Goal: Task Accomplishment & Management: Manage account settings

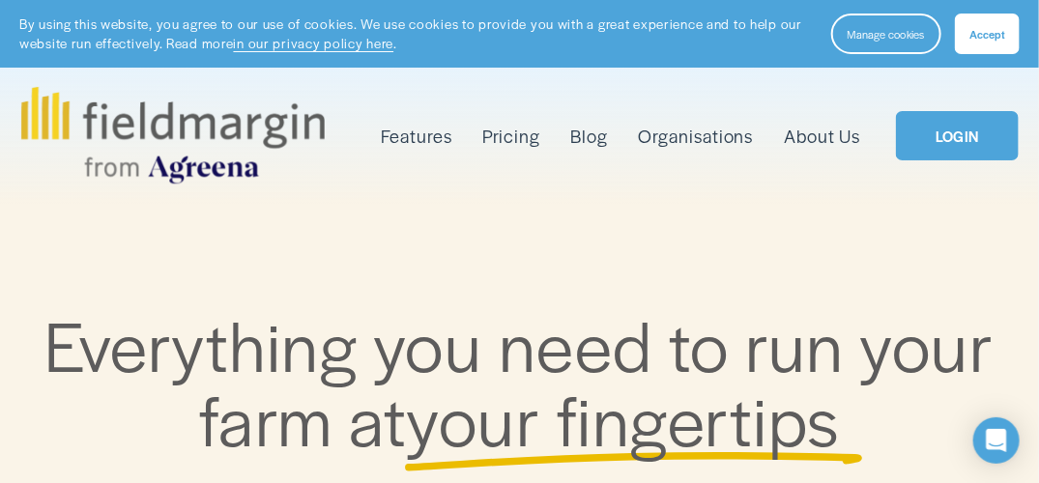
click at [948, 132] on link "LOGIN" at bounding box center [957, 136] width 122 height 50
click at [934, 139] on link "LOGIN" at bounding box center [957, 136] width 122 height 50
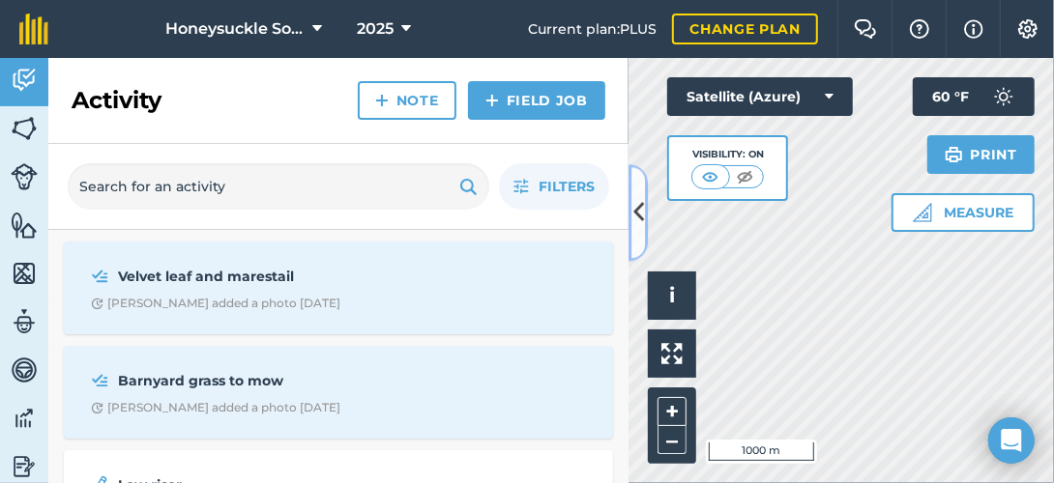
click at [639, 216] on icon at bounding box center [638, 213] width 11 height 34
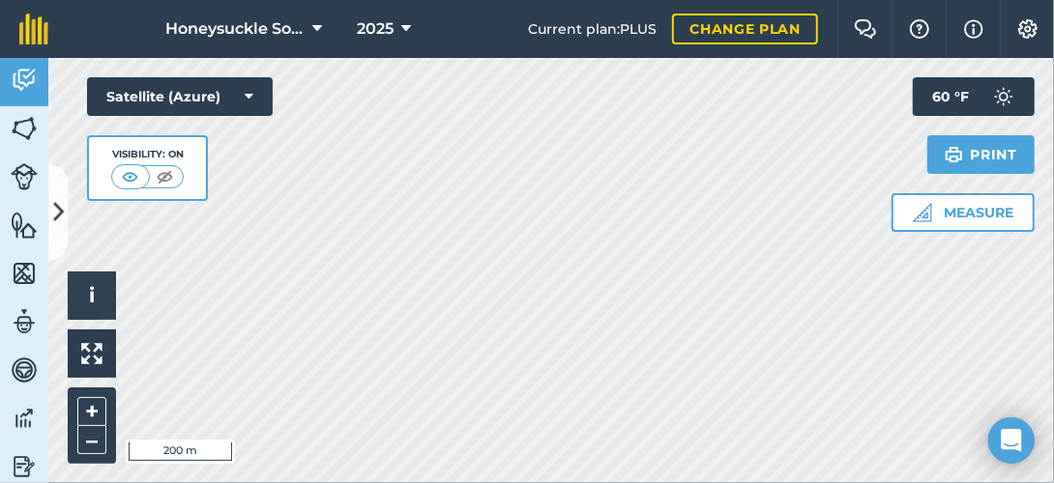
click at [816, 0] on html "Honeysuckle Solar 2025 Current plan : PLUS Change plan Farm Chat Help Info Sett…" at bounding box center [527, 241] width 1054 height 483
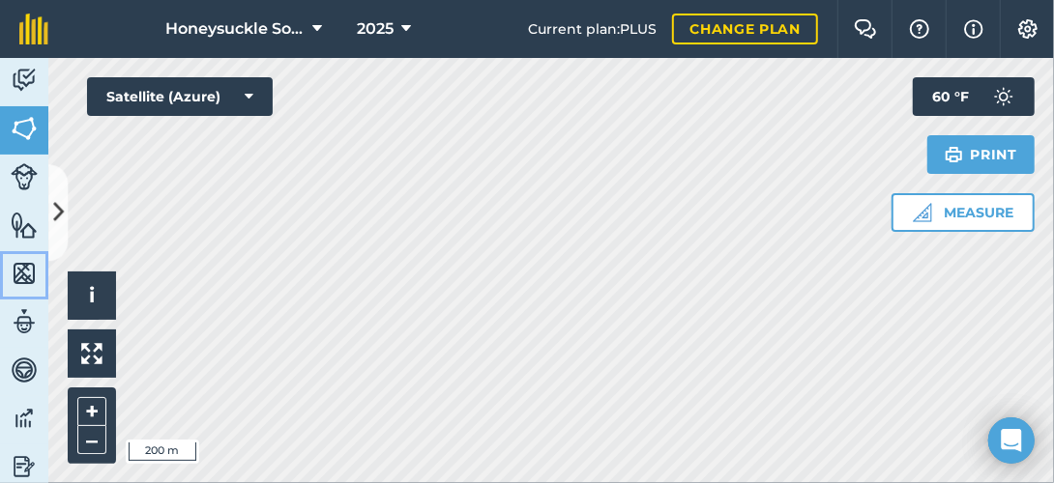
click at [17, 266] on img at bounding box center [24, 273] width 27 height 29
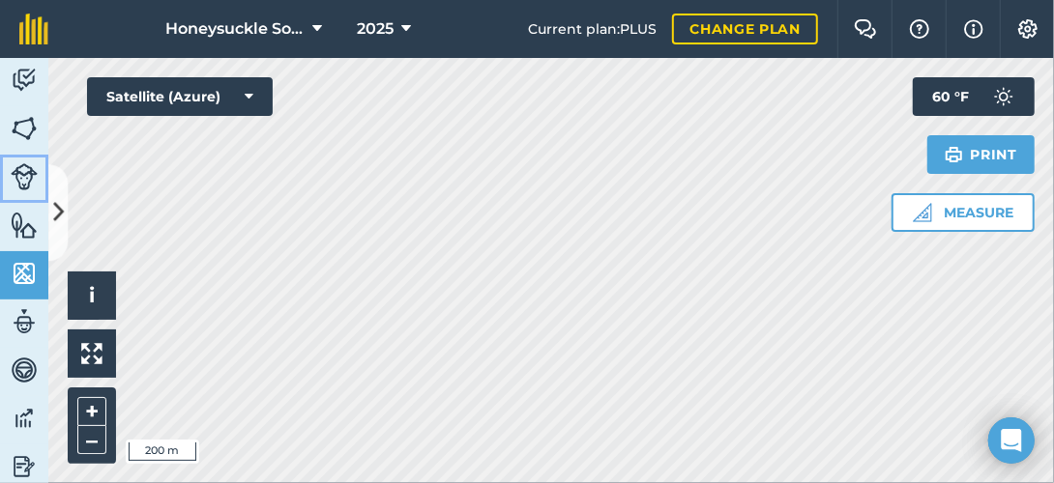
click at [28, 170] on img at bounding box center [24, 176] width 27 height 27
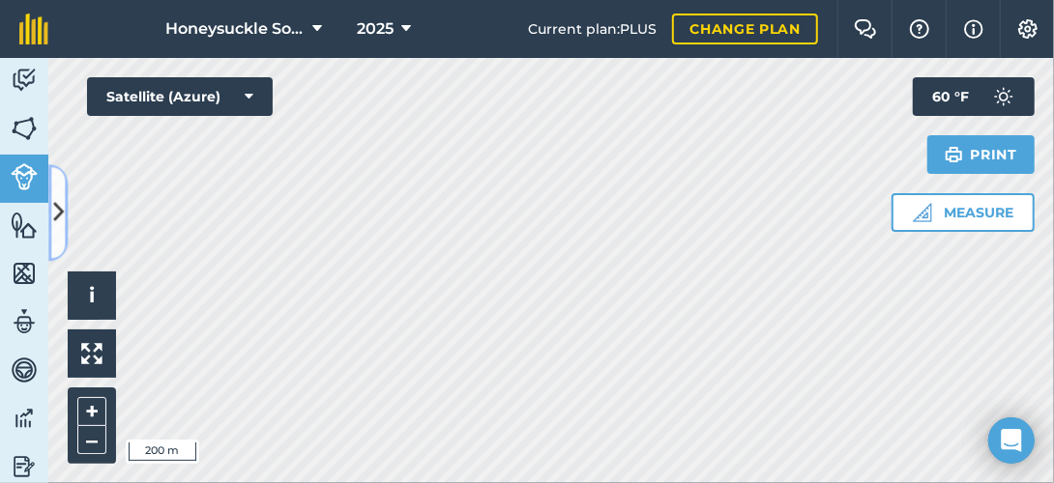
click at [54, 205] on icon at bounding box center [58, 213] width 11 height 34
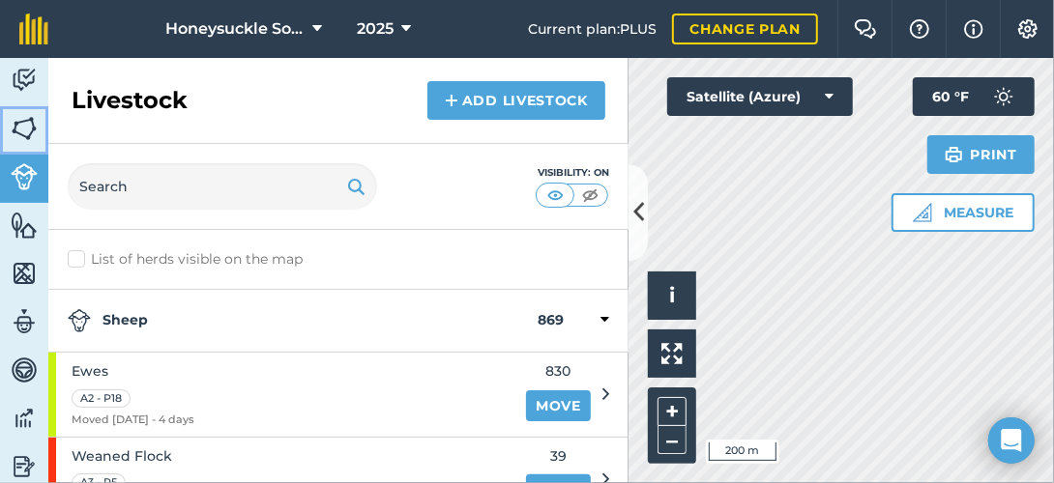
click at [19, 129] on img at bounding box center [24, 128] width 27 height 29
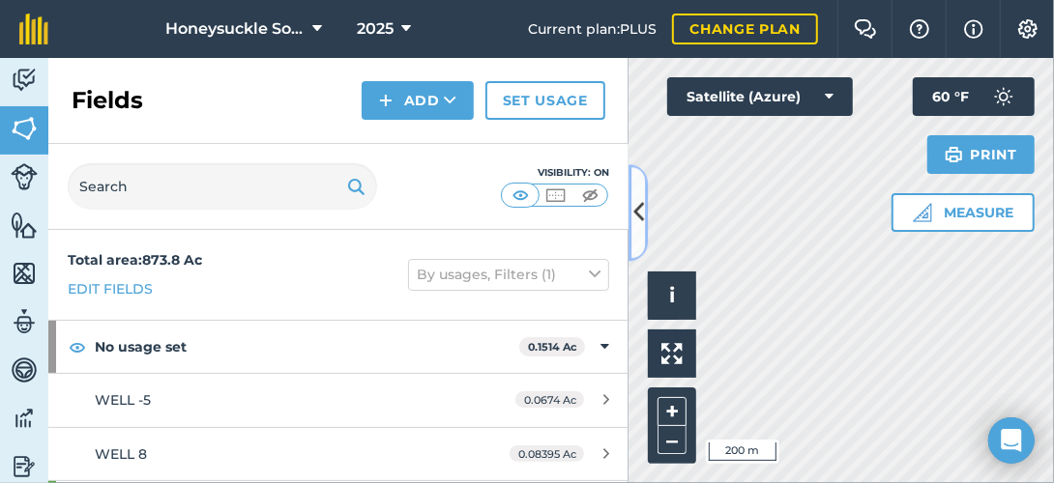
click at [635, 204] on icon at bounding box center [638, 213] width 11 height 34
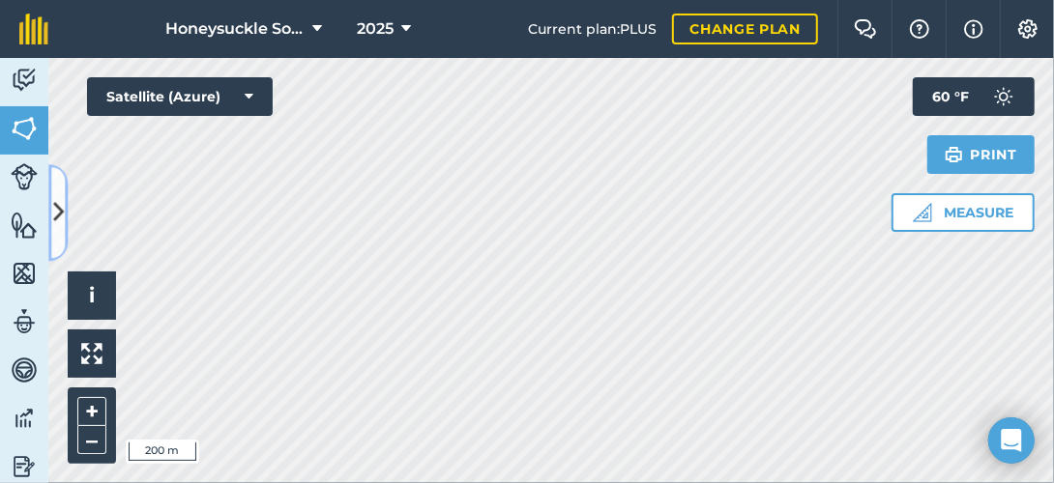
click at [59, 203] on icon at bounding box center [58, 213] width 11 height 34
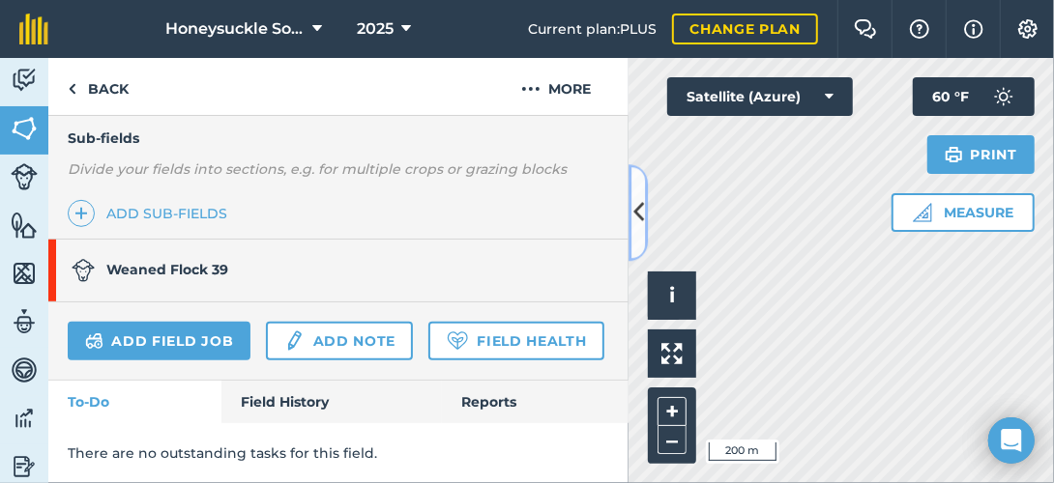
scroll to position [561, 0]
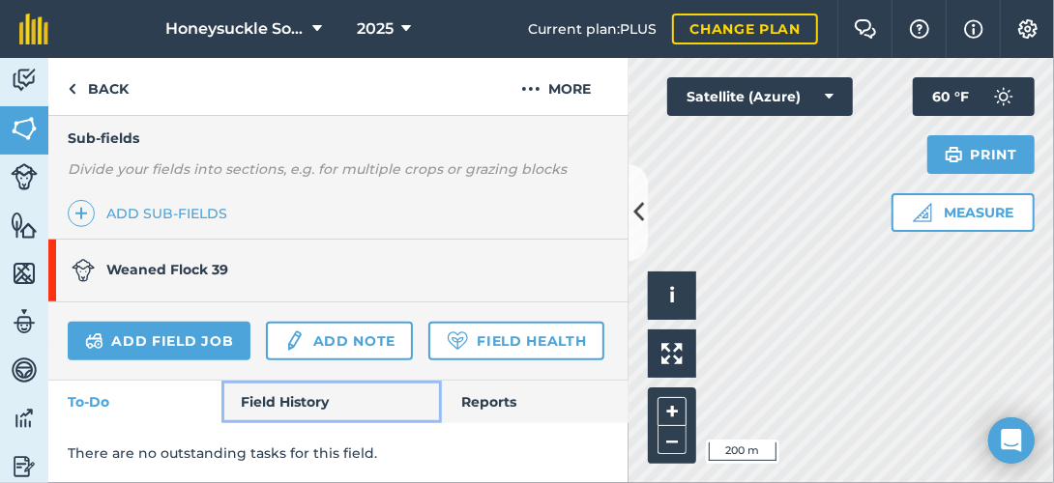
click at [299, 398] on link "Field History" at bounding box center [330, 402] width 219 height 43
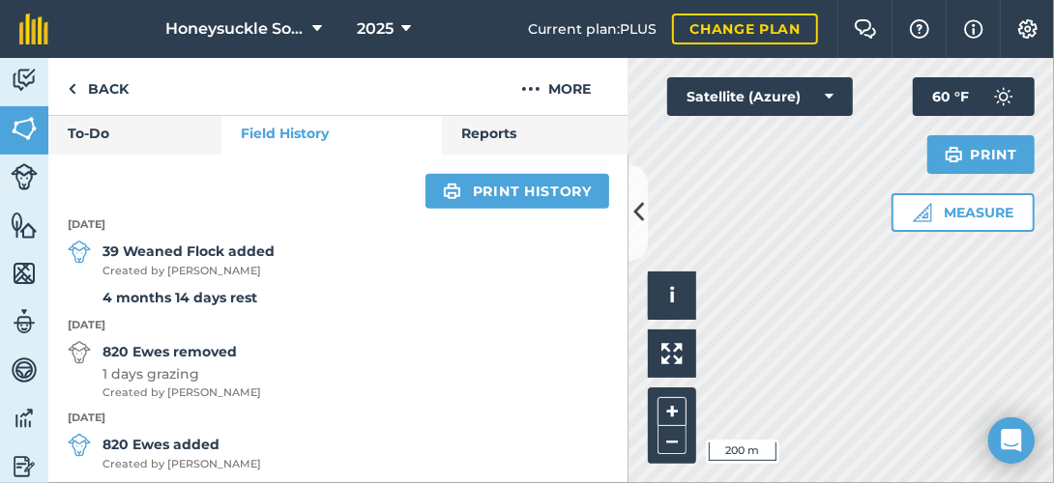
scroll to position [741, 0]
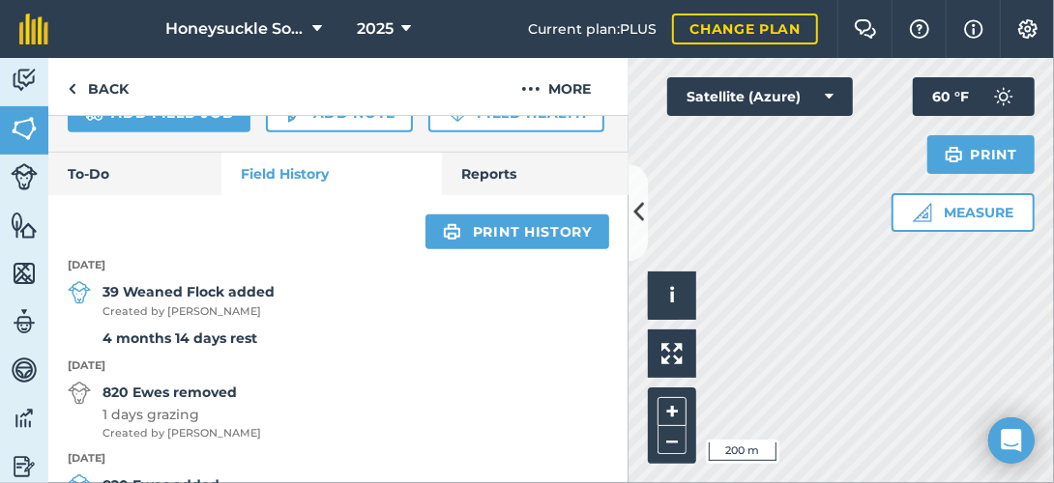
click at [78, 305] on img at bounding box center [79, 292] width 23 height 23
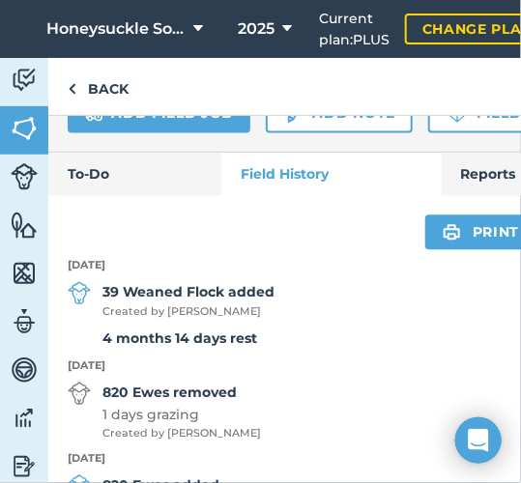
click at [91, 320] on div "39 Weaned Flock added Created by Travis B" at bounding box center [338, 300] width 580 height 39
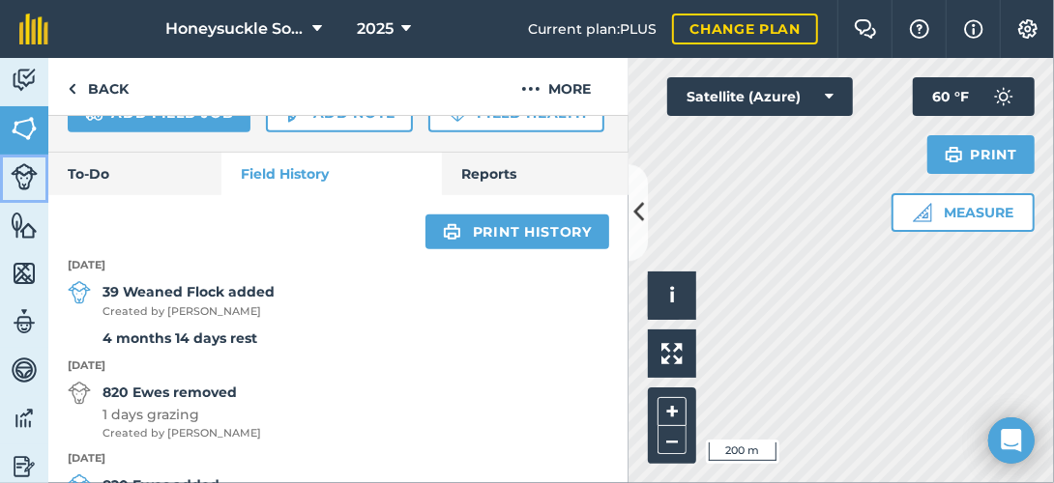
click at [36, 175] on img at bounding box center [24, 176] width 27 height 27
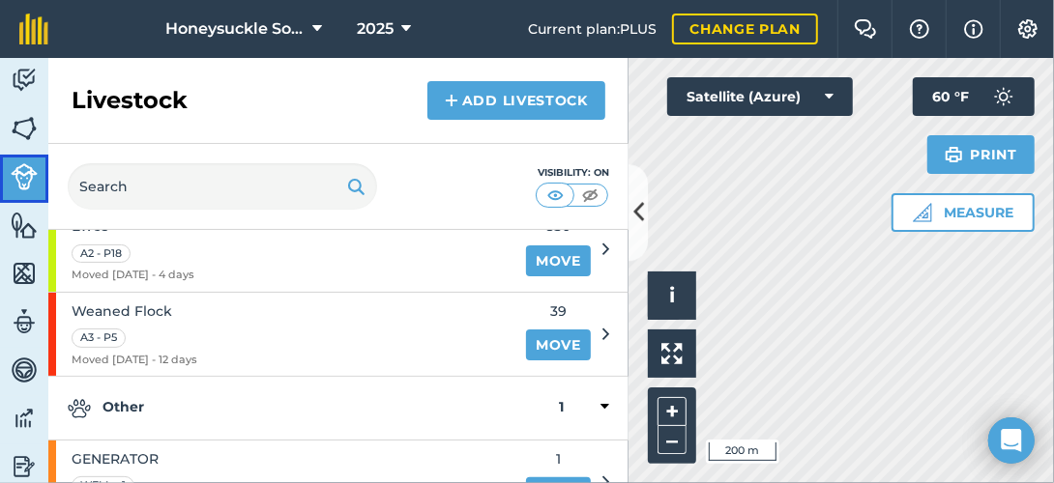
scroll to position [183, 0]
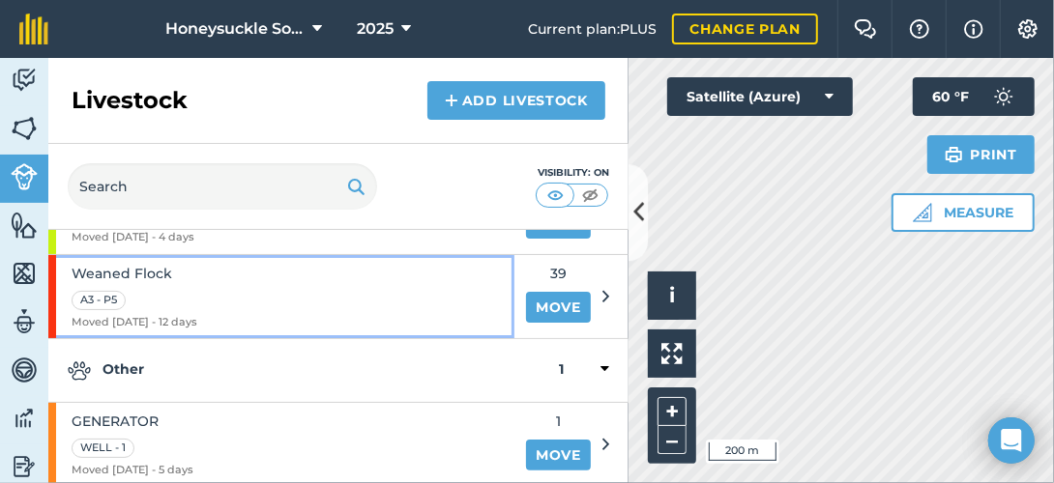
click at [101, 293] on div "A3 - P5" at bounding box center [99, 300] width 54 height 19
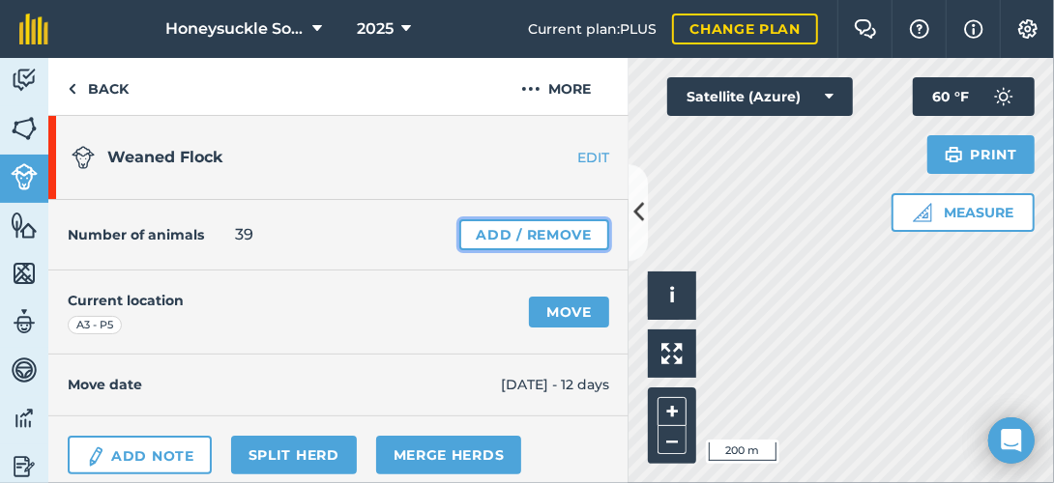
click at [549, 234] on link "Add / Remove" at bounding box center [534, 234] width 150 height 31
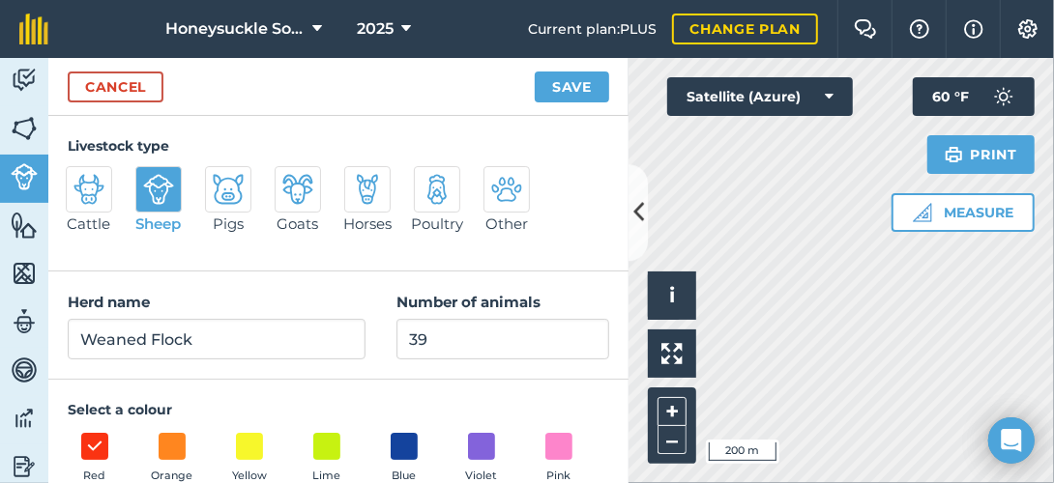
drag, startPoint x: 468, startPoint y: 361, endPoint x: 458, endPoint y: 328, distance: 34.3
click at [459, 328] on div "Herd name Weaned Flock Number of animals 39" at bounding box center [338, 326] width 580 height 108
click at [458, 328] on input "39" at bounding box center [502, 339] width 213 height 41
type input "3"
type input "263"
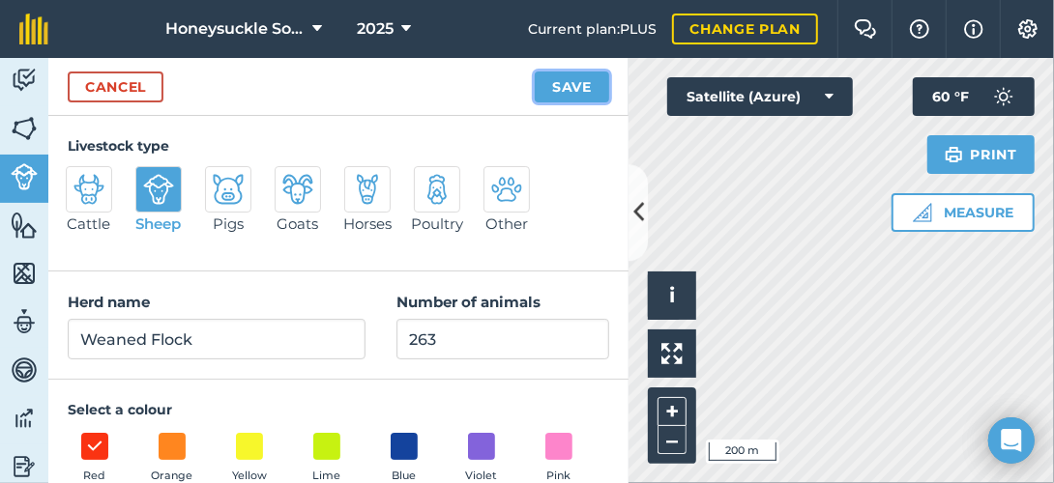
click at [576, 73] on button "Save" at bounding box center [572, 87] width 74 height 31
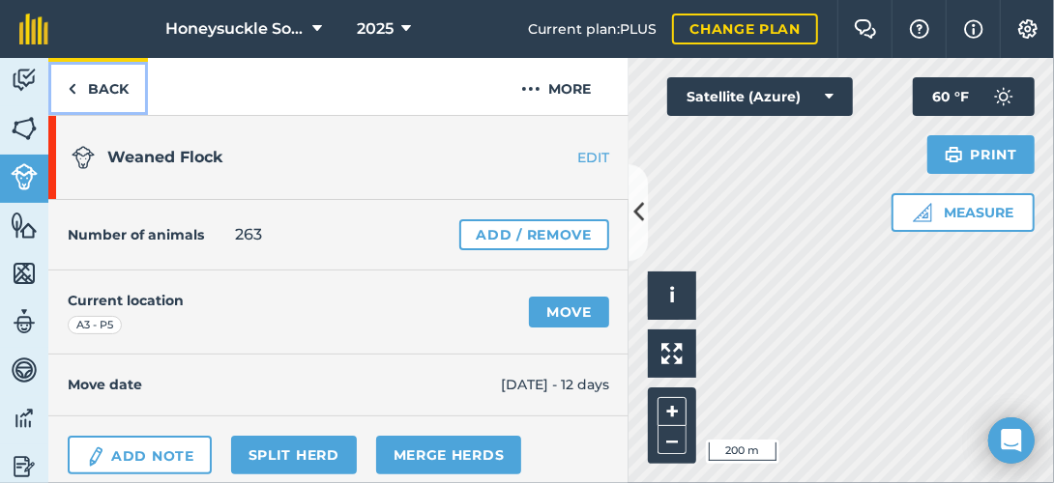
click at [77, 81] on link "Back" at bounding box center [98, 86] width 100 height 57
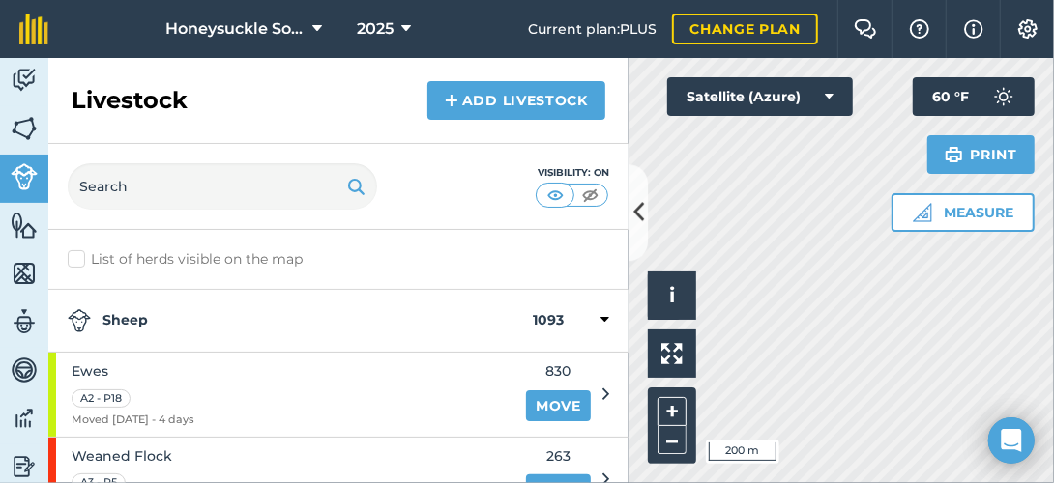
click at [140, 326] on strong "Sheep" at bounding box center [300, 320] width 465 height 23
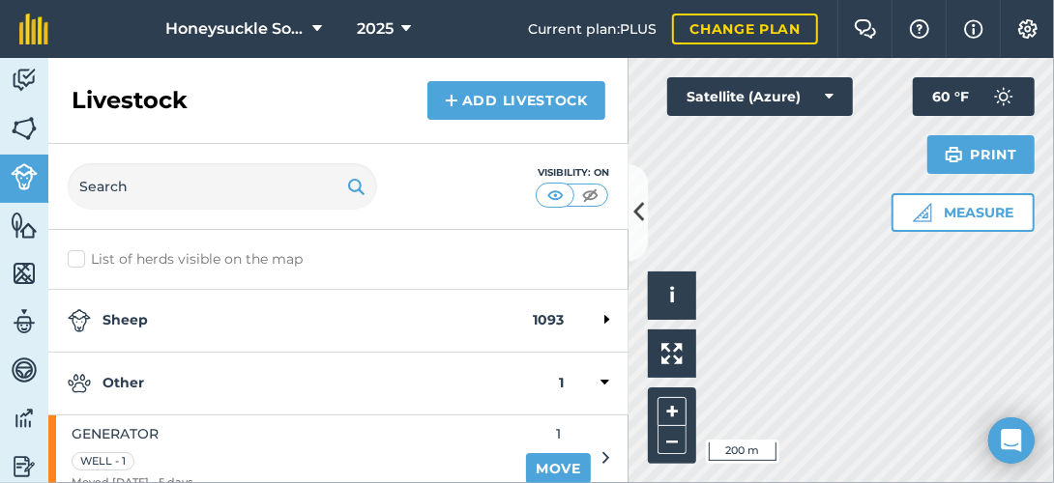
click at [106, 310] on strong "Sheep" at bounding box center [300, 320] width 465 height 23
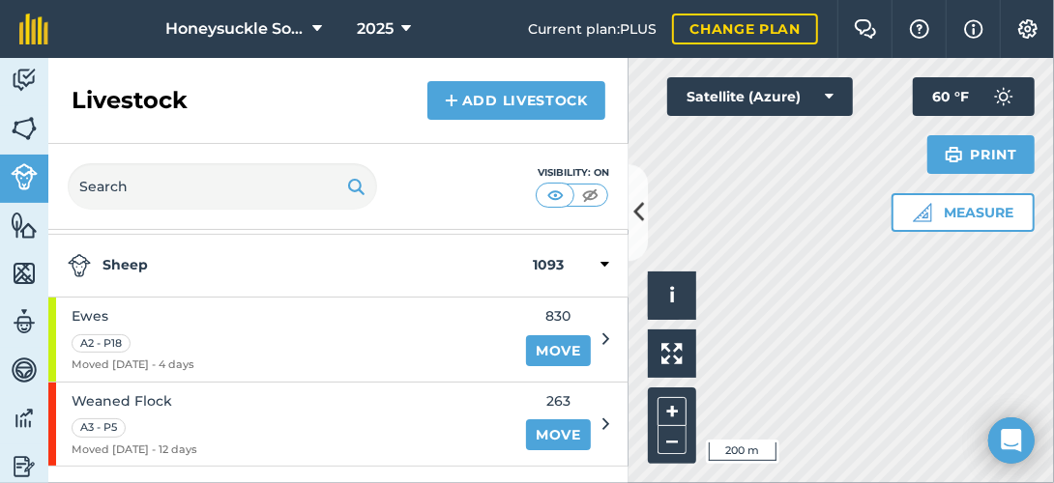
scroll to position [97, 0]
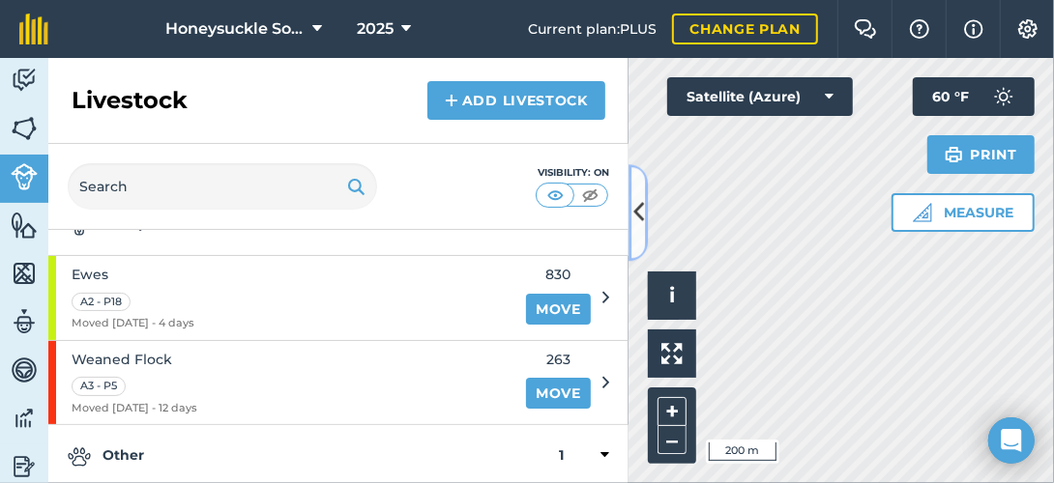
click at [641, 211] on icon at bounding box center [638, 213] width 11 height 34
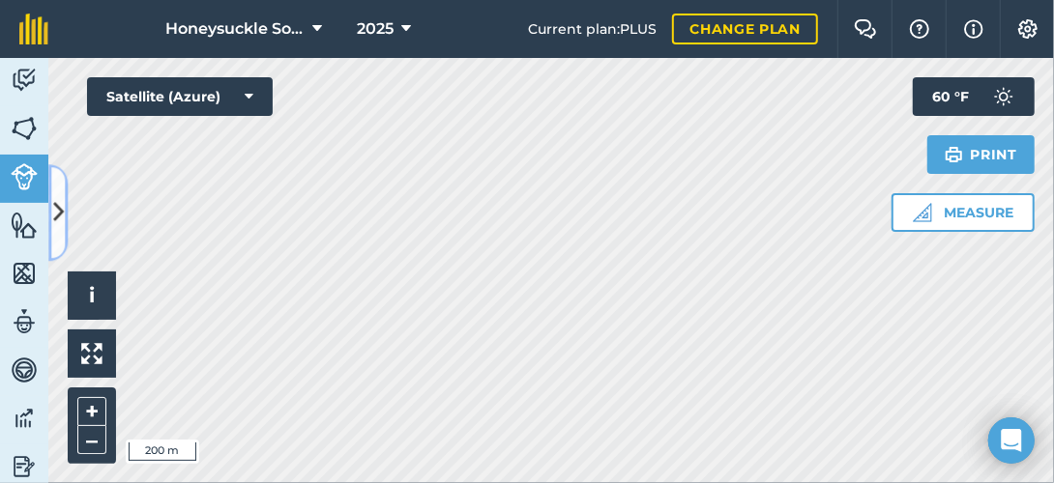
click at [60, 201] on icon at bounding box center [58, 213] width 11 height 34
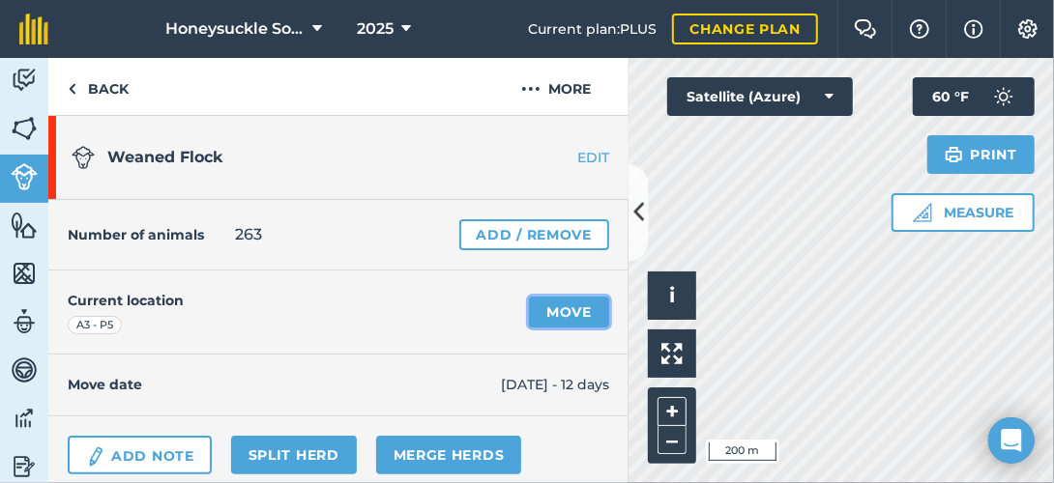
click at [549, 309] on link "Move" at bounding box center [569, 312] width 80 height 31
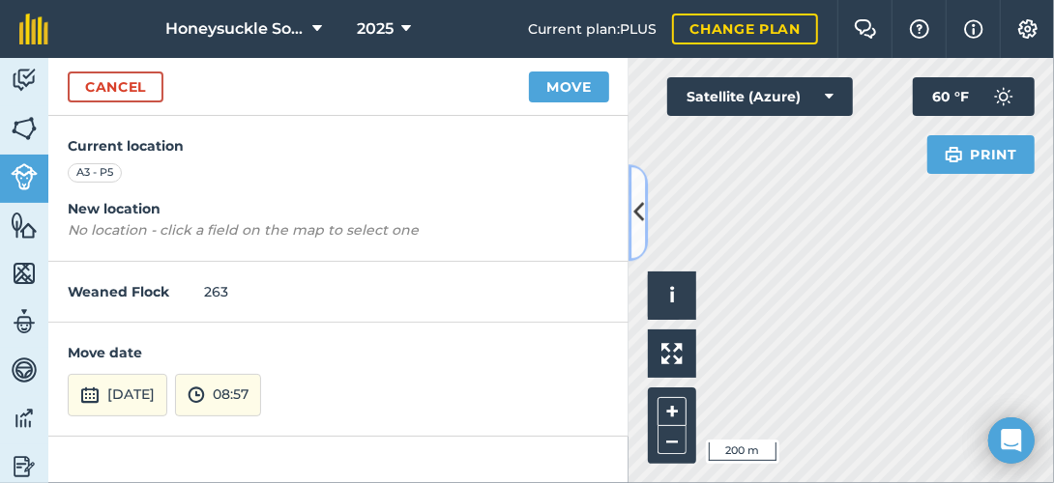
click at [637, 197] on icon at bounding box center [638, 213] width 11 height 34
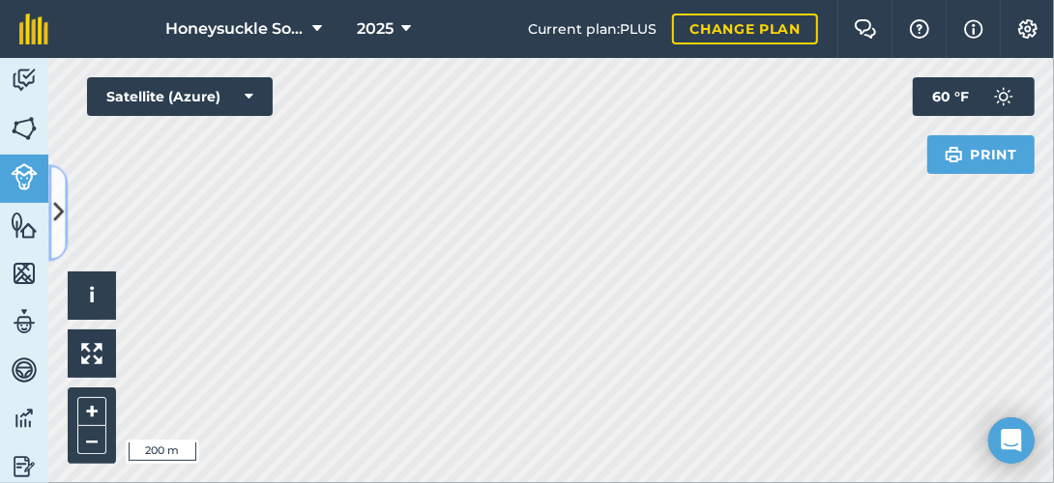
click at [54, 215] on icon at bounding box center [58, 213] width 11 height 34
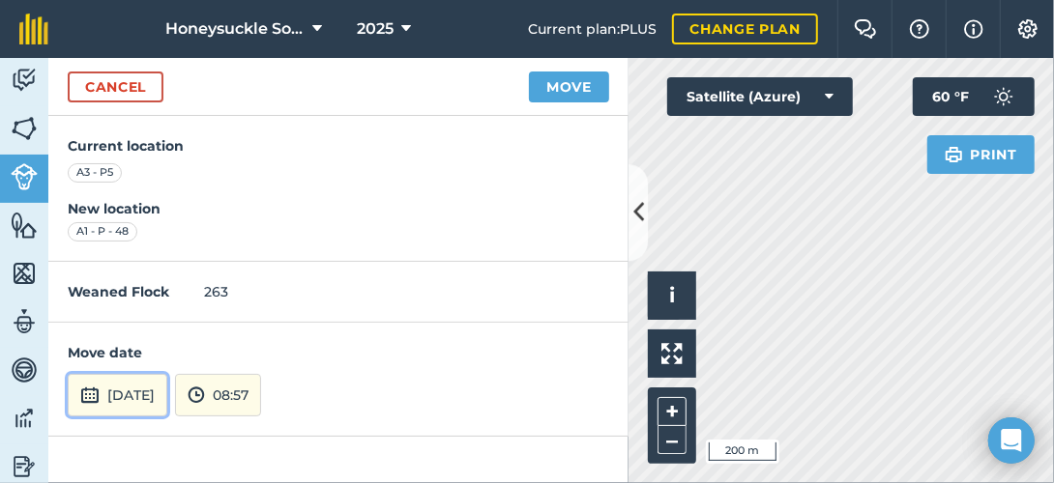
click at [167, 386] on button "[DATE]" at bounding box center [118, 395] width 100 height 43
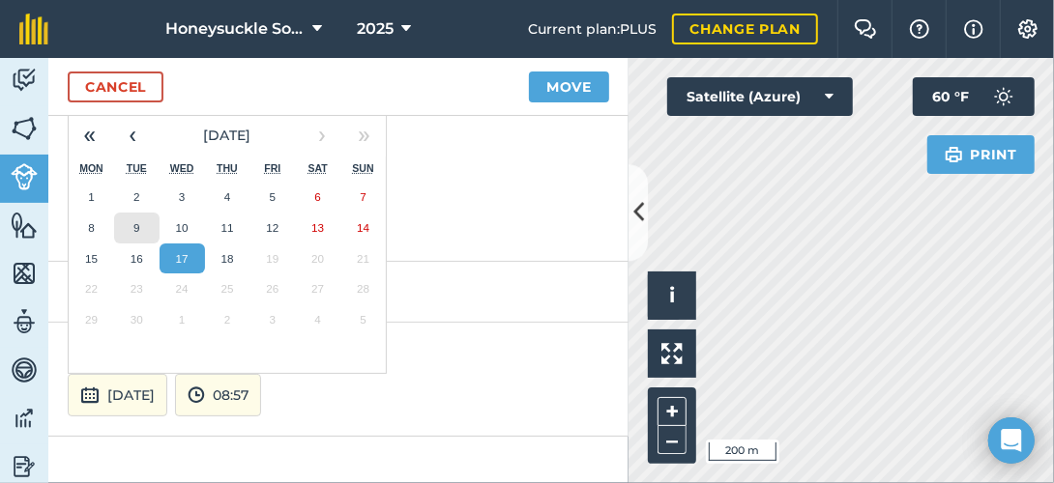
click at [131, 234] on button "9" at bounding box center [136, 228] width 45 height 31
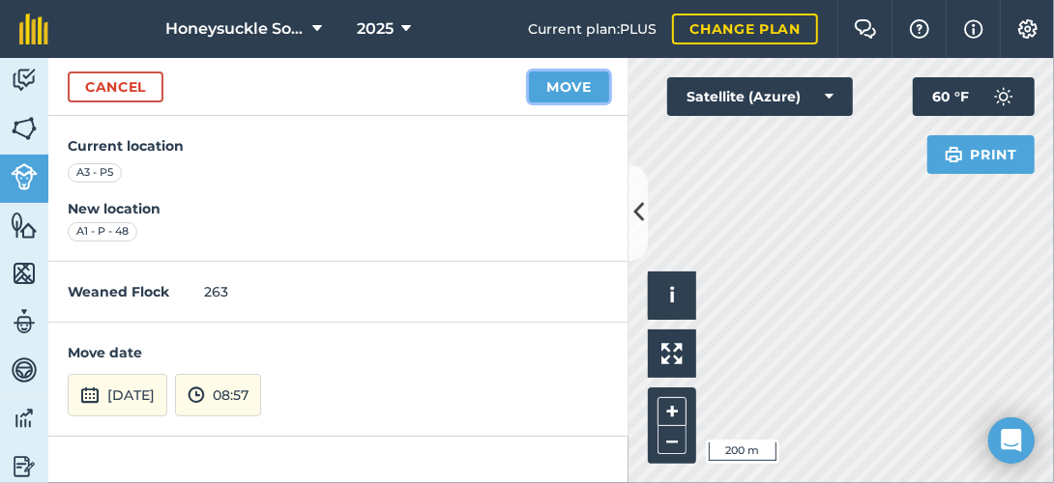
click at [560, 89] on button "Move" at bounding box center [569, 87] width 80 height 31
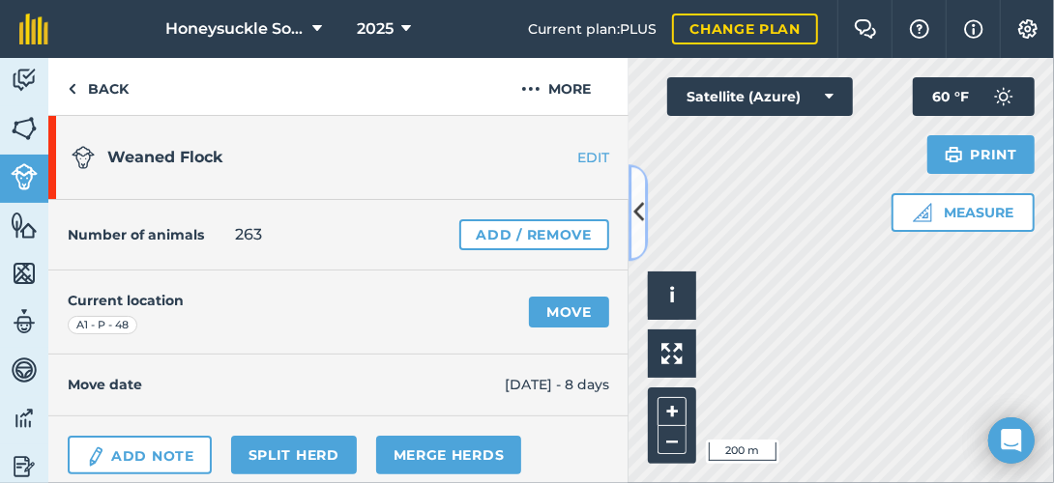
click at [639, 211] on icon at bounding box center [638, 213] width 11 height 34
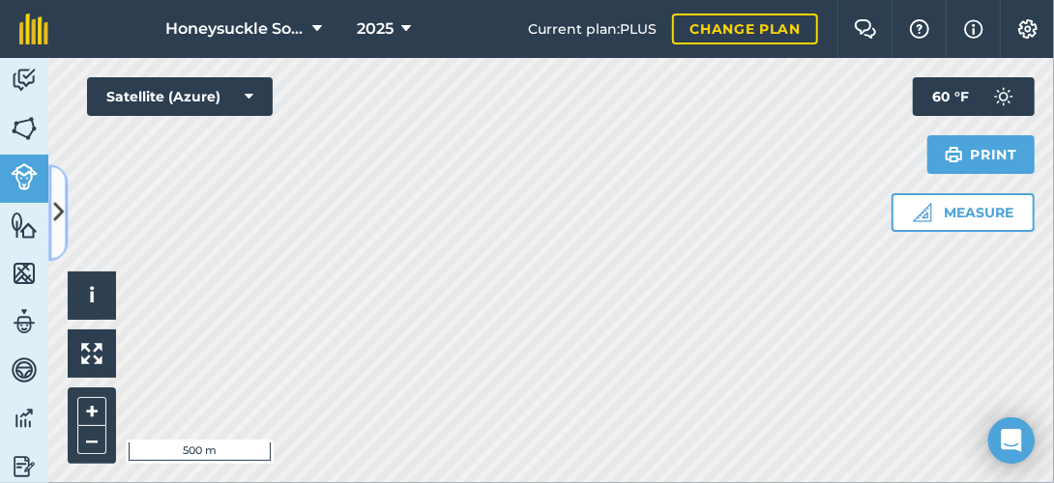
click at [53, 208] on icon at bounding box center [58, 213] width 11 height 34
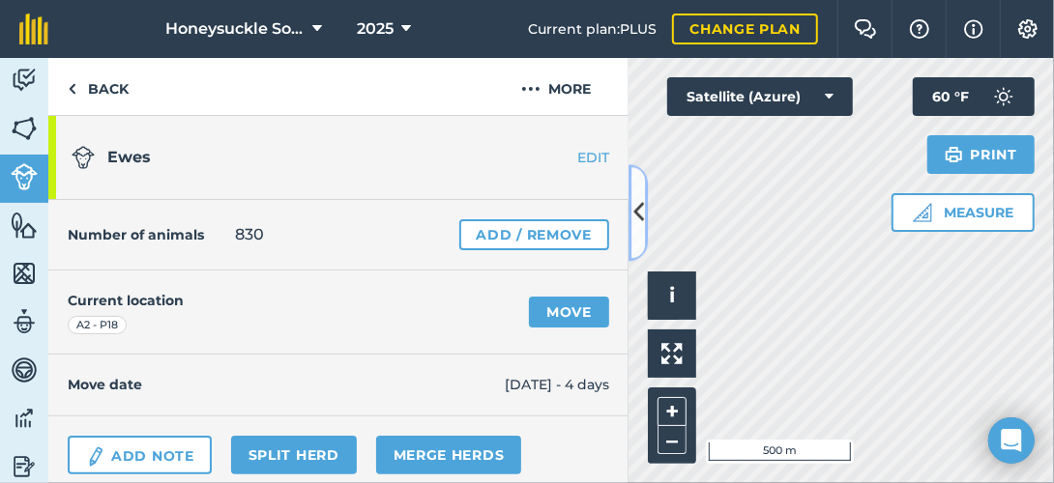
click at [635, 221] on icon at bounding box center [638, 213] width 11 height 34
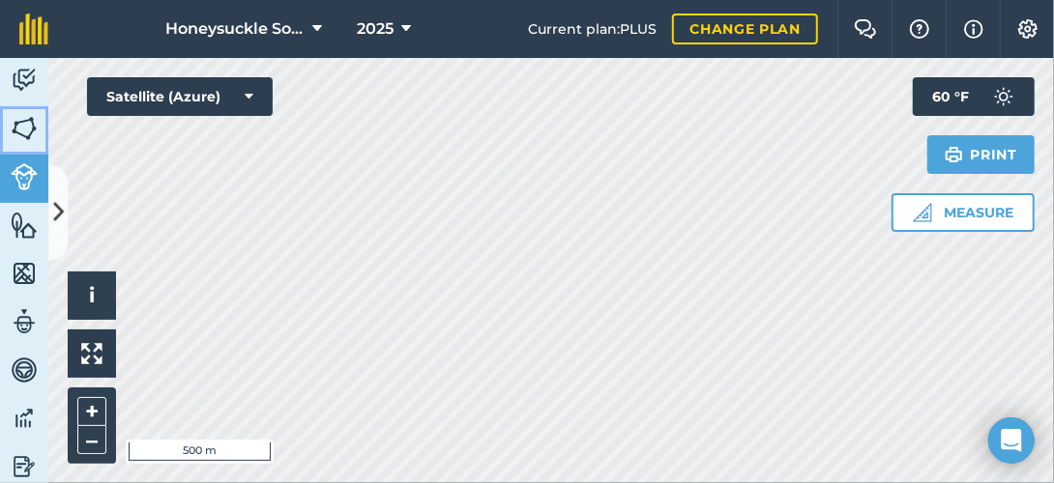
click at [19, 126] on img at bounding box center [24, 128] width 27 height 29
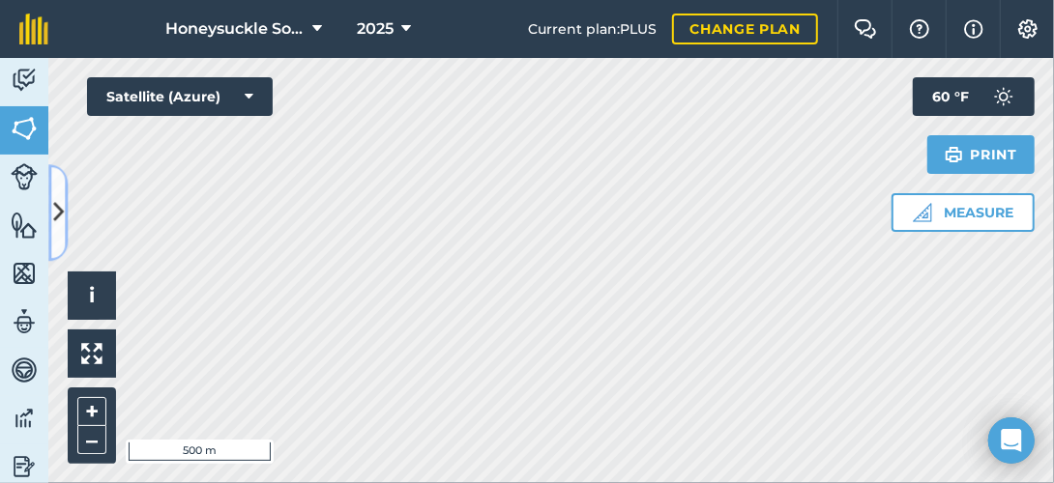
click at [60, 186] on button at bounding box center [57, 212] width 19 height 97
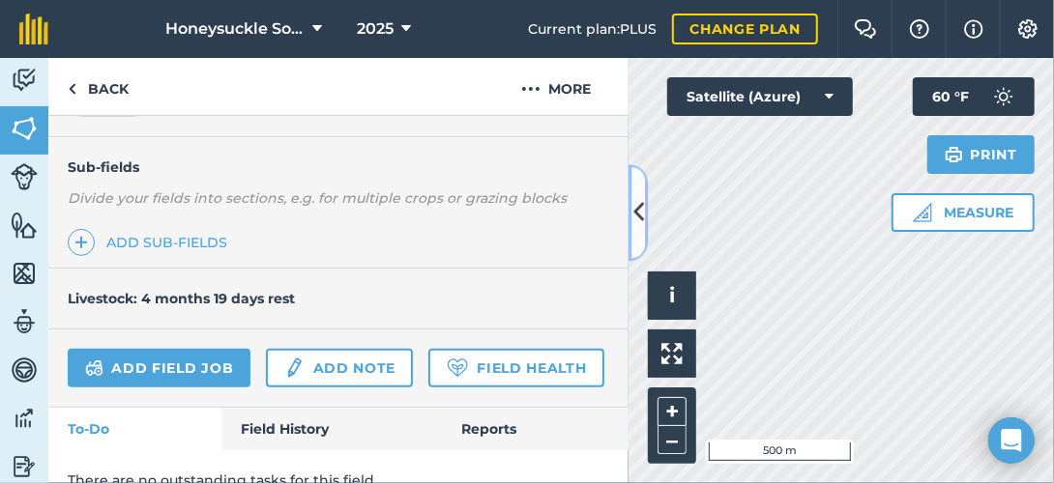
scroll to position [559, 0]
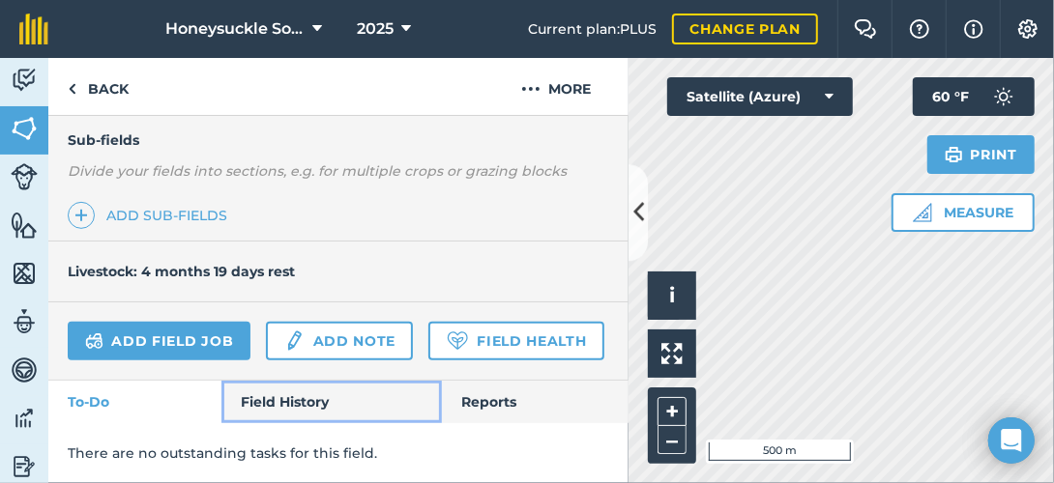
click at [309, 394] on link "Field History" at bounding box center [330, 402] width 219 height 43
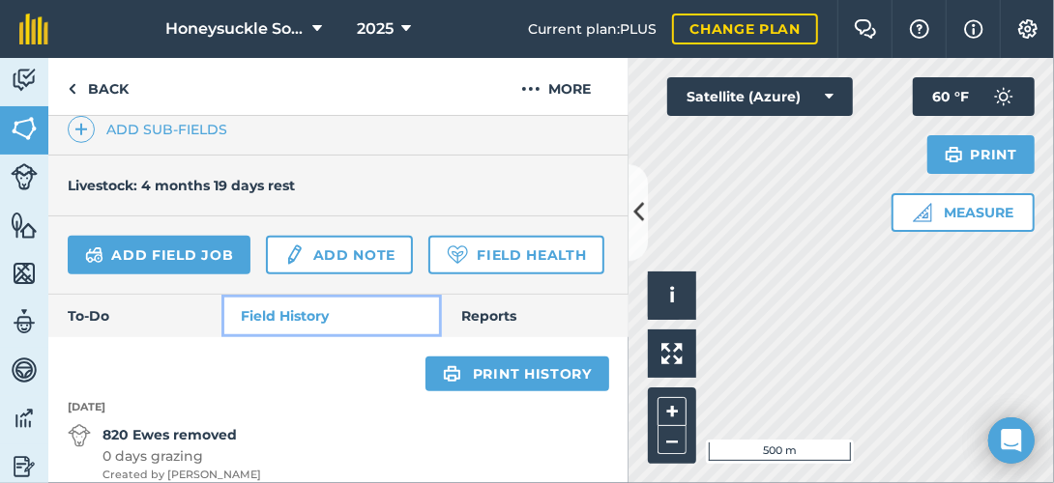
scroll to position [635, 0]
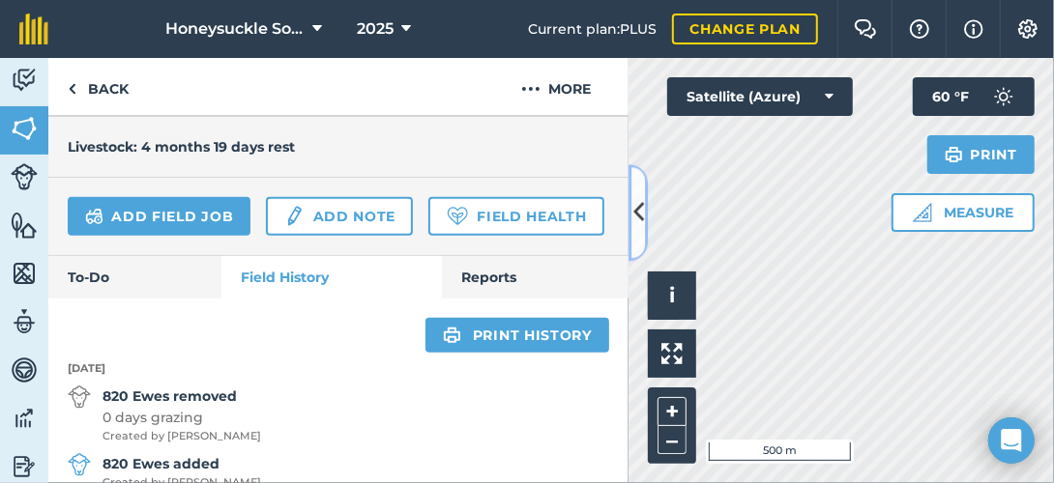
click at [642, 207] on icon at bounding box center [638, 213] width 11 height 34
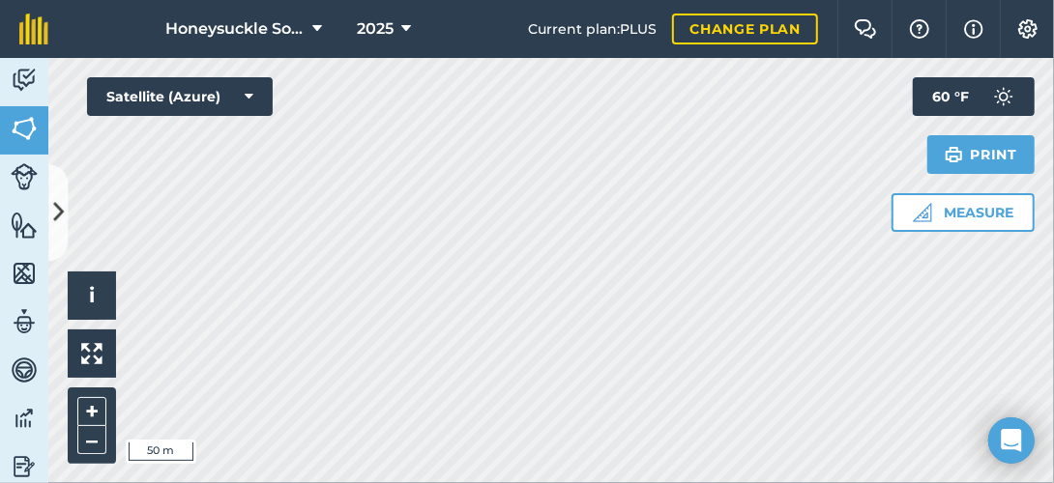
click at [897, 483] on html "Honeysuckle Solar 2025 Current plan : PLUS Change plan Farm Chat Help Info Sett…" at bounding box center [527, 241] width 1054 height 483
click at [61, 208] on icon at bounding box center [58, 213] width 11 height 34
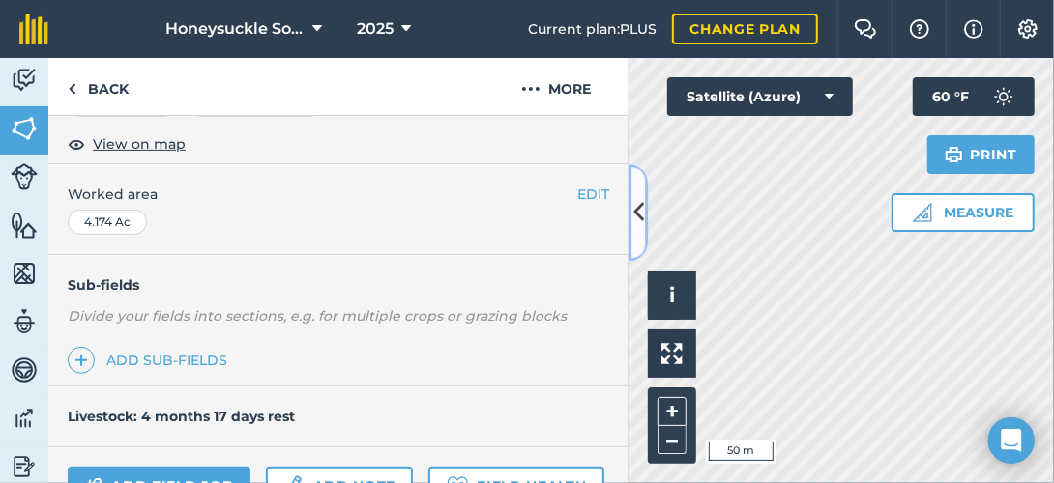
scroll to position [559, 0]
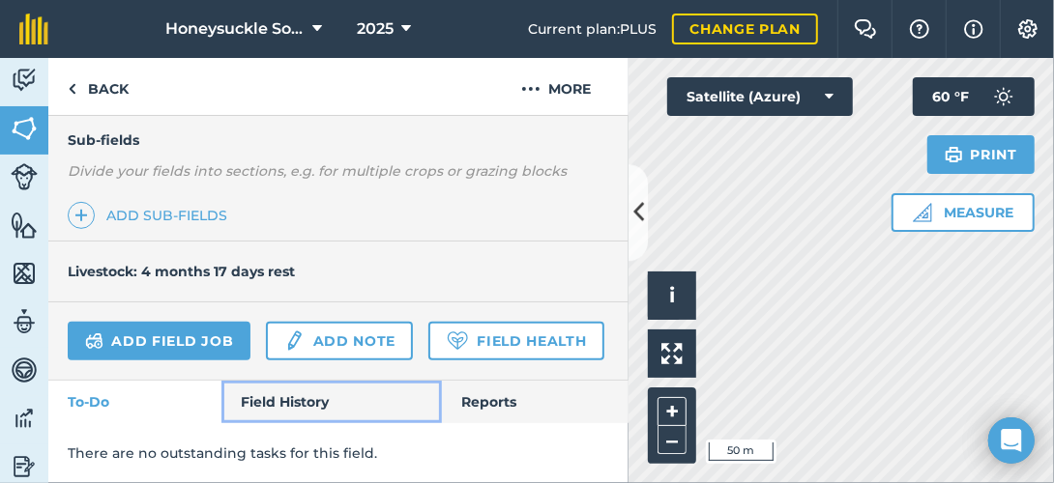
click at [365, 399] on link "Field History" at bounding box center [330, 402] width 219 height 43
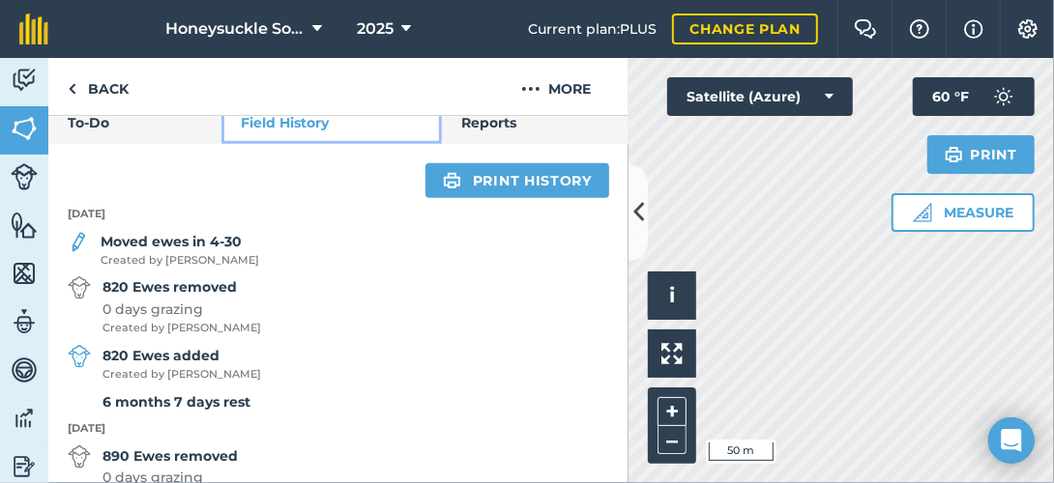
scroll to position [752, 0]
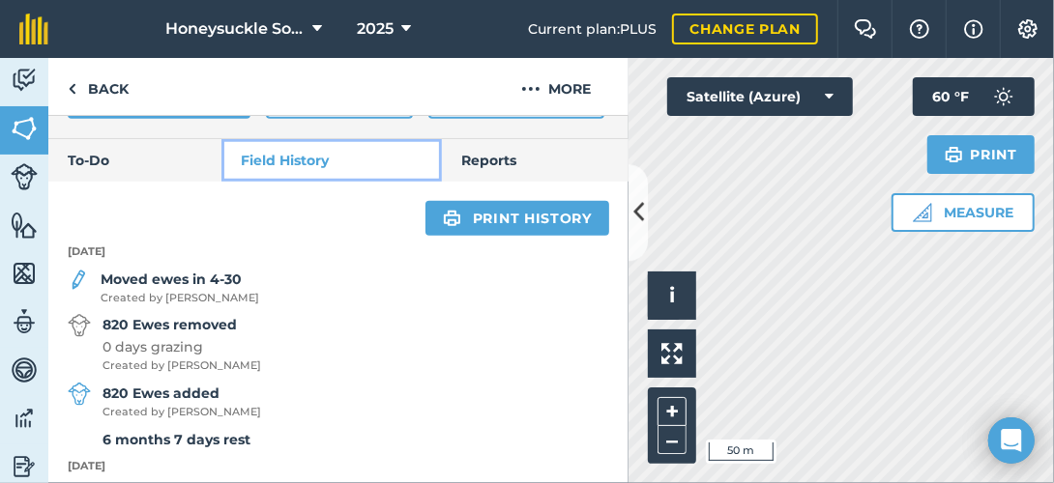
scroll to position [559, 0]
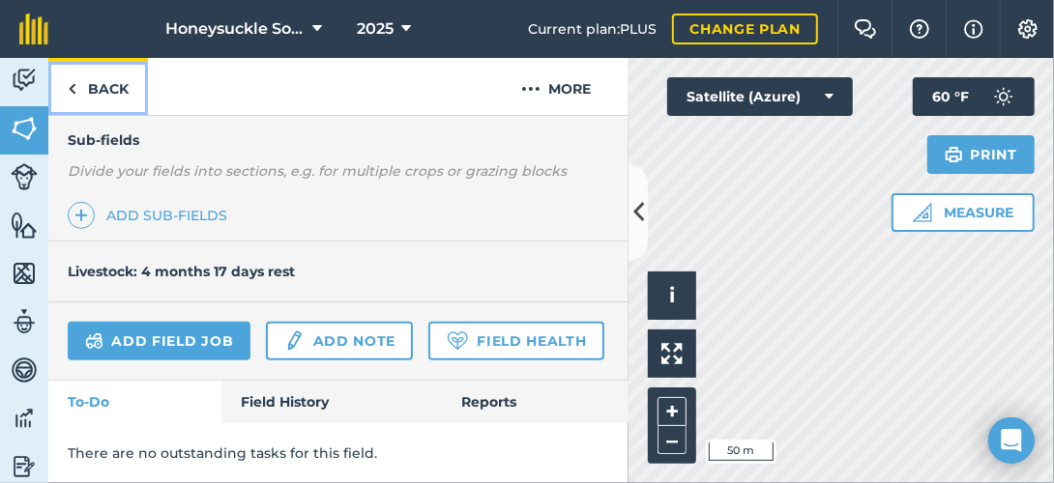
click at [102, 76] on link "Back" at bounding box center [98, 86] width 100 height 57
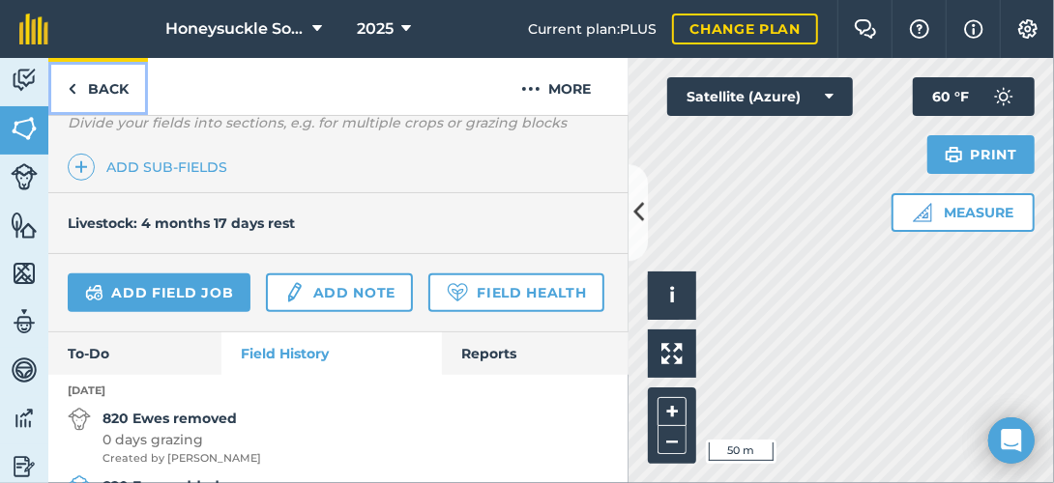
scroll to position [559, 0]
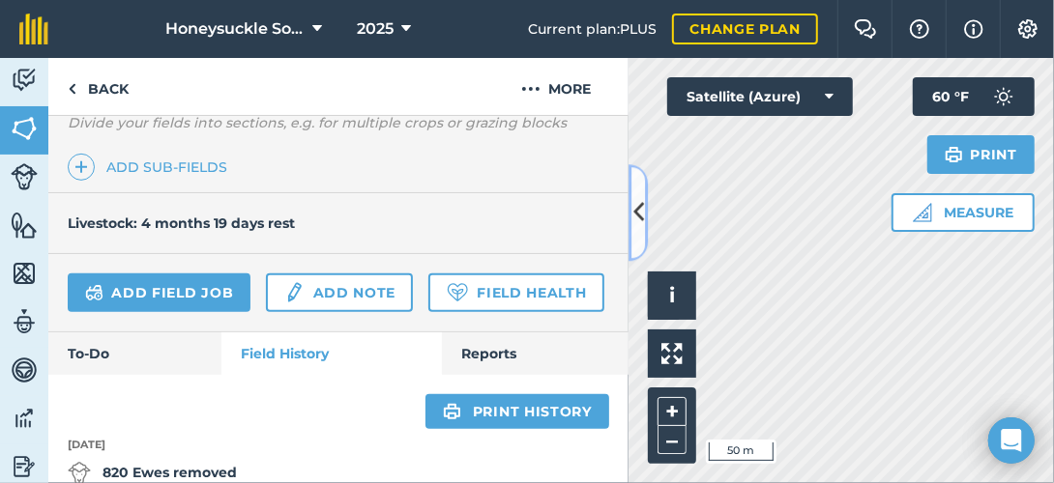
click at [639, 213] on icon at bounding box center [638, 213] width 11 height 34
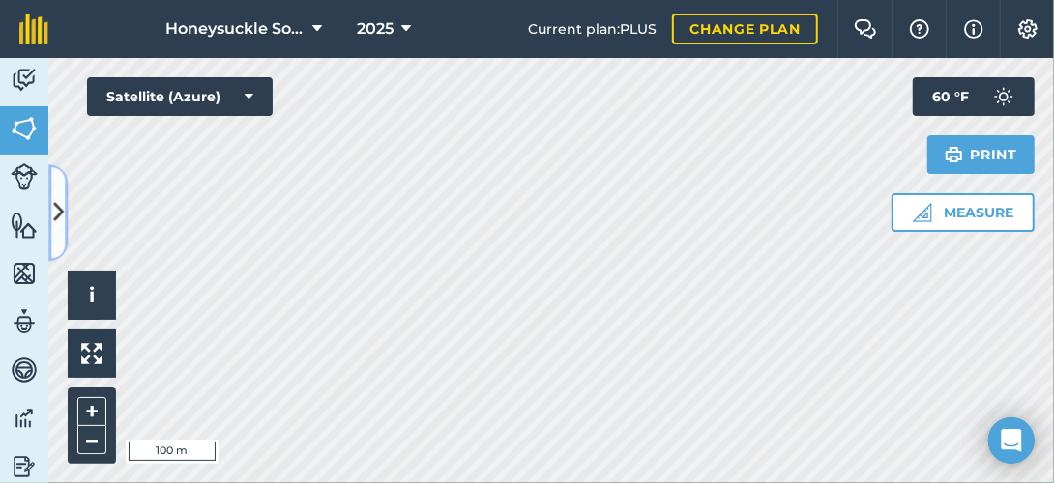
click at [61, 215] on icon at bounding box center [58, 213] width 11 height 34
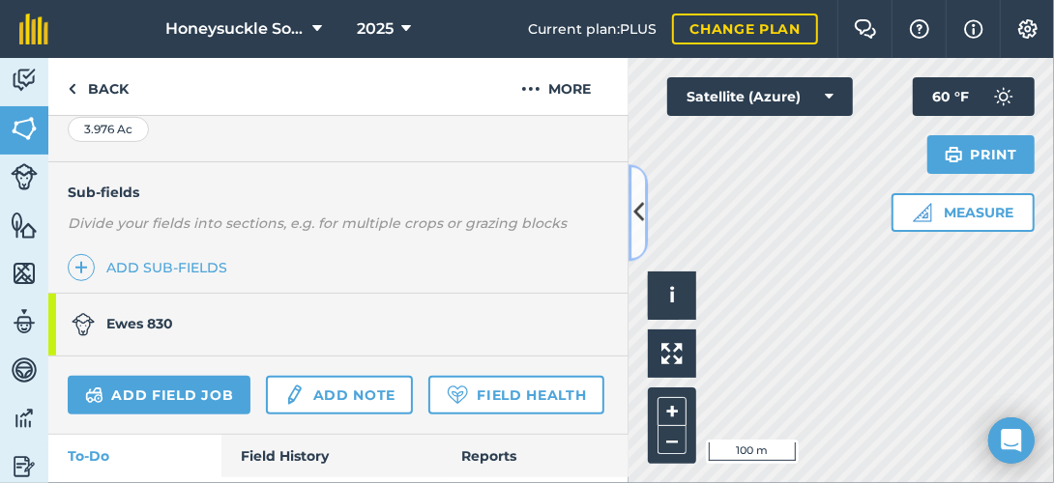
scroll to position [561, 0]
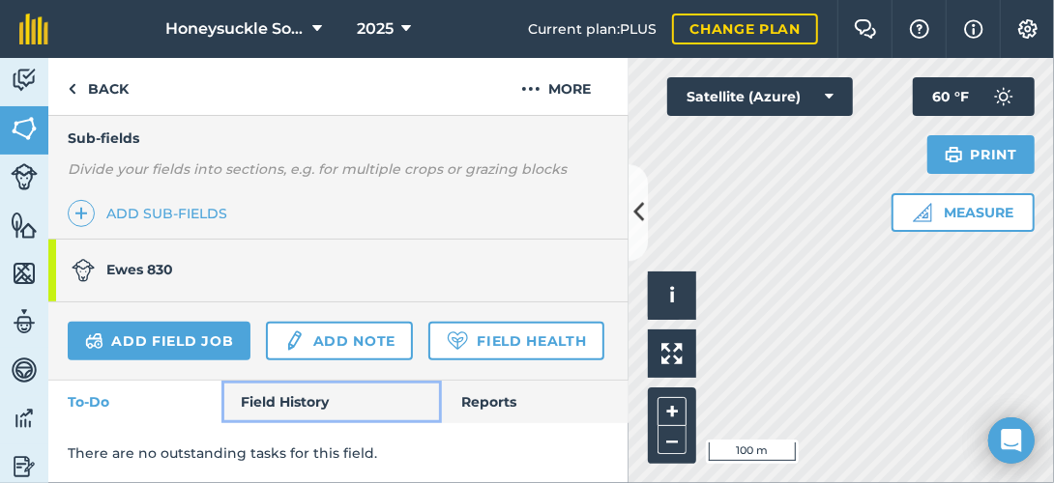
click at [306, 395] on link "Field History" at bounding box center [330, 402] width 219 height 43
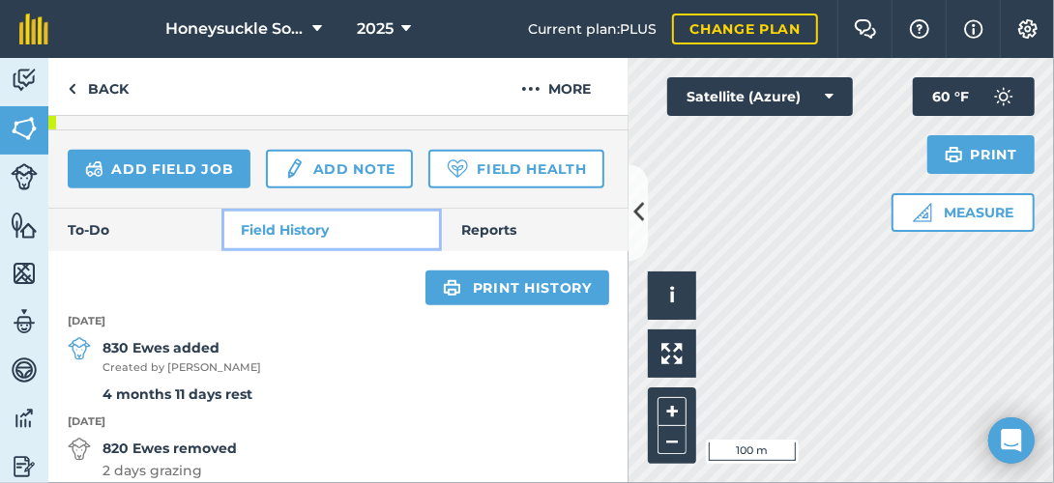
scroll to position [658, 0]
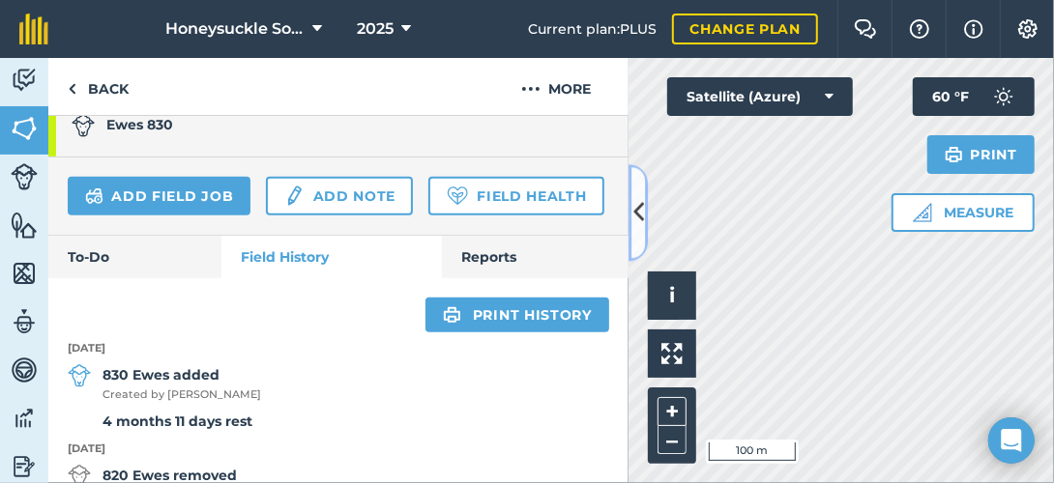
click at [631, 216] on button at bounding box center [638, 212] width 19 height 97
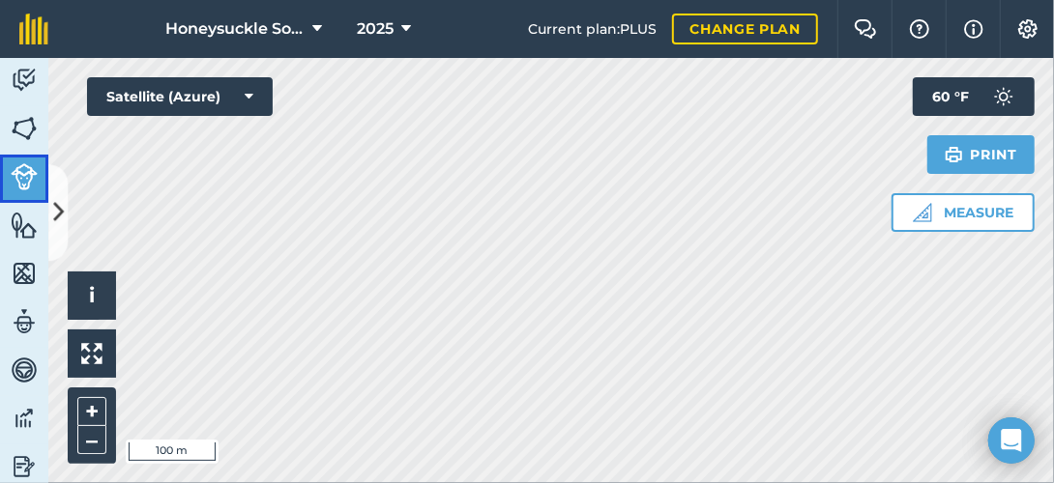
click at [22, 172] on img at bounding box center [24, 176] width 27 height 27
click at [55, 209] on icon at bounding box center [58, 213] width 11 height 34
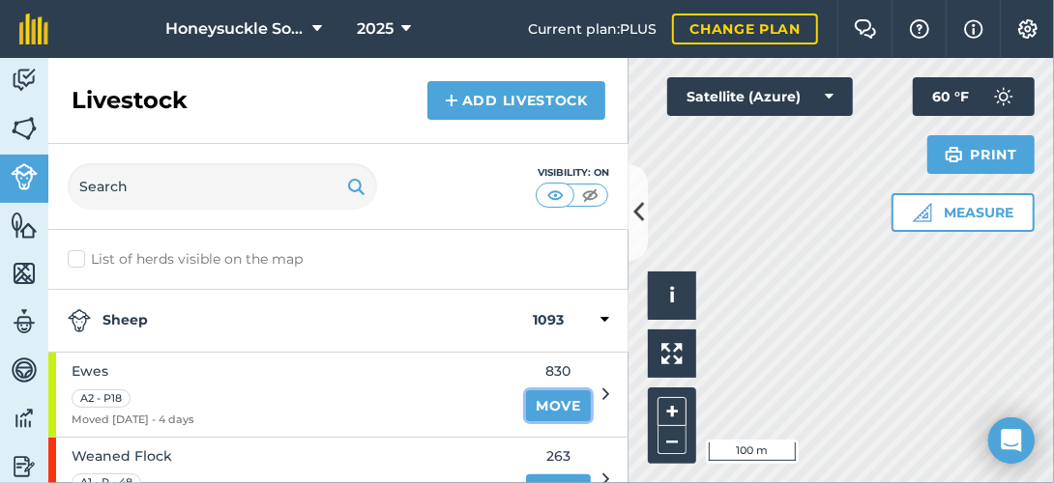
click at [567, 402] on link "Move" at bounding box center [558, 406] width 65 height 31
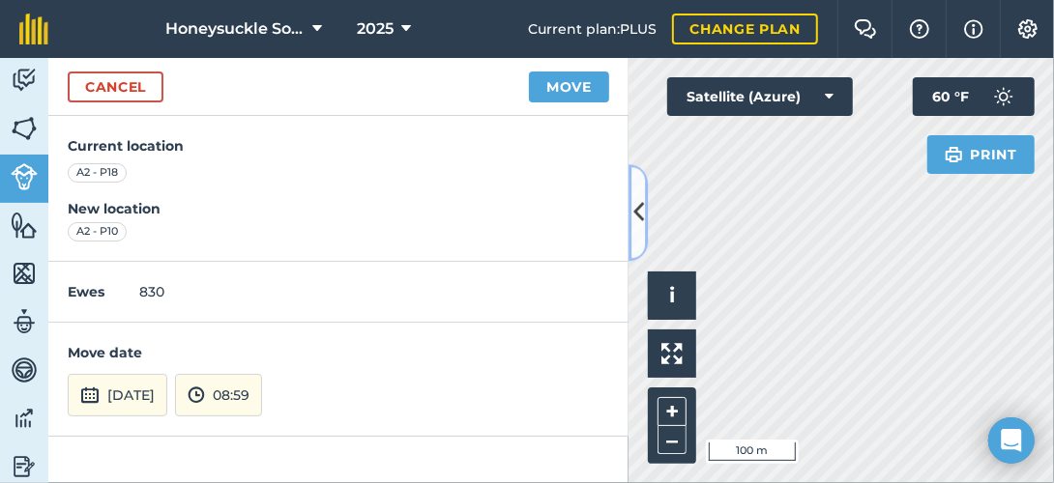
click at [639, 213] on icon at bounding box center [638, 213] width 11 height 34
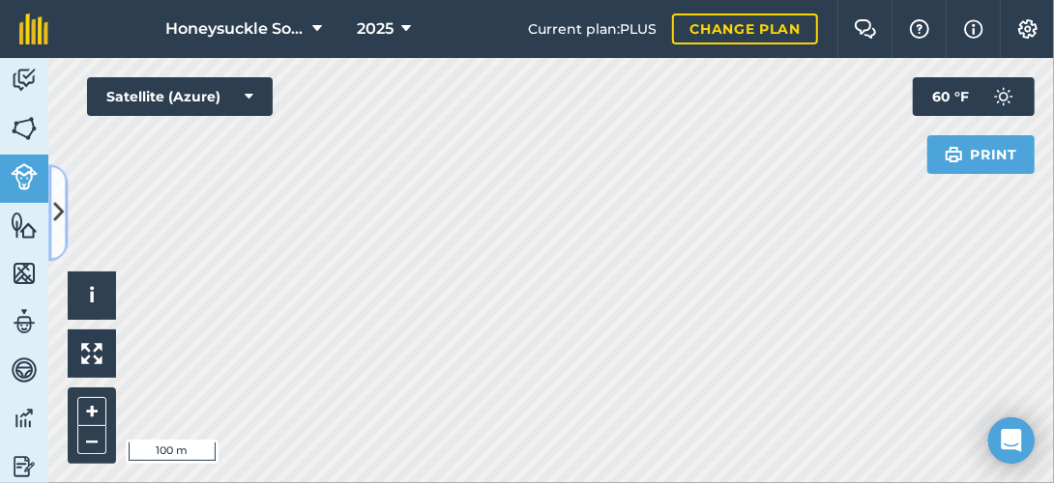
click at [56, 219] on icon at bounding box center [58, 213] width 11 height 34
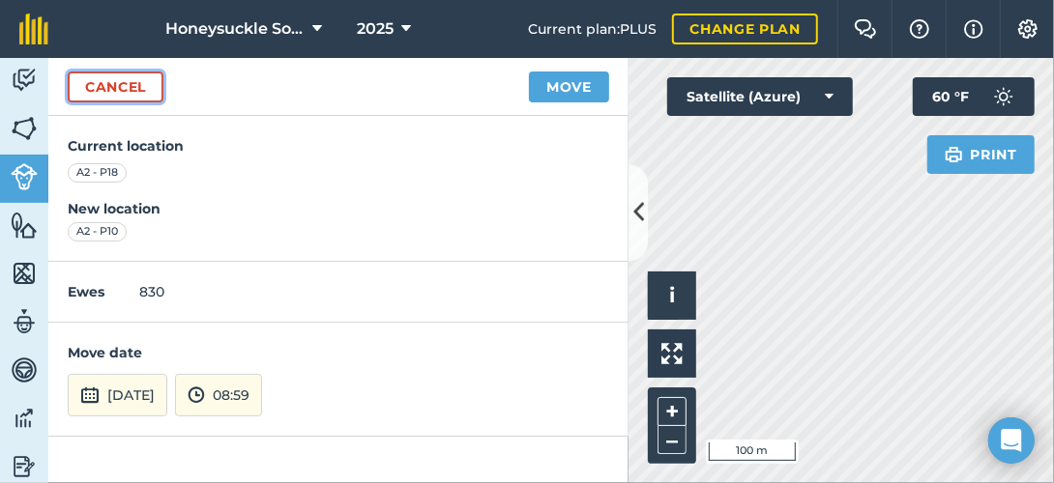
click at [152, 89] on link "Cancel" at bounding box center [116, 87] width 96 height 31
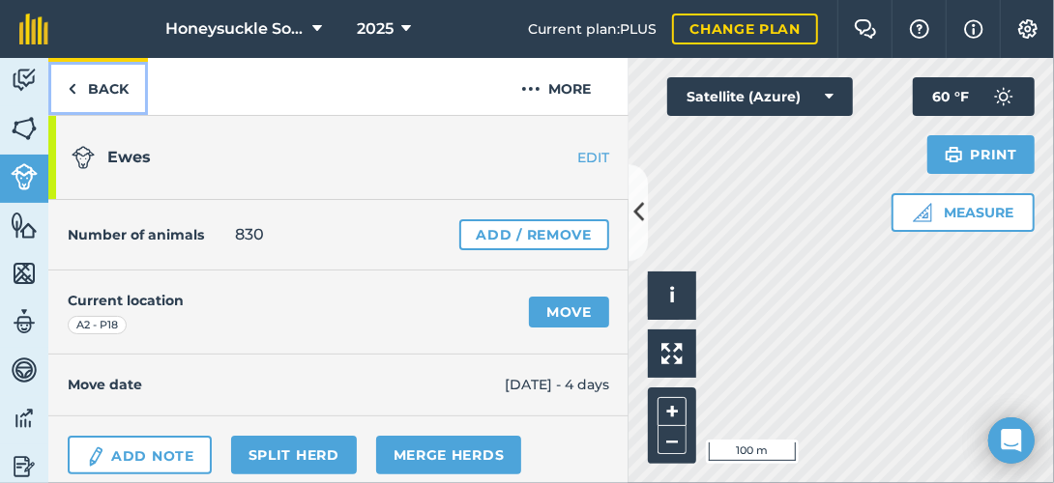
click at [91, 93] on link "Back" at bounding box center [98, 86] width 100 height 57
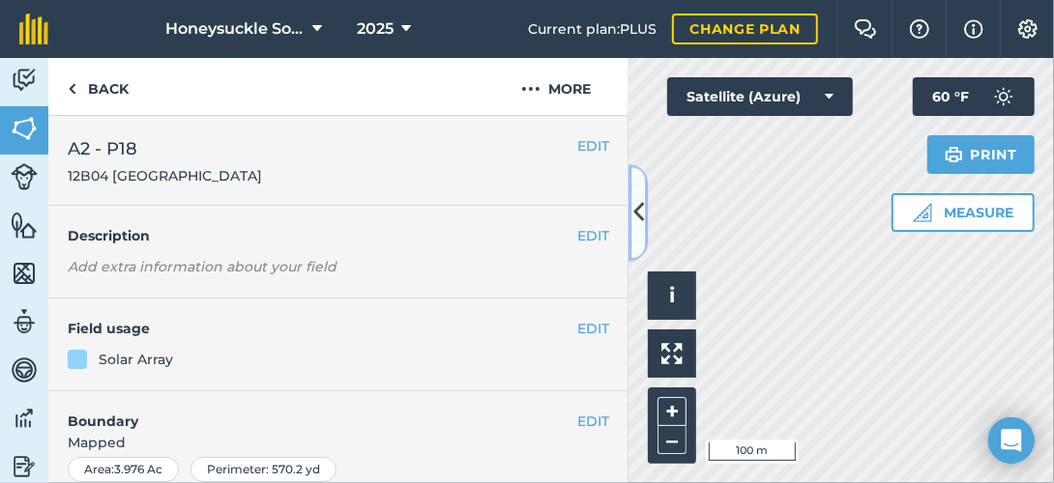
click at [635, 216] on icon at bounding box center [638, 213] width 11 height 34
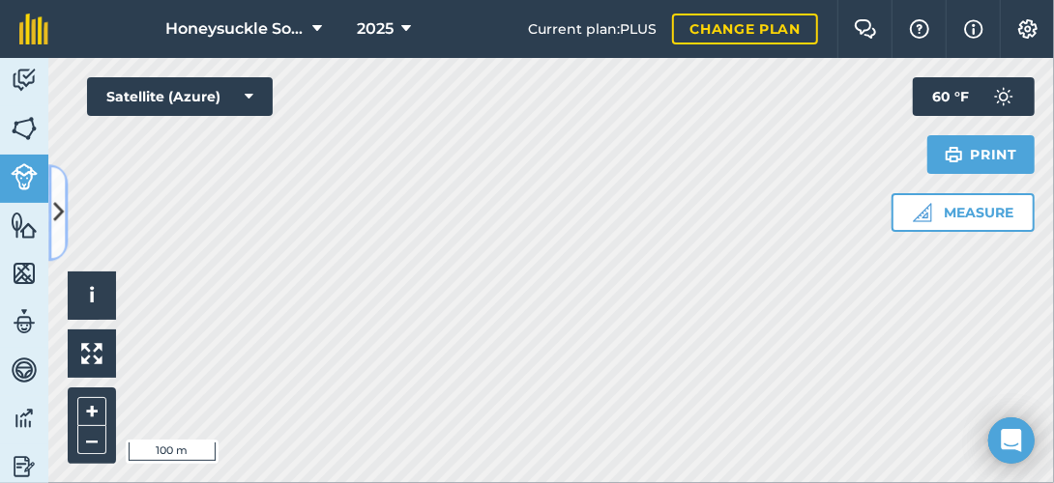
click at [56, 213] on icon at bounding box center [58, 213] width 11 height 34
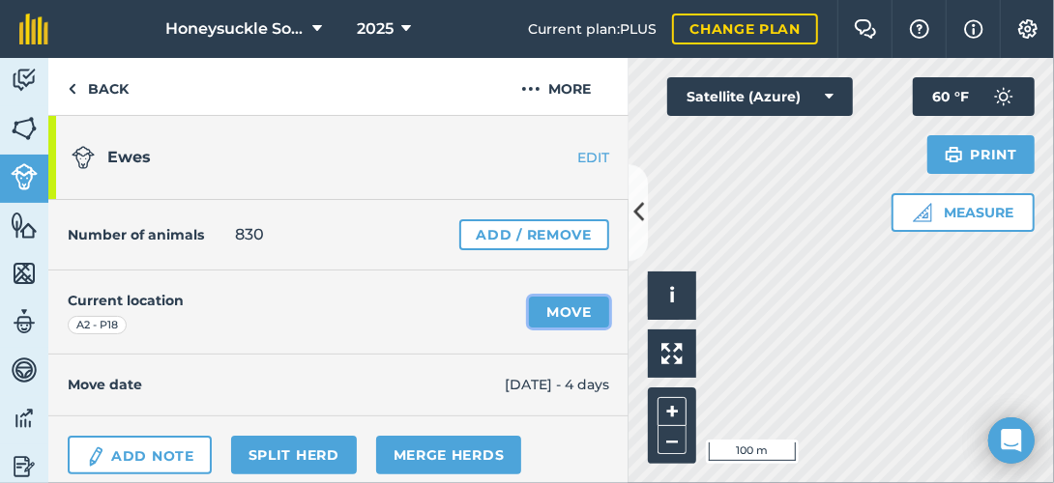
click at [575, 305] on link "Move" at bounding box center [569, 312] width 80 height 31
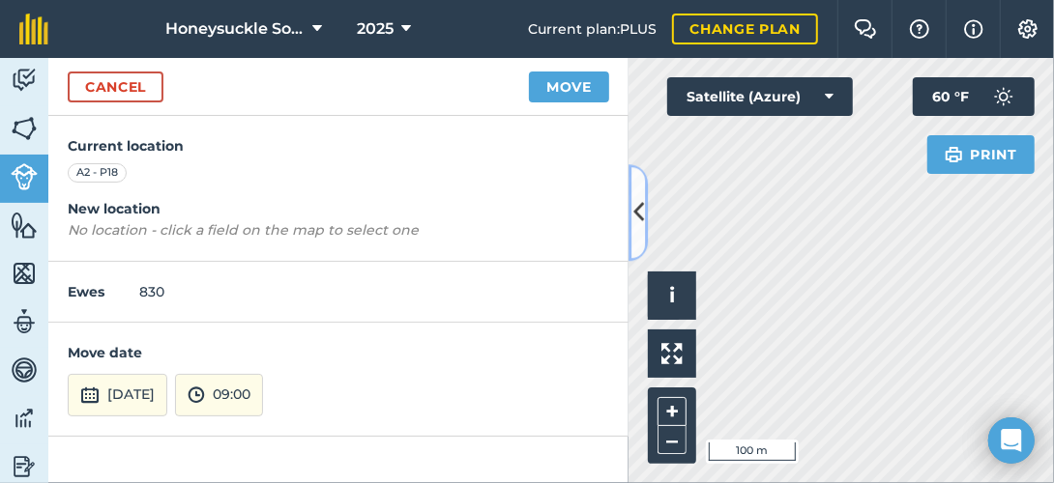
click at [635, 210] on icon at bounding box center [638, 213] width 11 height 34
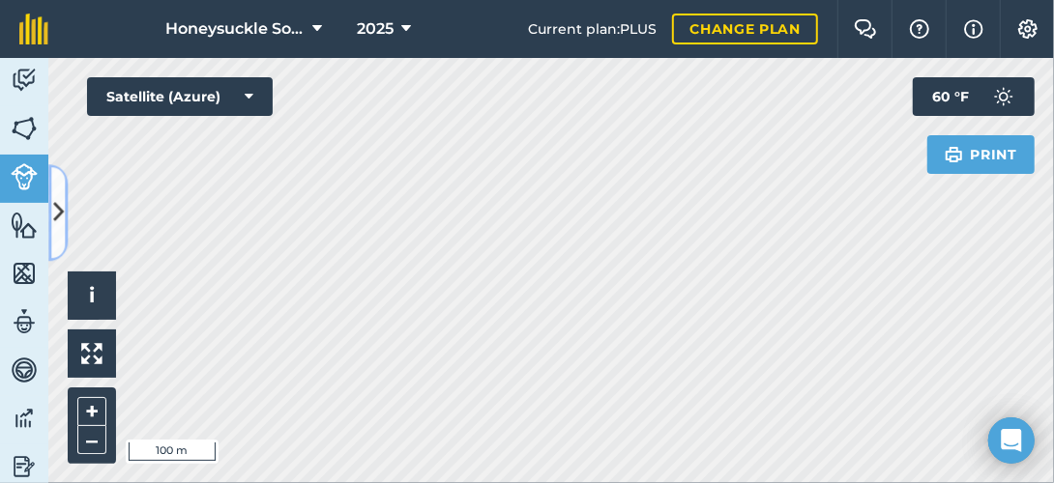
click at [54, 213] on icon at bounding box center [58, 213] width 11 height 34
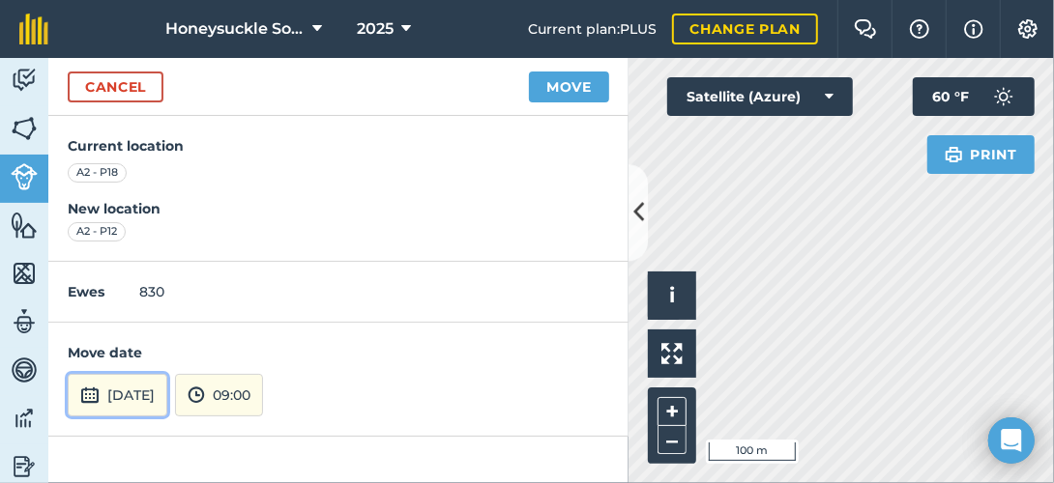
click at [119, 379] on button "[DATE]" at bounding box center [118, 395] width 100 height 43
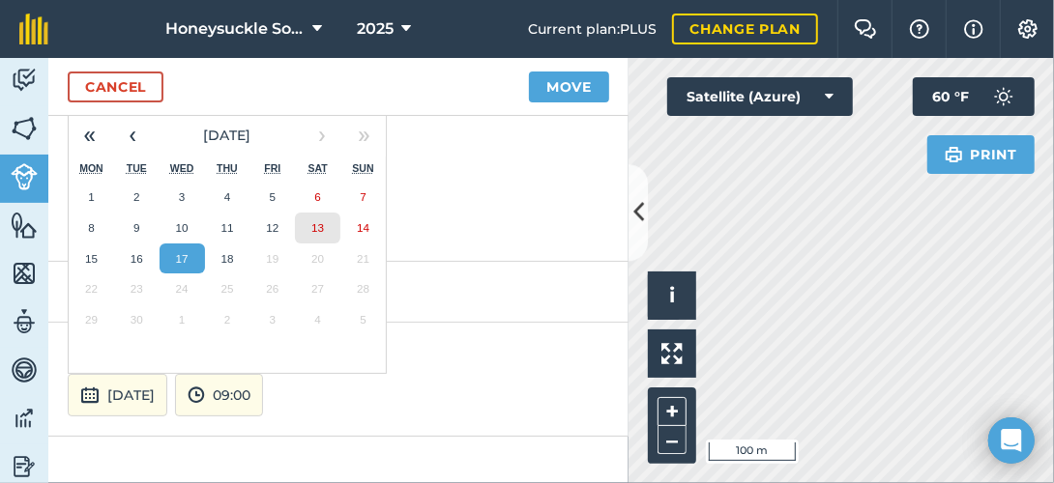
click at [307, 232] on button "13" at bounding box center [317, 228] width 45 height 31
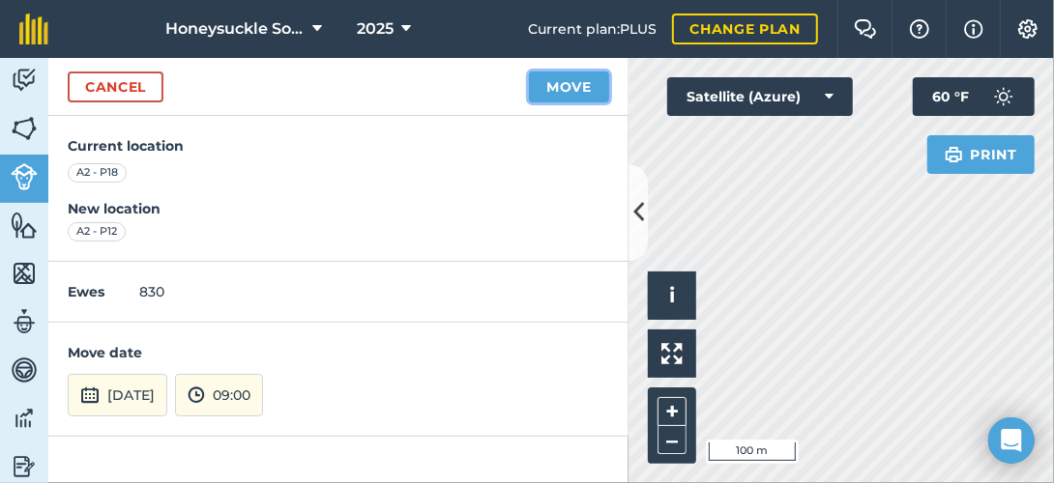
click at [554, 91] on button "Move" at bounding box center [569, 87] width 80 height 31
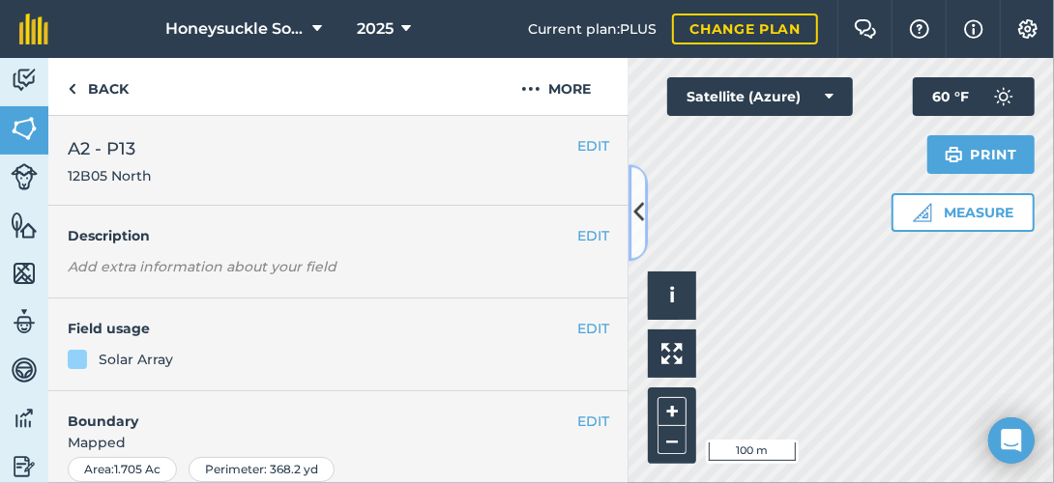
click at [636, 208] on icon at bounding box center [638, 213] width 11 height 34
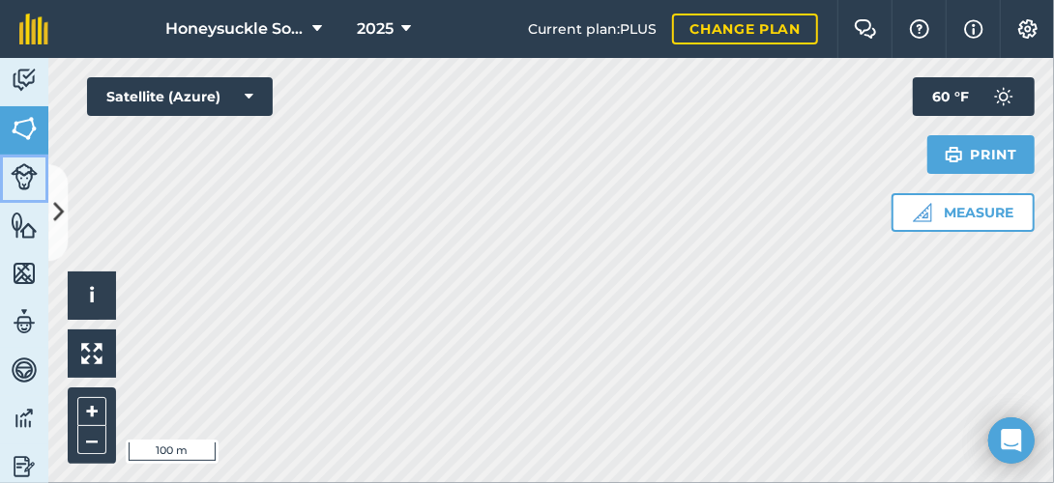
click at [24, 163] on img at bounding box center [24, 176] width 27 height 27
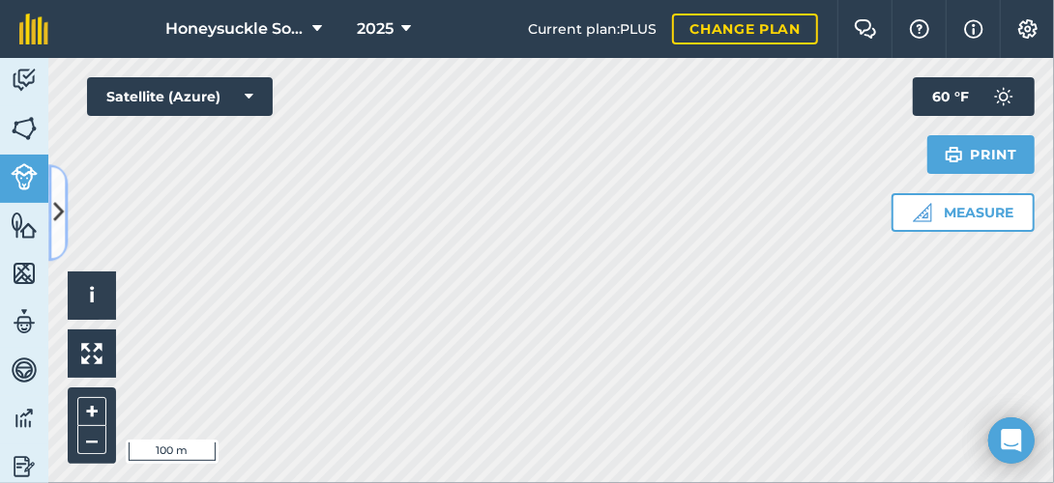
click at [59, 207] on icon at bounding box center [58, 213] width 11 height 34
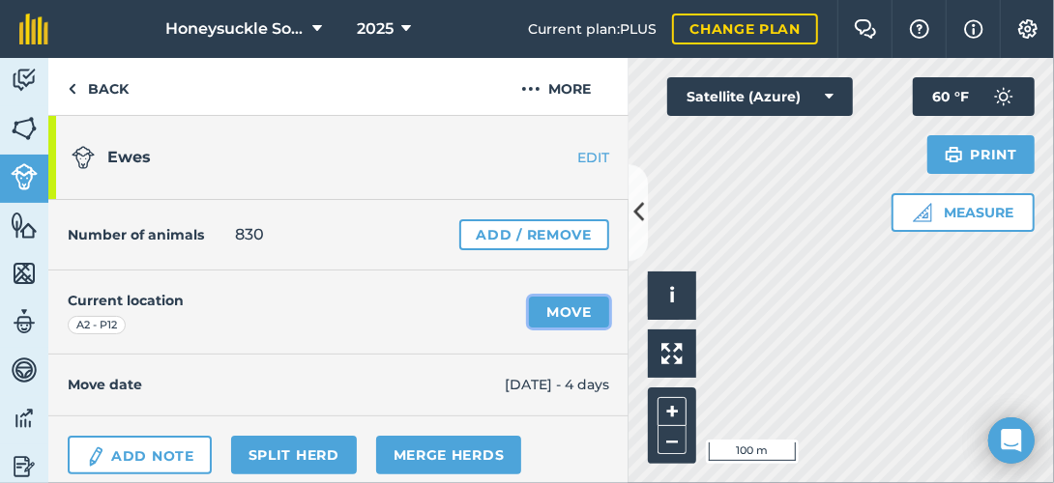
click at [551, 319] on link "Move" at bounding box center [569, 312] width 80 height 31
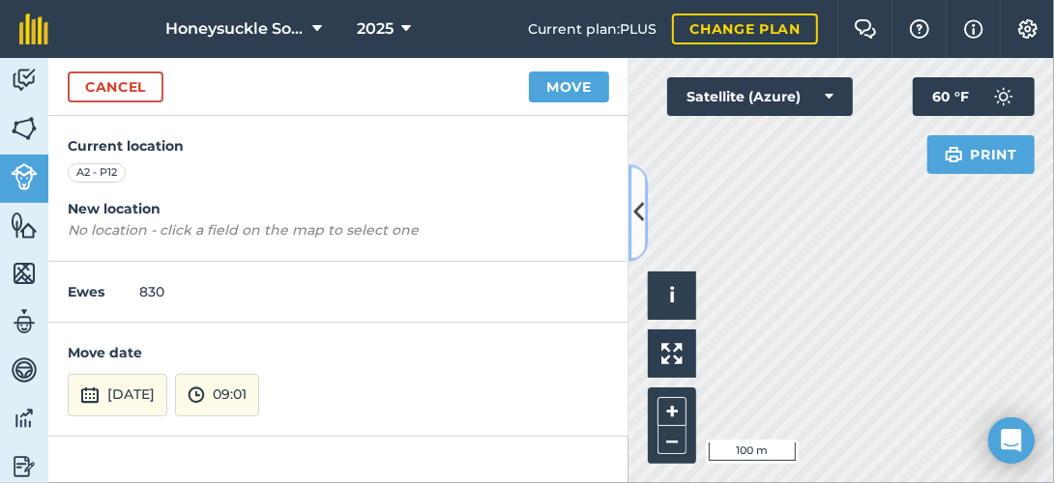
click at [642, 217] on icon at bounding box center [638, 213] width 11 height 34
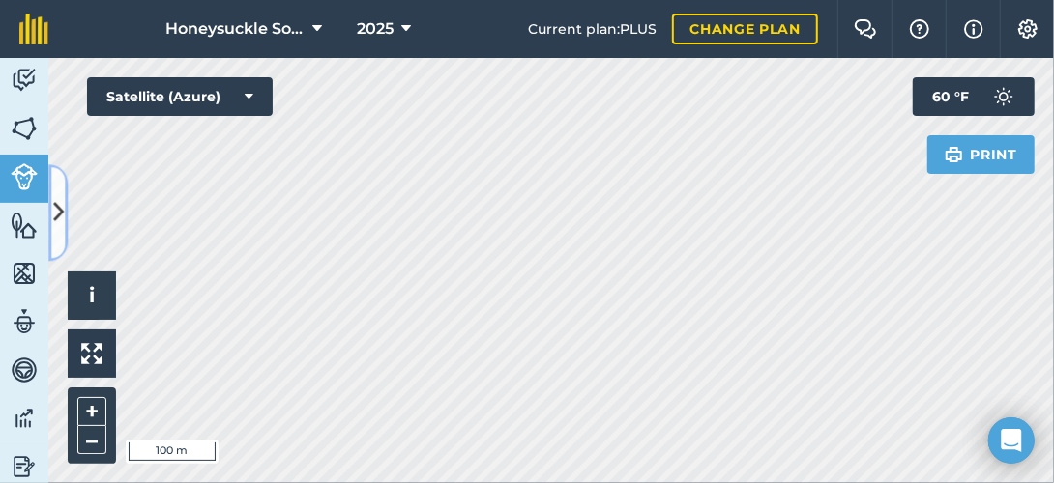
click at [57, 206] on icon at bounding box center [58, 213] width 11 height 34
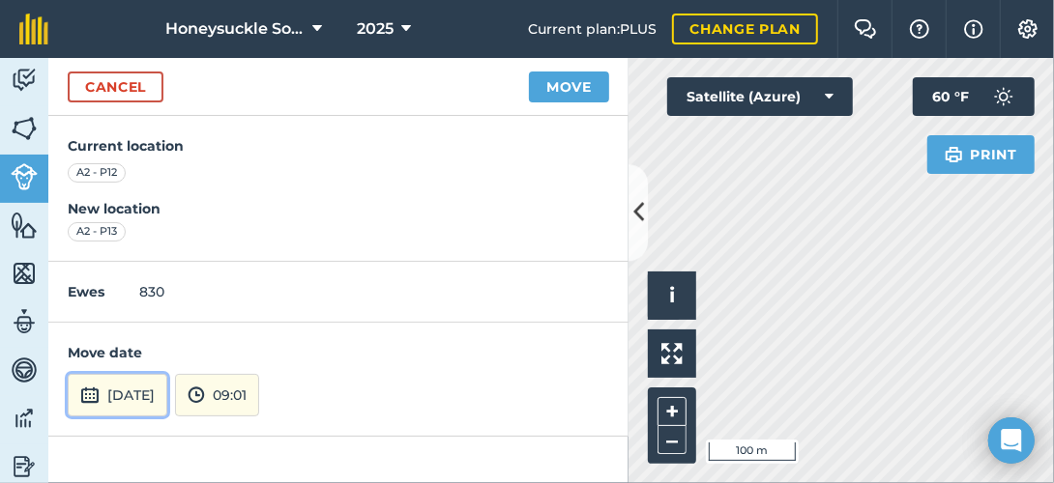
click at [167, 382] on button "[DATE]" at bounding box center [118, 395] width 100 height 43
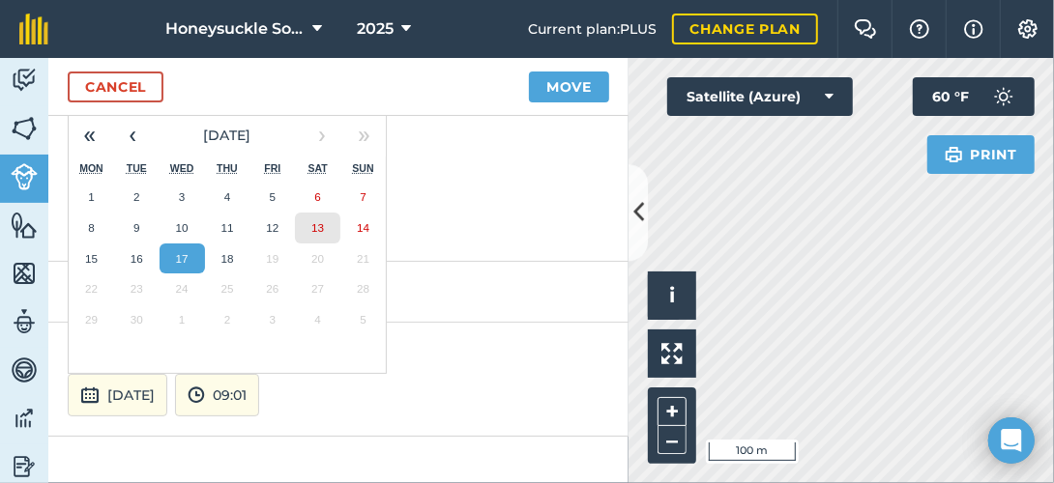
click at [311, 226] on abbr "13" at bounding box center [317, 227] width 13 height 13
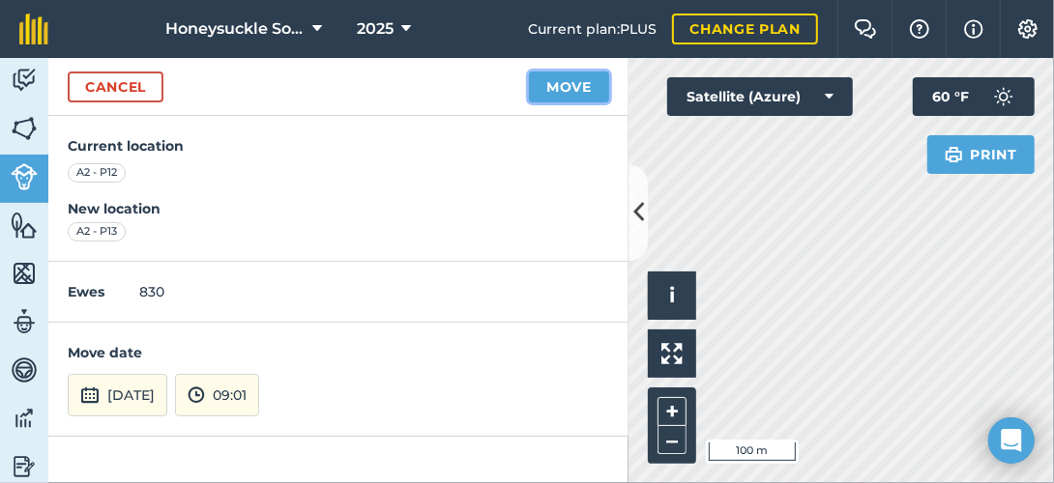
click at [585, 84] on button "Move" at bounding box center [569, 87] width 80 height 31
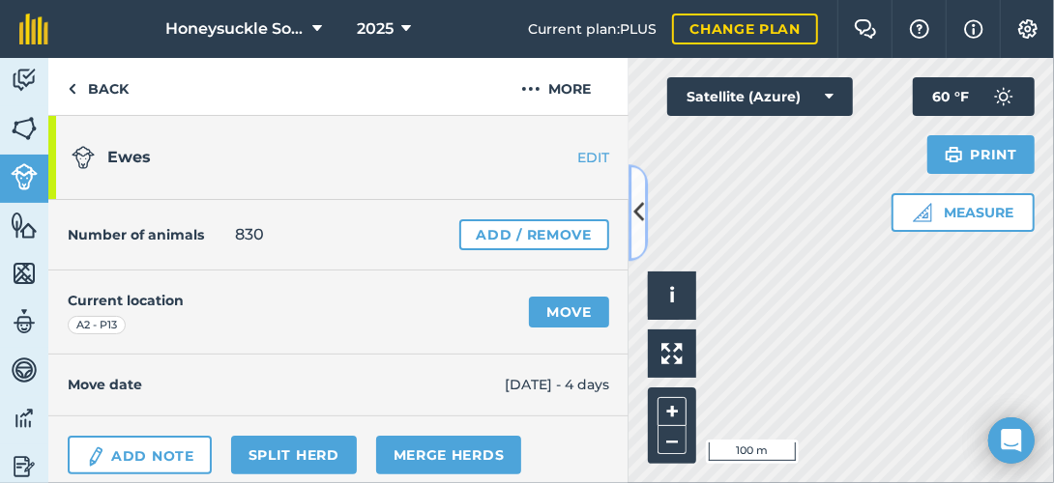
click at [641, 213] on icon at bounding box center [638, 213] width 11 height 34
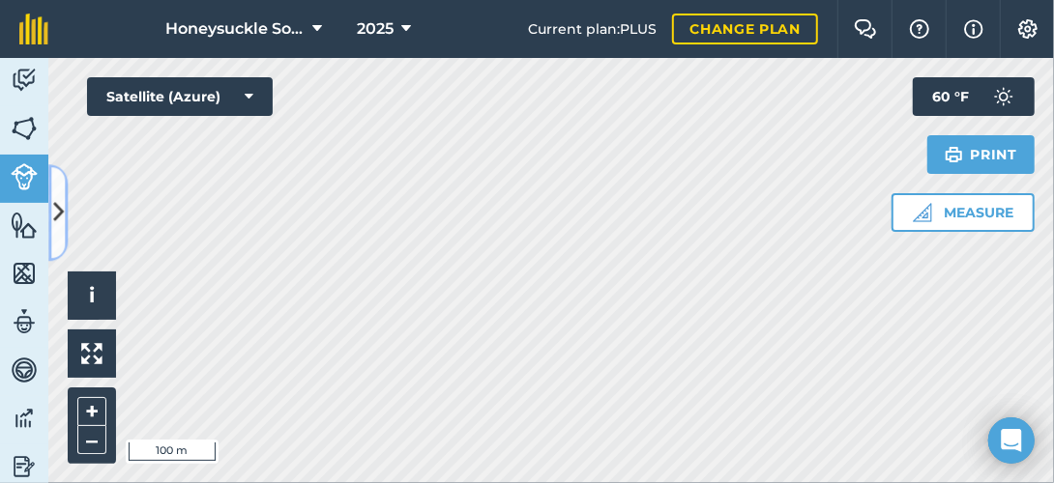
click at [57, 203] on icon at bounding box center [58, 213] width 11 height 34
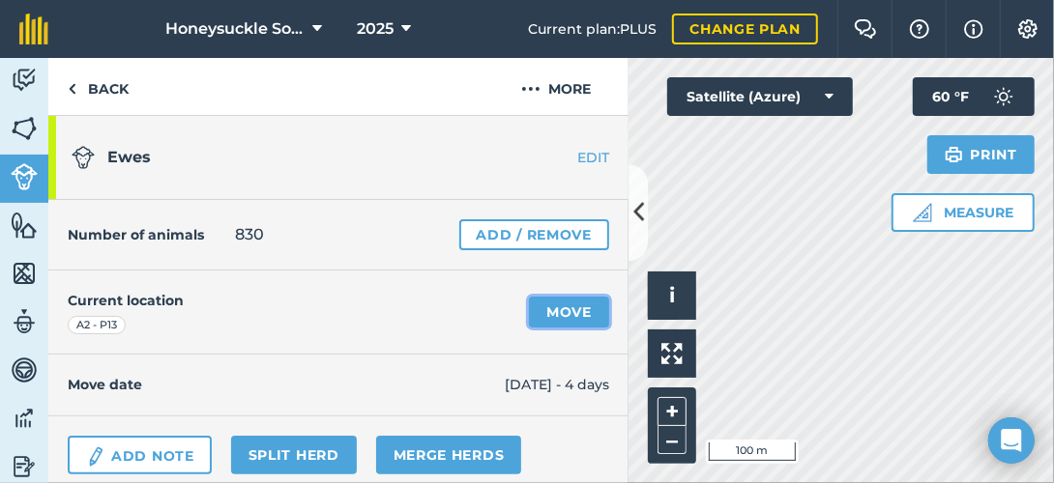
click at [547, 311] on link "Move" at bounding box center [569, 312] width 80 height 31
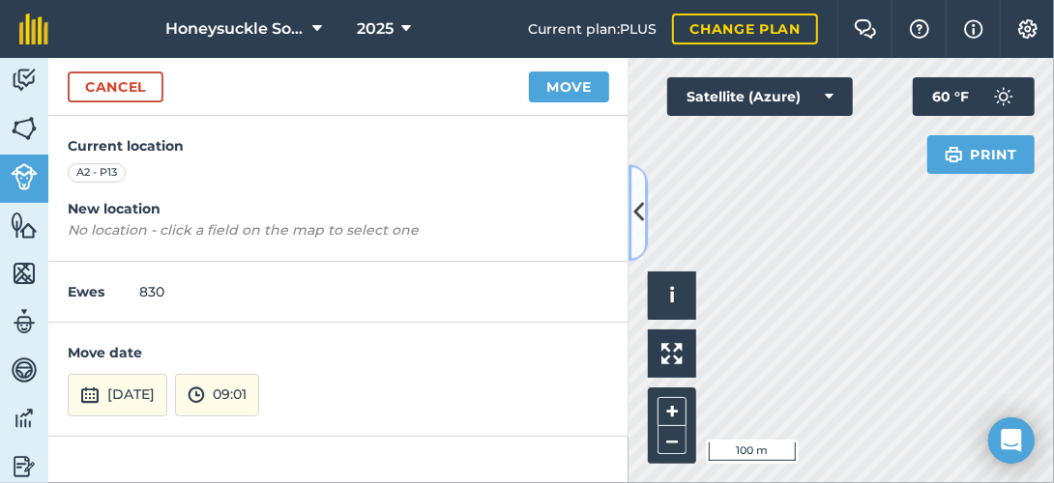
click at [639, 213] on icon at bounding box center [638, 213] width 11 height 34
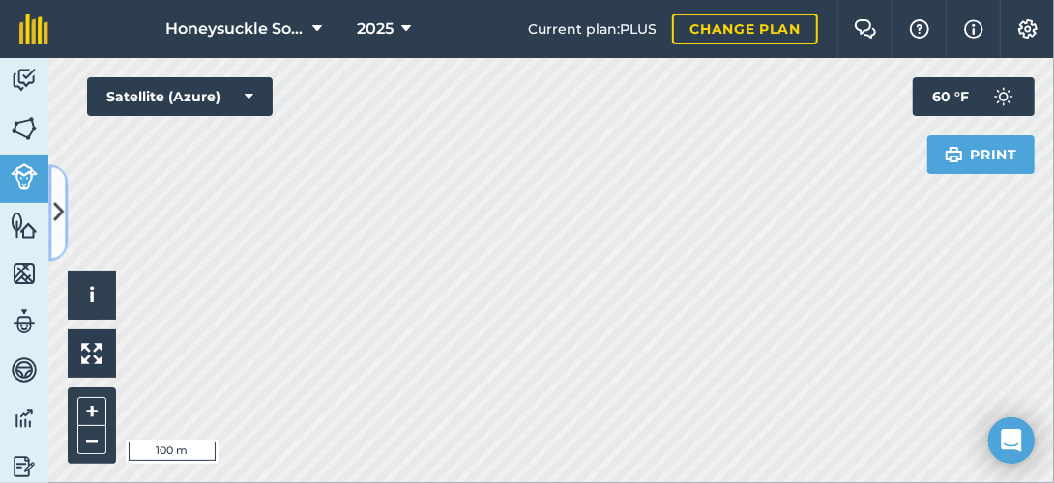
click at [56, 205] on icon at bounding box center [58, 213] width 11 height 34
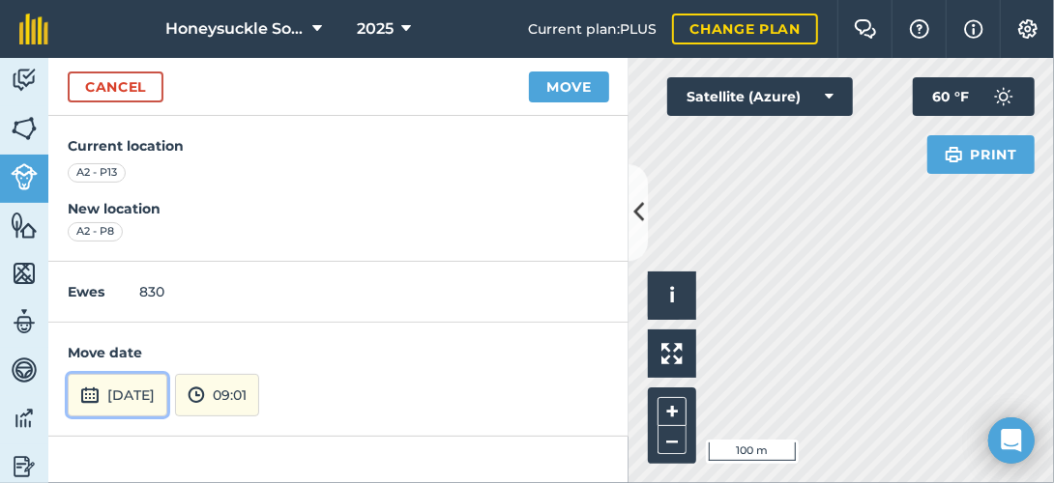
click at [167, 395] on button "[DATE]" at bounding box center [118, 395] width 100 height 43
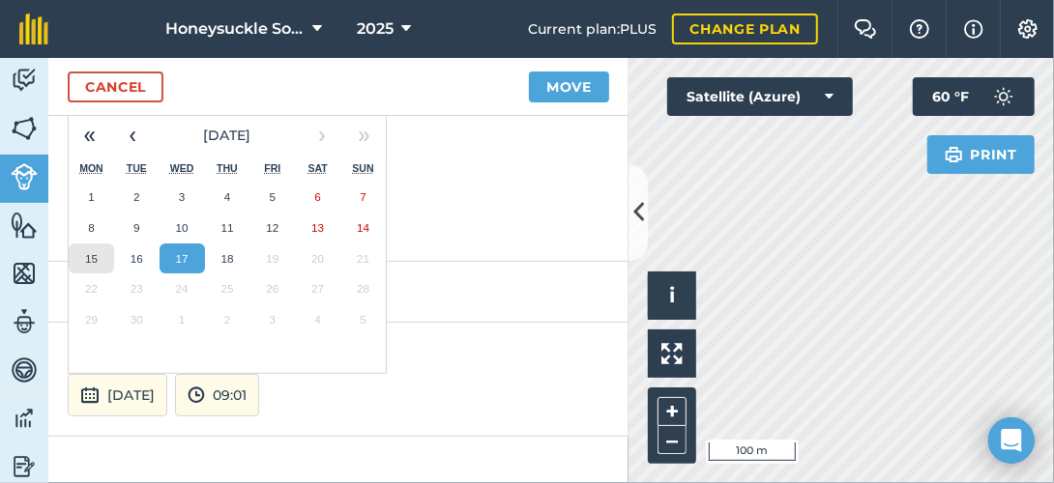
click at [102, 253] on button "15" at bounding box center [91, 259] width 45 height 31
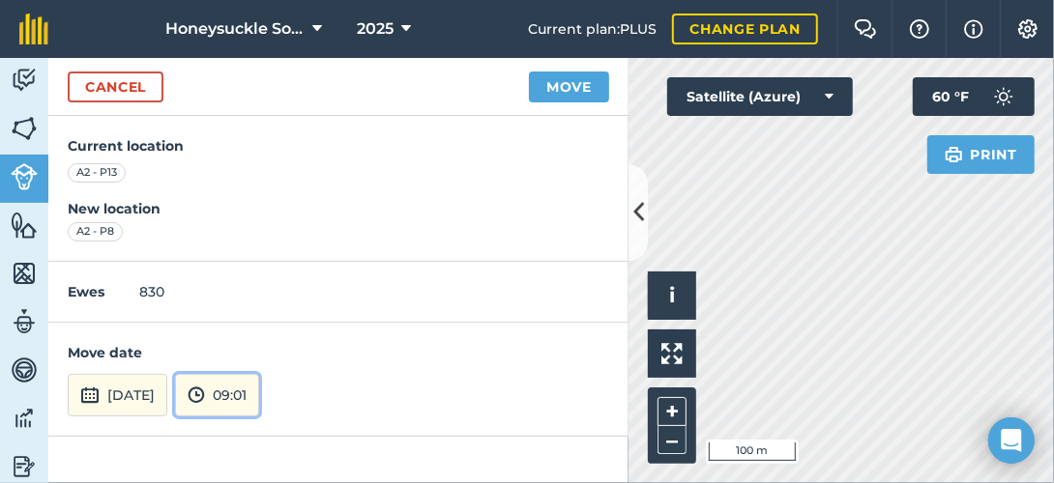
click at [259, 393] on button "09:01" at bounding box center [217, 395] width 84 height 43
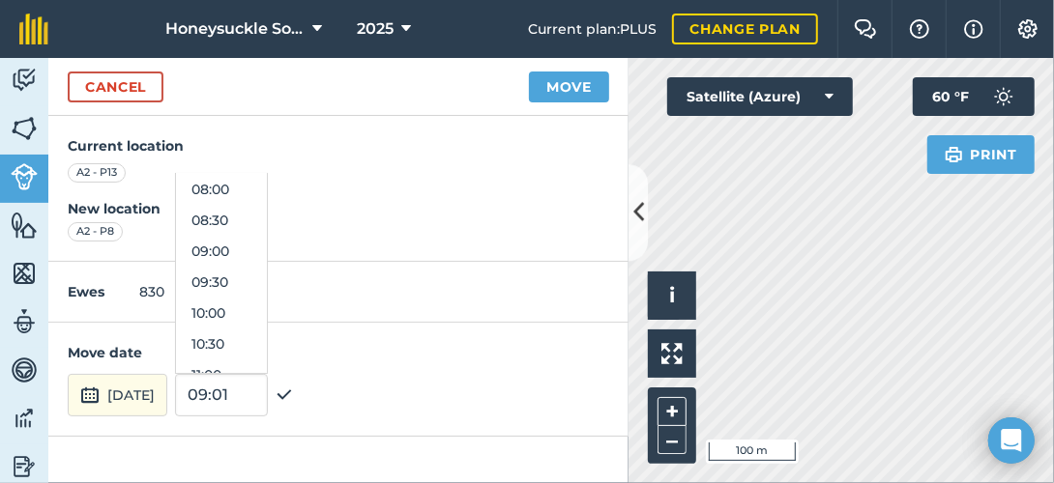
scroll to position [534, 0]
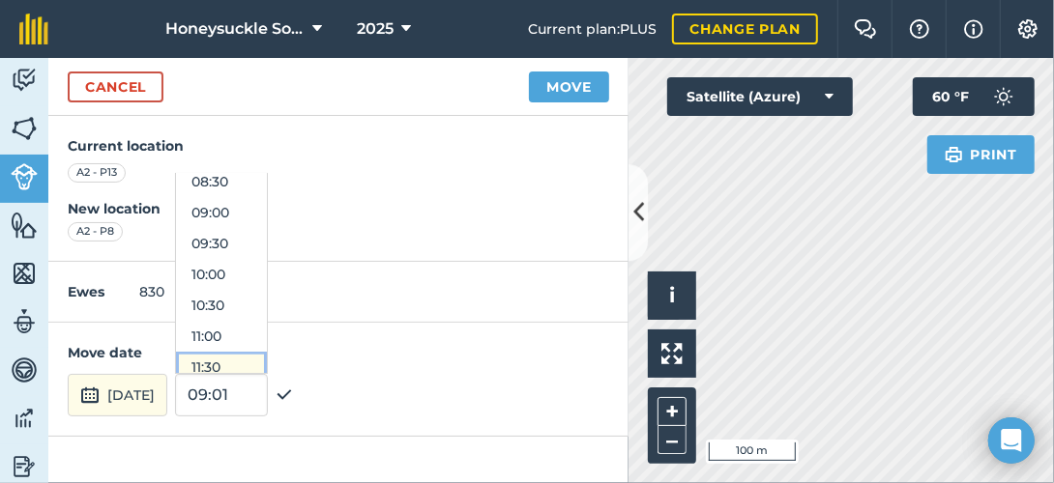
click at [261, 352] on button "11:30" at bounding box center [221, 367] width 91 height 31
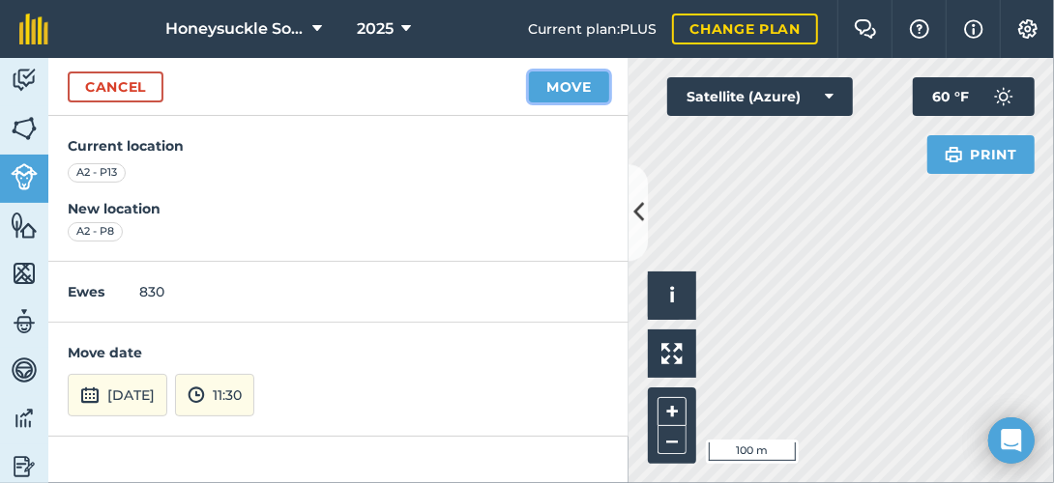
click at [590, 75] on button "Move" at bounding box center [569, 87] width 80 height 31
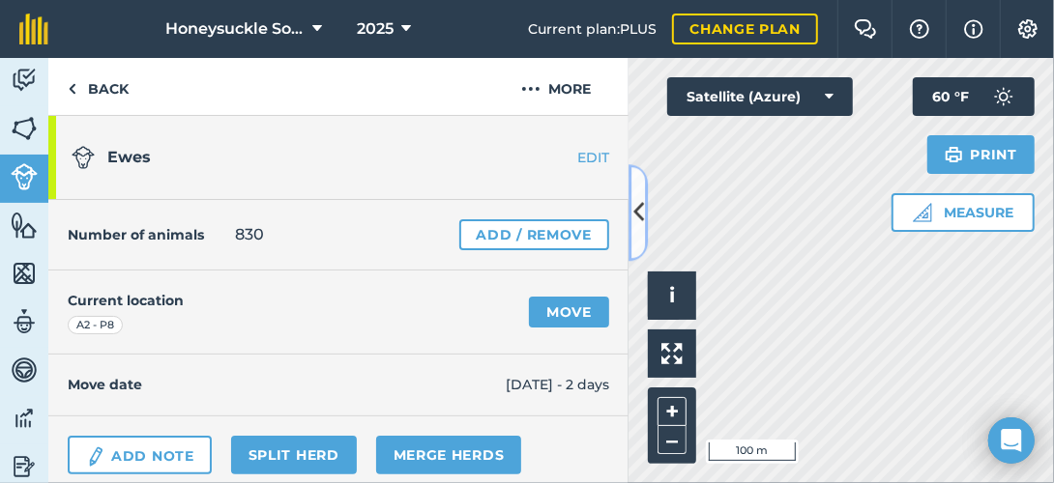
click at [633, 212] on icon at bounding box center [638, 213] width 11 height 34
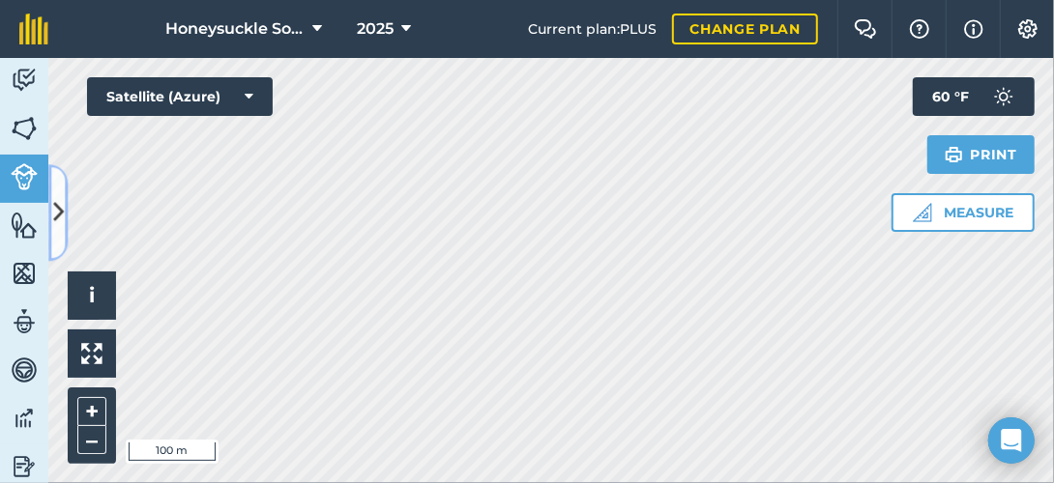
click at [50, 203] on button at bounding box center [57, 212] width 19 height 97
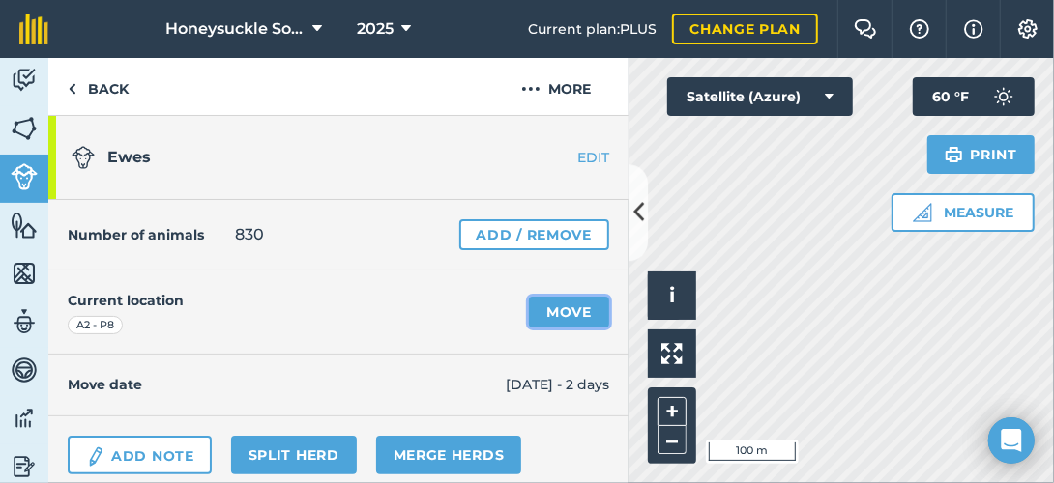
click at [545, 307] on link "Move" at bounding box center [569, 312] width 80 height 31
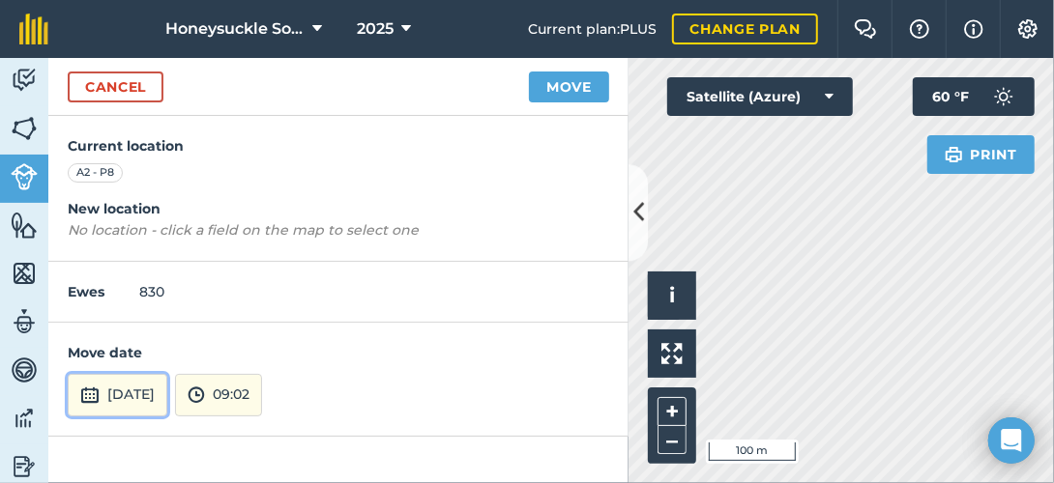
click at [165, 396] on button "[DATE]" at bounding box center [118, 395] width 100 height 43
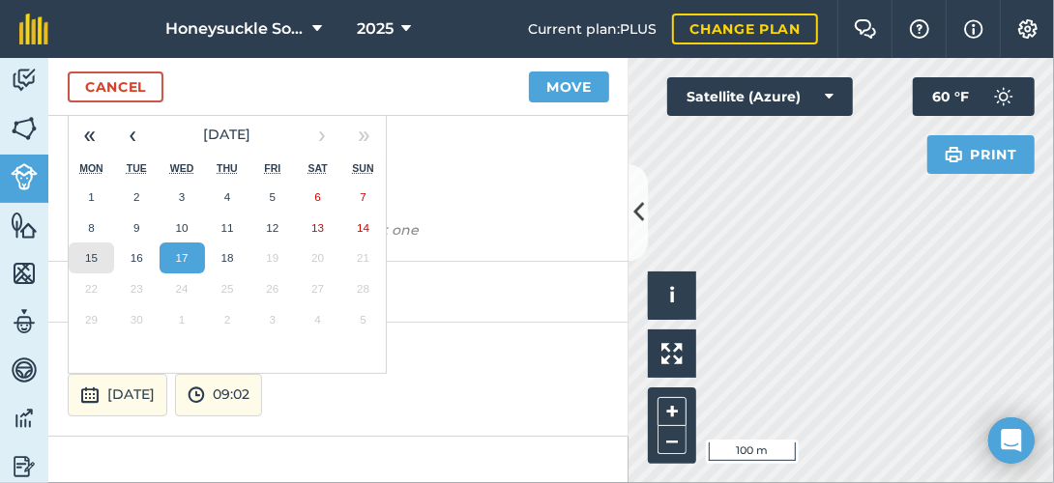
click at [98, 258] on button "15" at bounding box center [91, 258] width 45 height 31
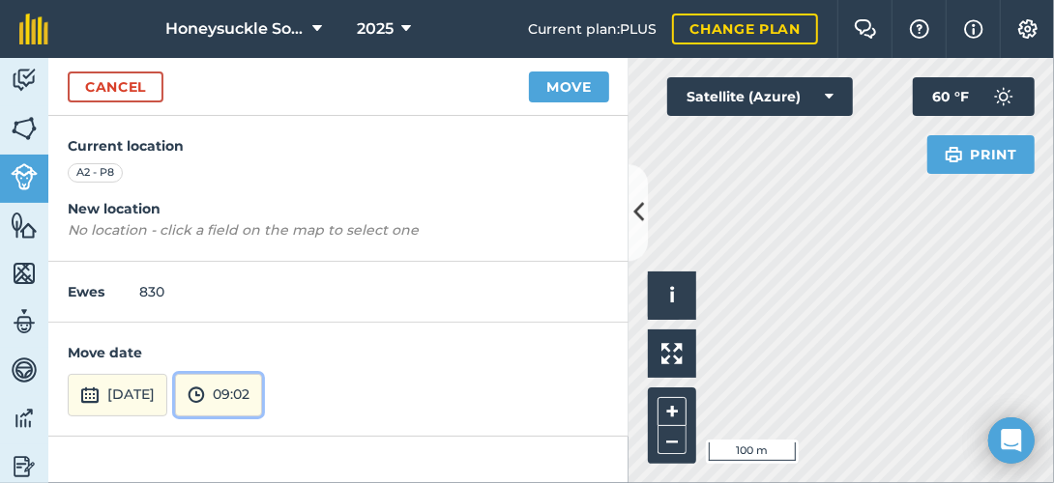
click at [262, 394] on button "09:02" at bounding box center [218, 395] width 87 height 43
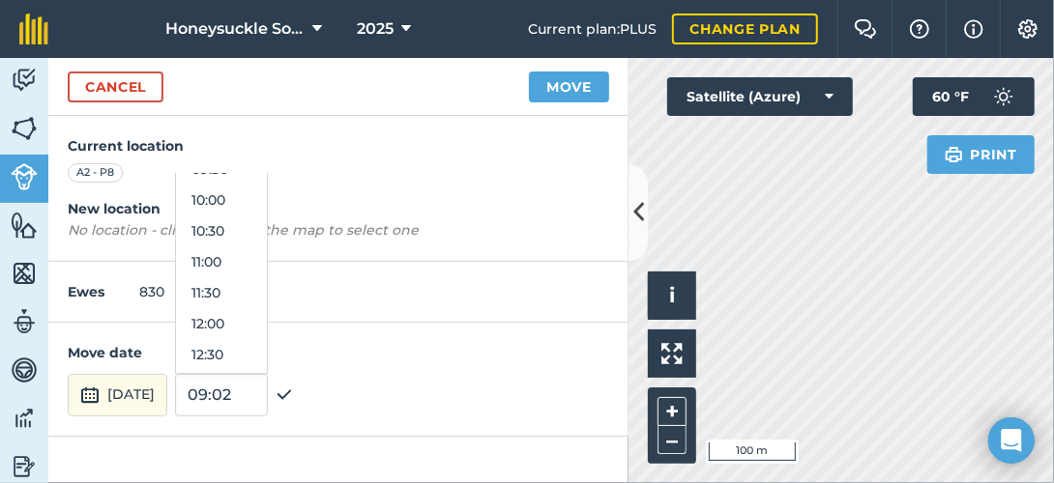
scroll to position [619, 0]
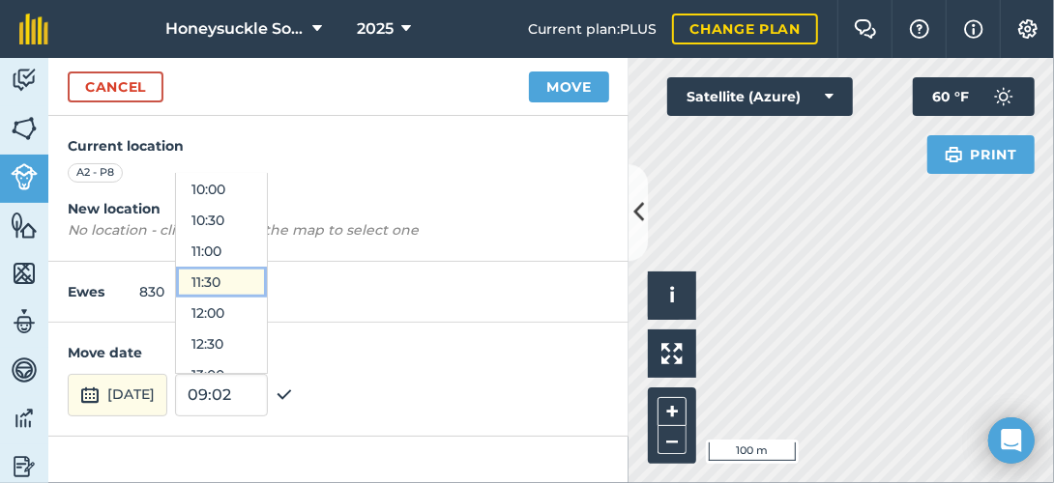
click at [267, 279] on button "11:30" at bounding box center [221, 282] width 91 height 31
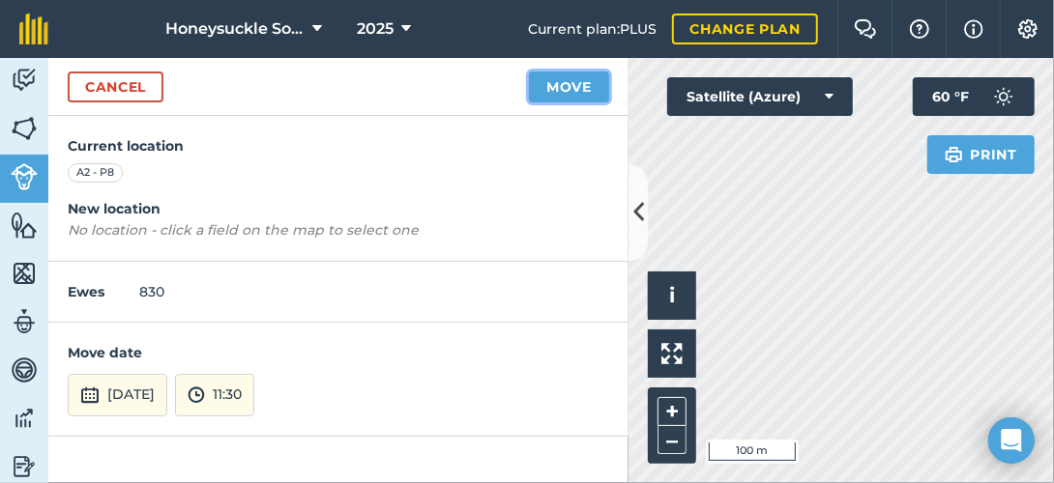
click at [596, 83] on button "Move" at bounding box center [569, 87] width 80 height 31
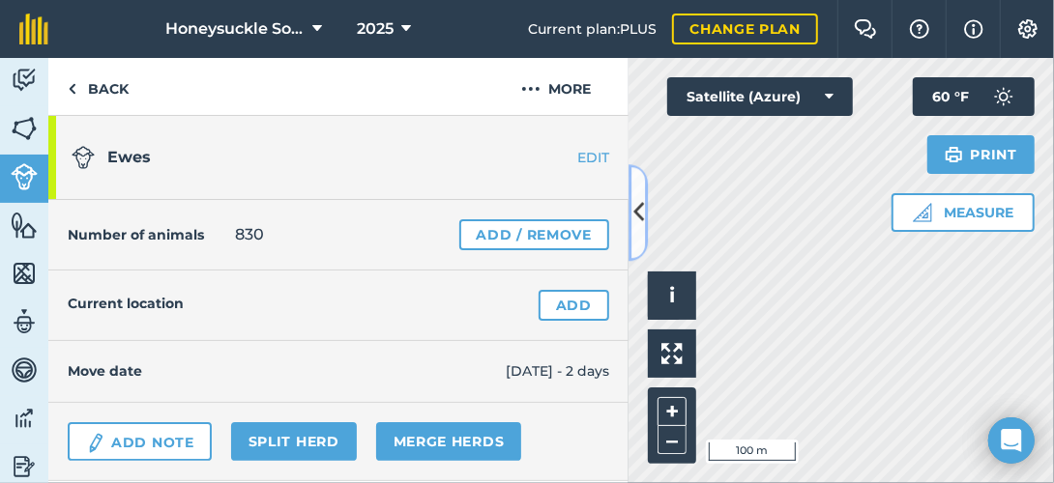
click at [643, 195] on button at bounding box center [638, 212] width 19 height 97
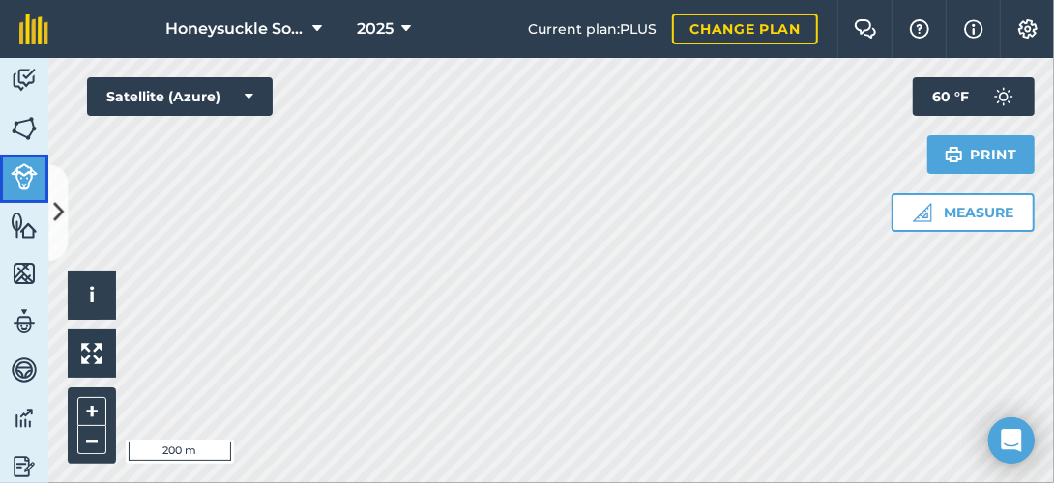
click at [33, 180] on img at bounding box center [24, 176] width 27 height 27
click at [35, 242] on link "Features" at bounding box center [24, 227] width 48 height 48
click at [10, 158] on link "Livestock" at bounding box center [24, 179] width 48 height 48
click at [13, 111] on link "Fields" at bounding box center [24, 130] width 48 height 48
click at [23, 163] on img at bounding box center [24, 176] width 27 height 27
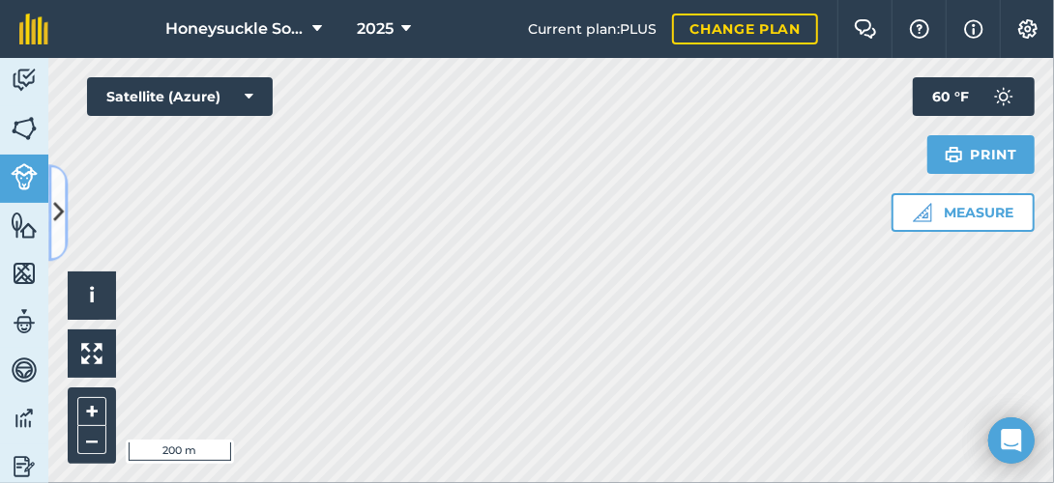
click at [54, 206] on icon at bounding box center [58, 213] width 11 height 34
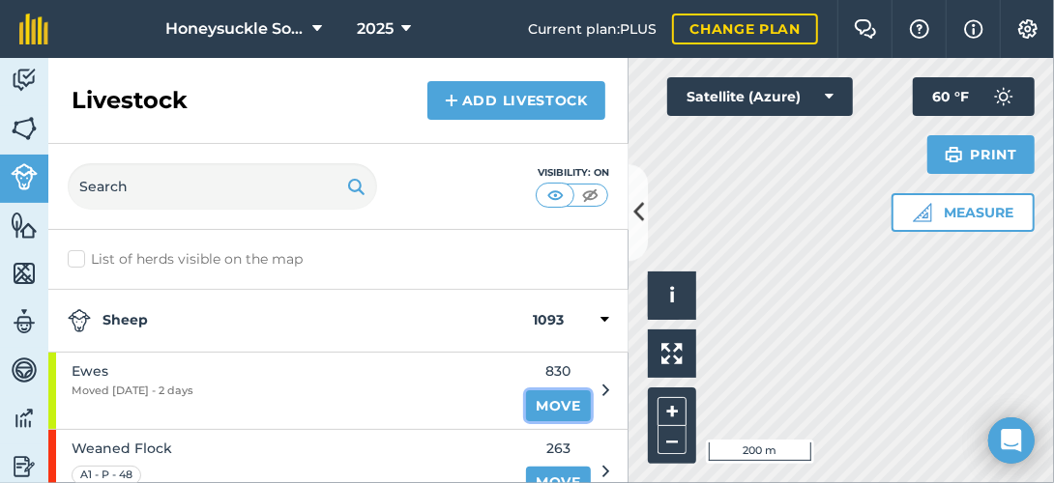
click at [538, 399] on link "Move" at bounding box center [558, 406] width 65 height 31
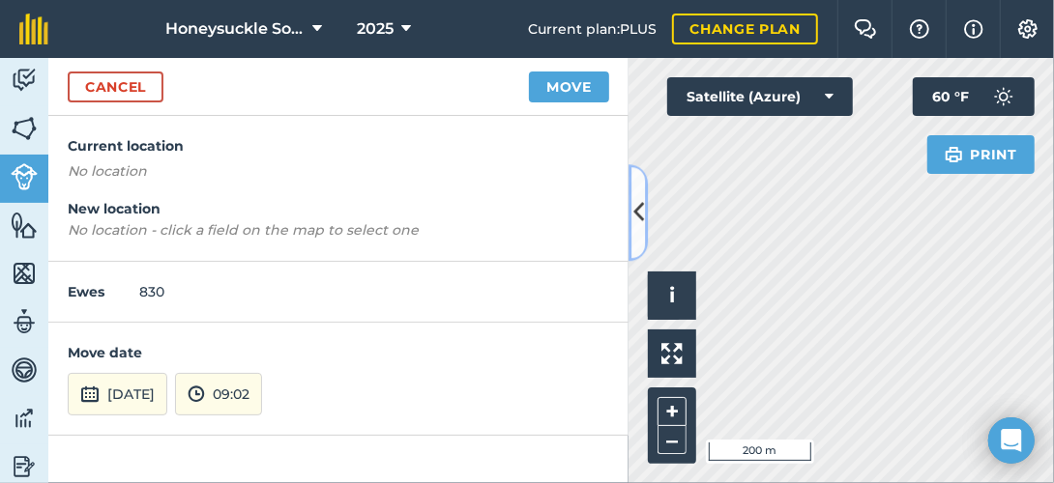
click at [642, 224] on icon at bounding box center [638, 213] width 11 height 34
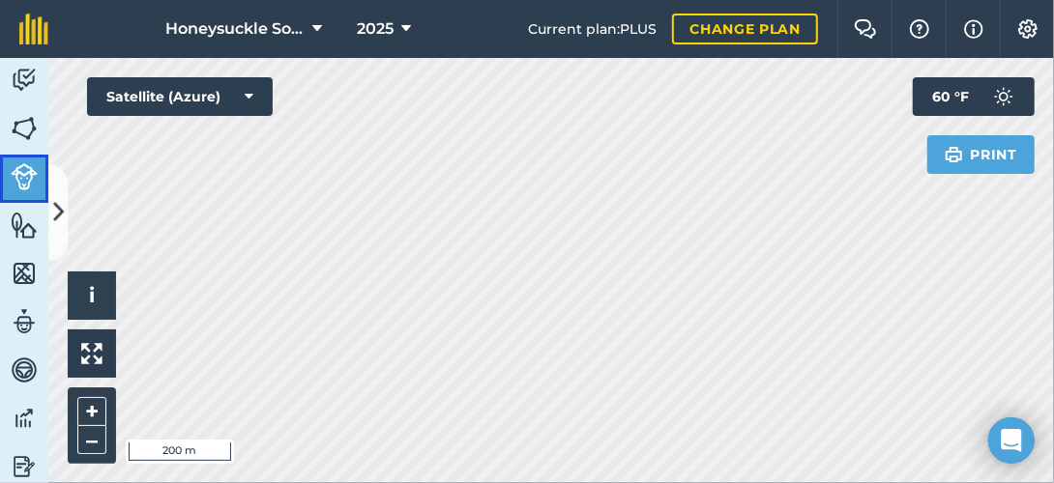
click at [20, 164] on img at bounding box center [24, 176] width 27 height 27
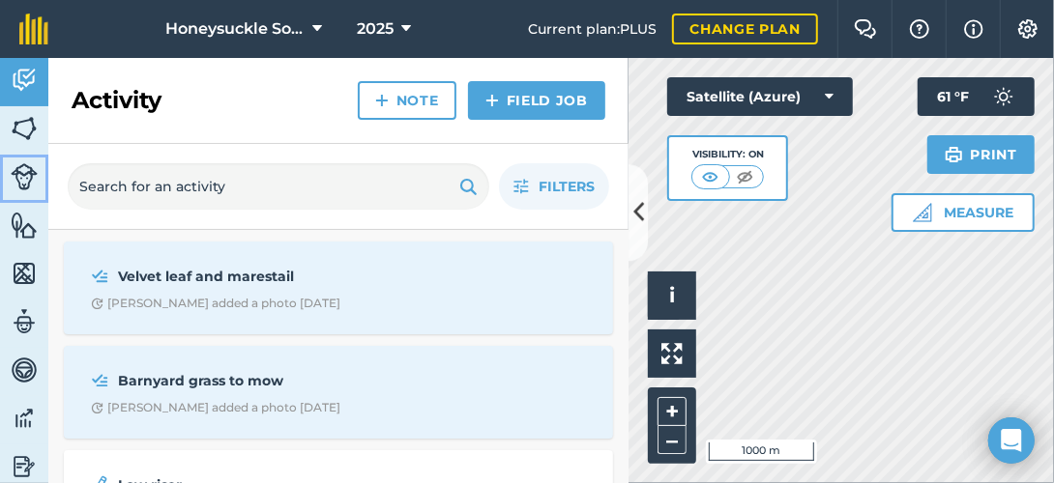
click at [24, 182] on img at bounding box center [24, 176] width 27 height 27
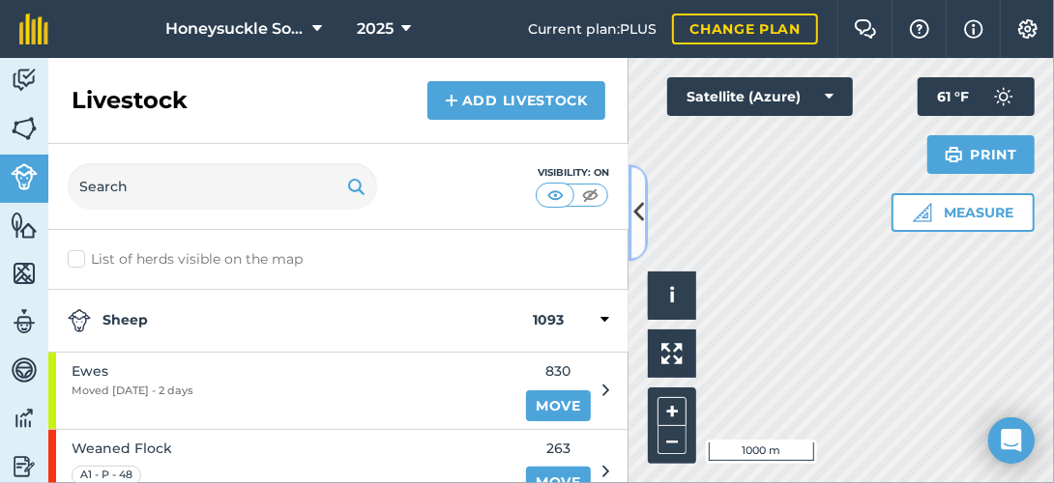
click at [636, 208] on icon at bounding box center [638, 213] width 11 height 34
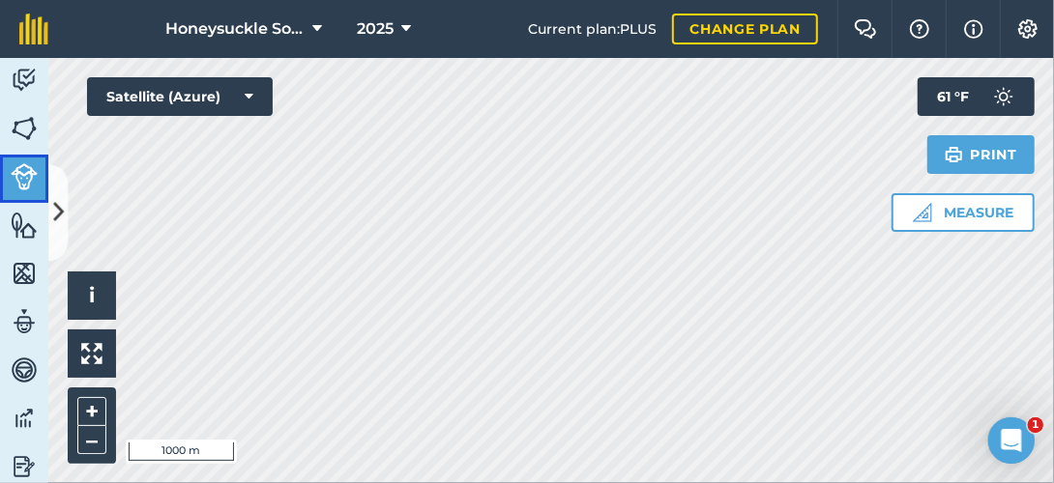
click at [37, 172] on img at bounding box center [24, 176] width 27 height 27
click at [16, 172] on img at bounding box center [24, 176] width 27 height 27
click at [63, 217] on icon at bounding box center [58, 213] width 11 height 34
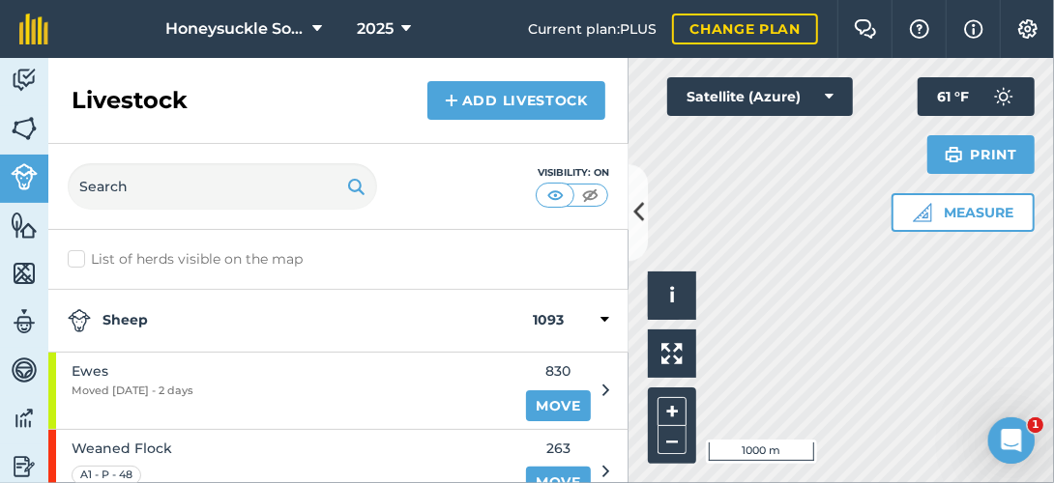
click at [132, 325] on strong "Sheep" at bounding box center [300, 320] width 465 height 23
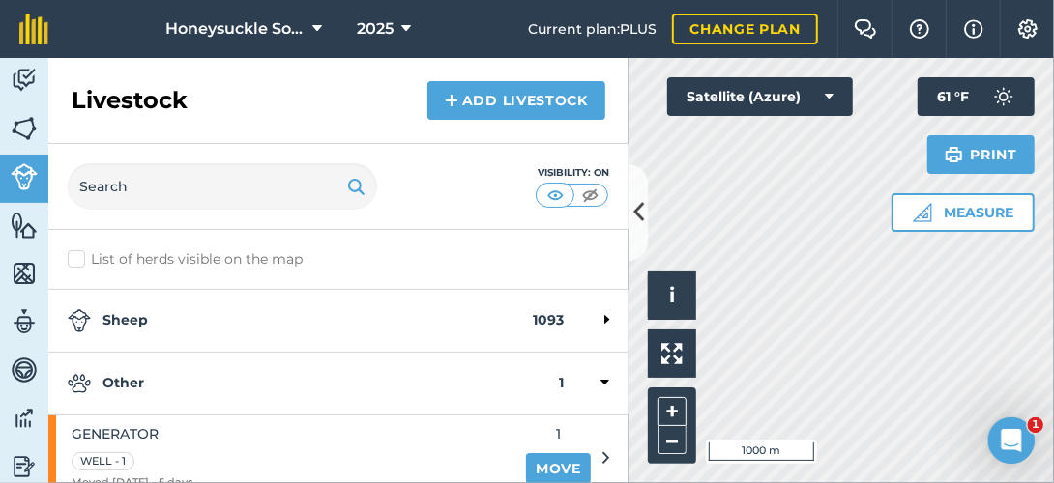
click at [132, 319] on strong "Sheep" at bounding box center [300, 320] width 465 height 23
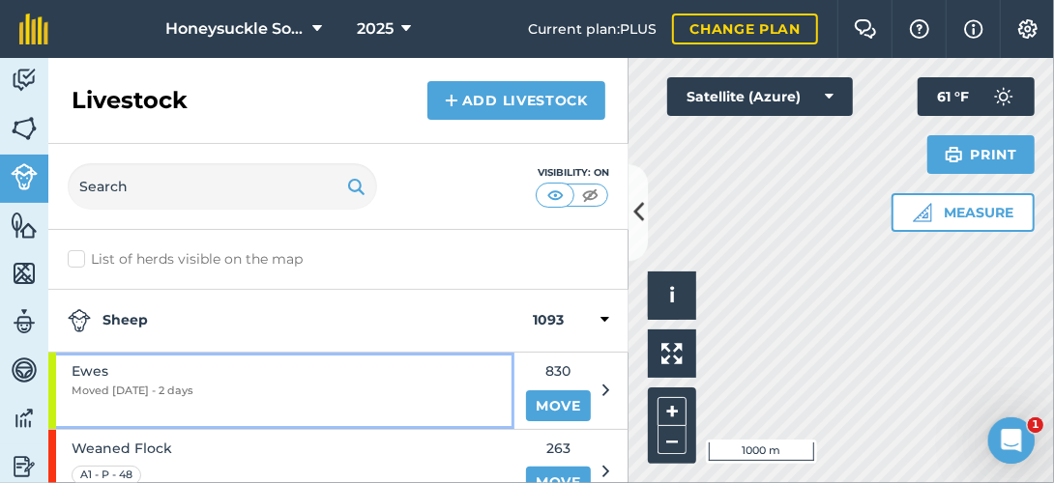
click at [132, 393] on span "Moved [DATE] - 2 days" at bounding box center [133, 391] width 122 height 17
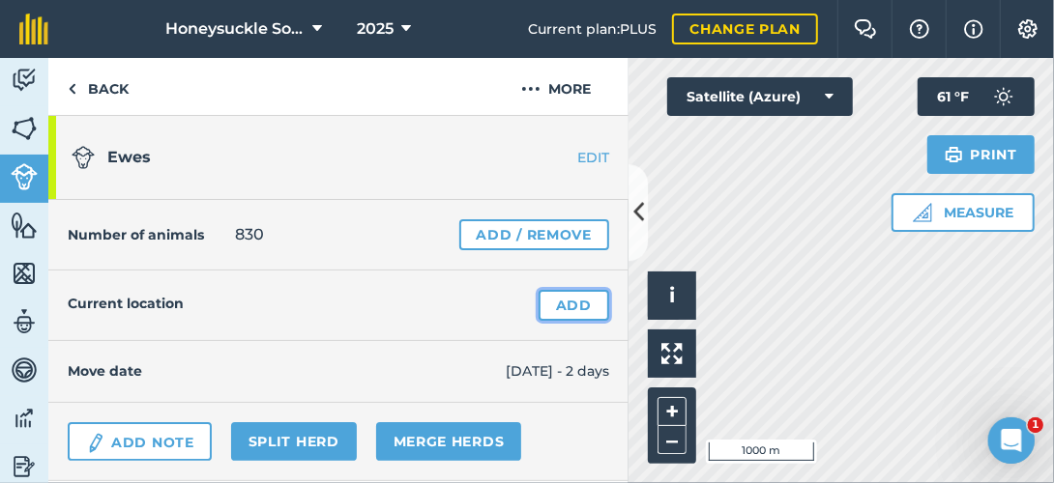
click at [572, 309] on link "Add" at bounding box center [574, 305] width 71 height 31
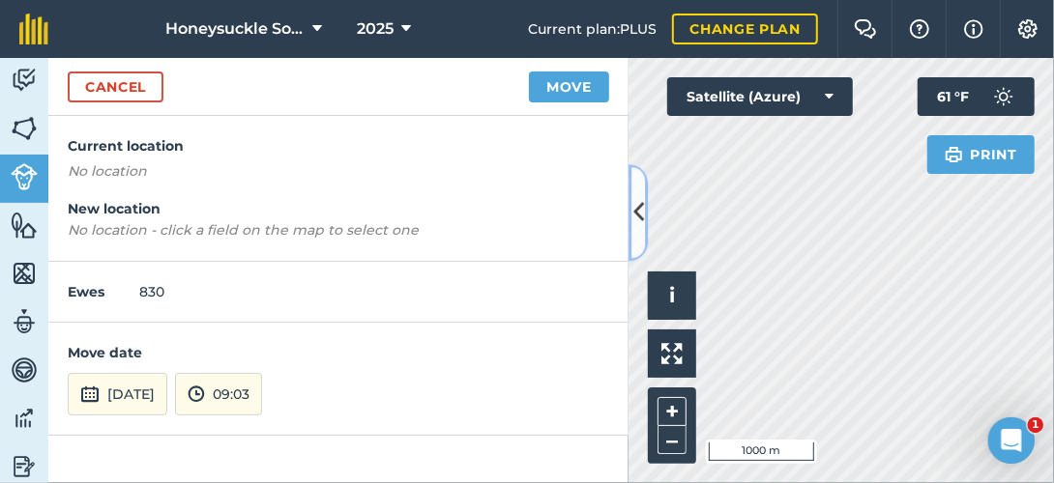
click at [638, 200] on icon at bounding box center [638, 213] width 11 height 34
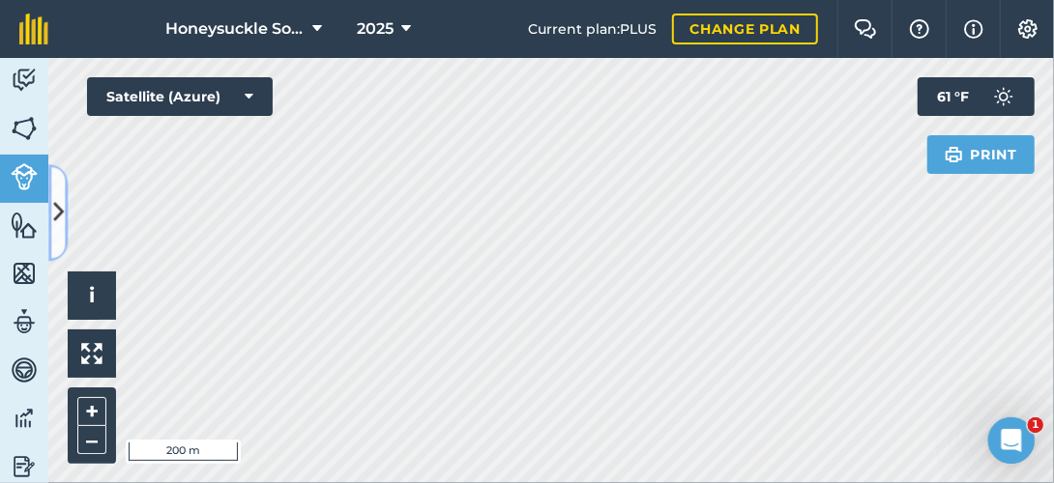
click at [58, 211] on icon at bounding box center [58, 213] width 11 height 34
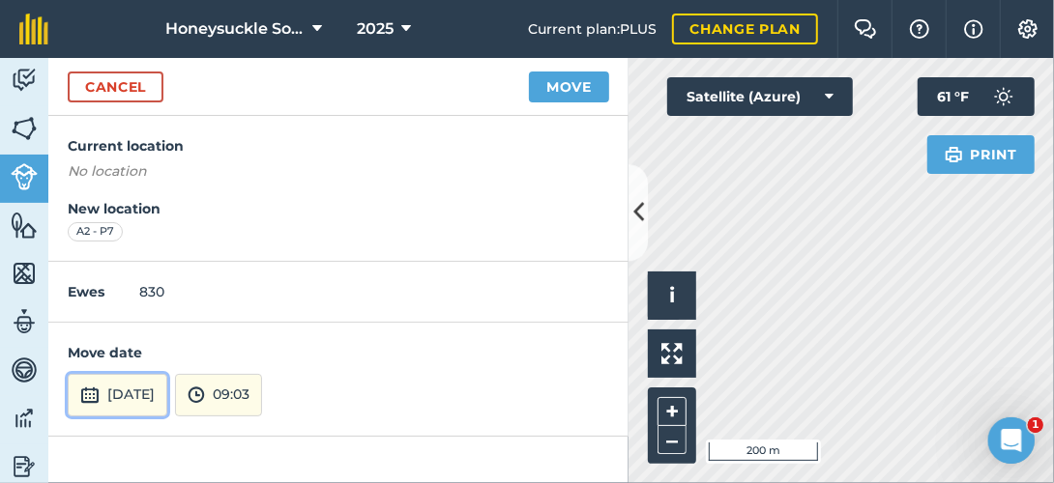
click at [167, 386] on button "[DATE]" at bounding box center [118, 395] width 100 height 43
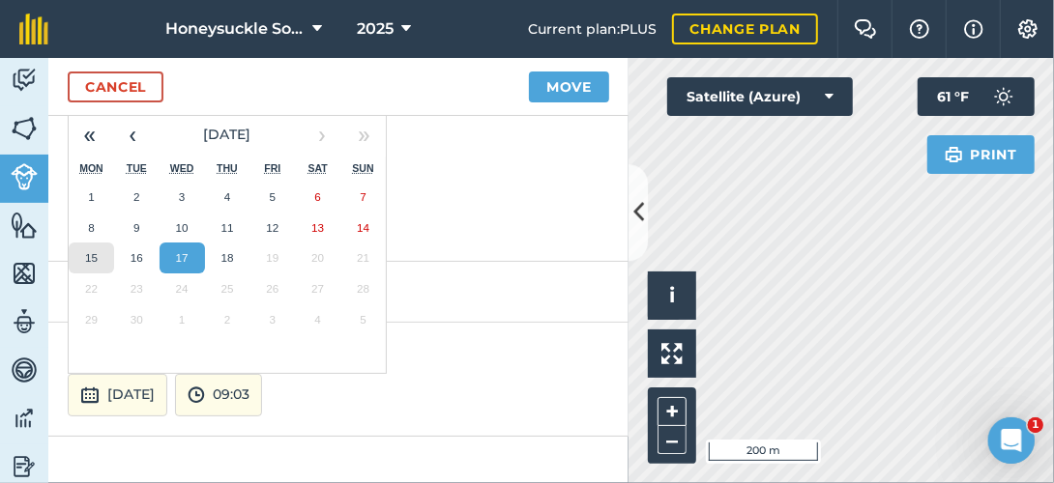
click at [94, 251] on abbr "15" at bounding box center [91, 257] width 13 height 13
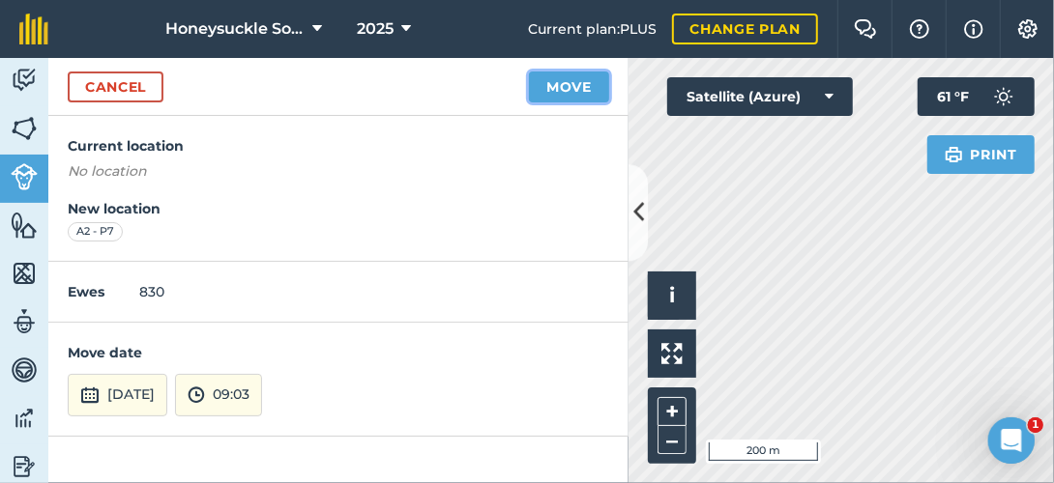
click at [595, 81] on button "Move" at bounding box center [569, 87] width 80 height 31
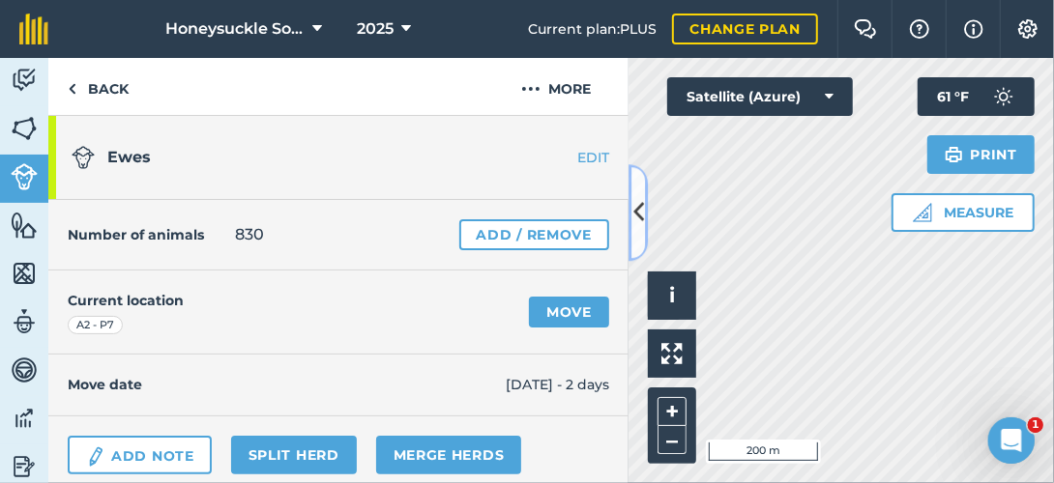
click at [644, 212] on button at bounding box center [638, 212] width 19 height 97
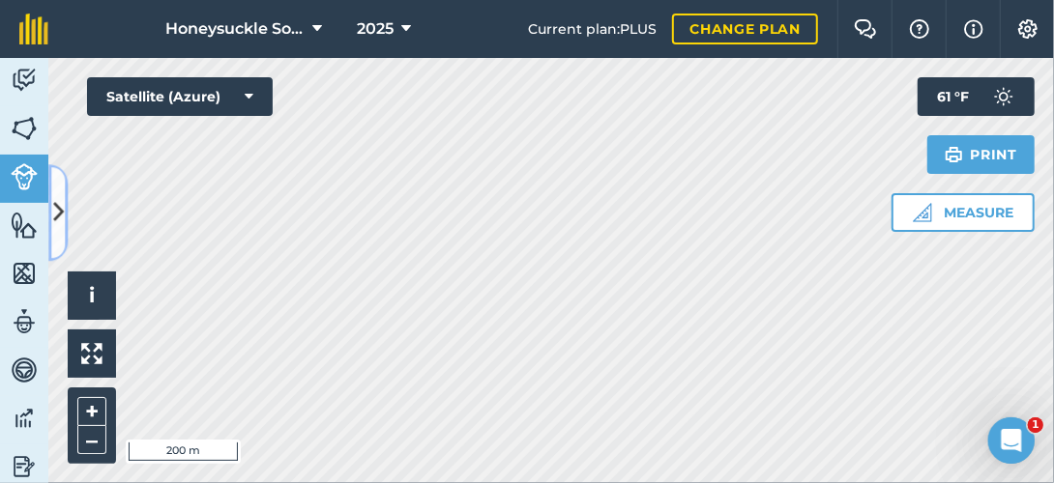
click at [53, 201] on icon at bounding box center [58, 213] width 11 height 34
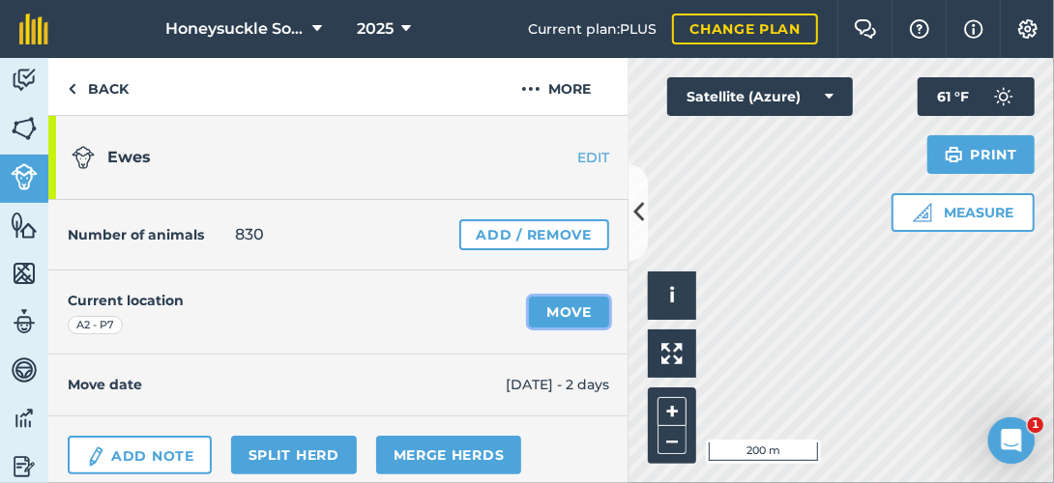
click at [550, 308] on link "Move" at bounding box center [569, 312] width 80 height 31
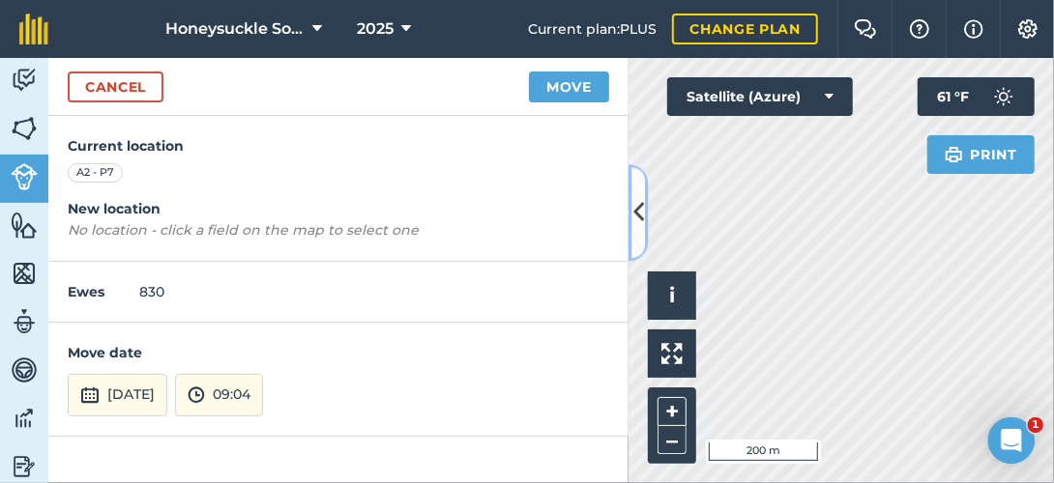
click at [638, 205] on icon at bounding box center [638, 213] width 11 height 34
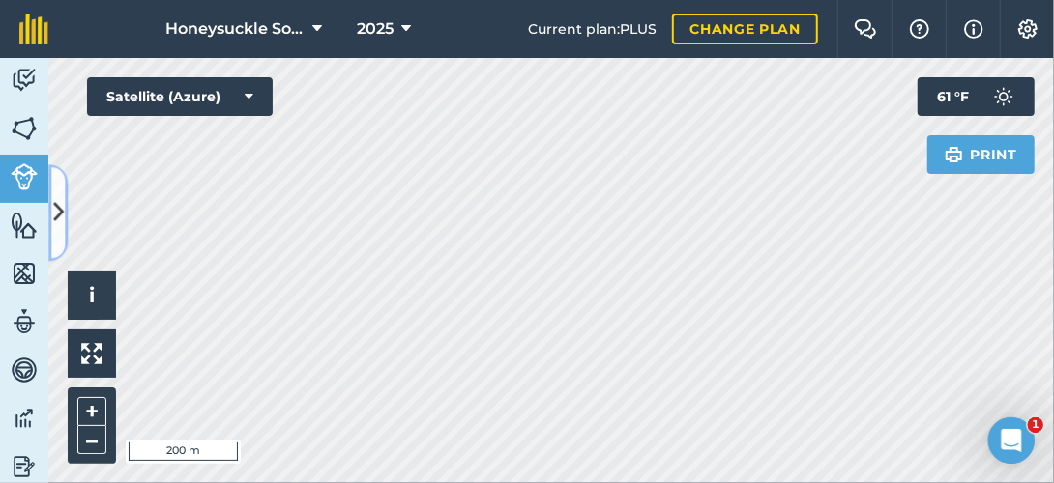
click at [60, 209] on icon at bounding box center [58, 213] width 11 height 34
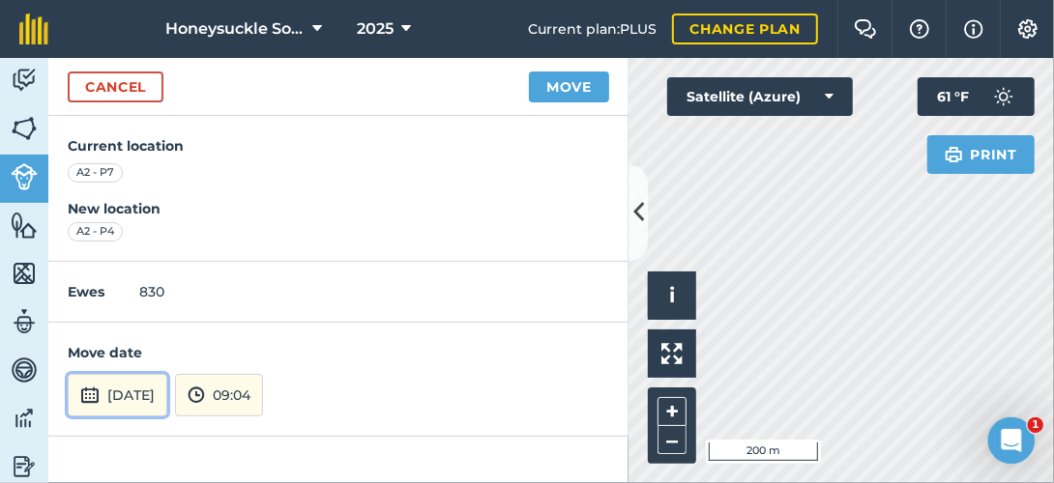
click at [148, 390] on button "[DATE]" at bounding box center [118, 395] width 100 height 43
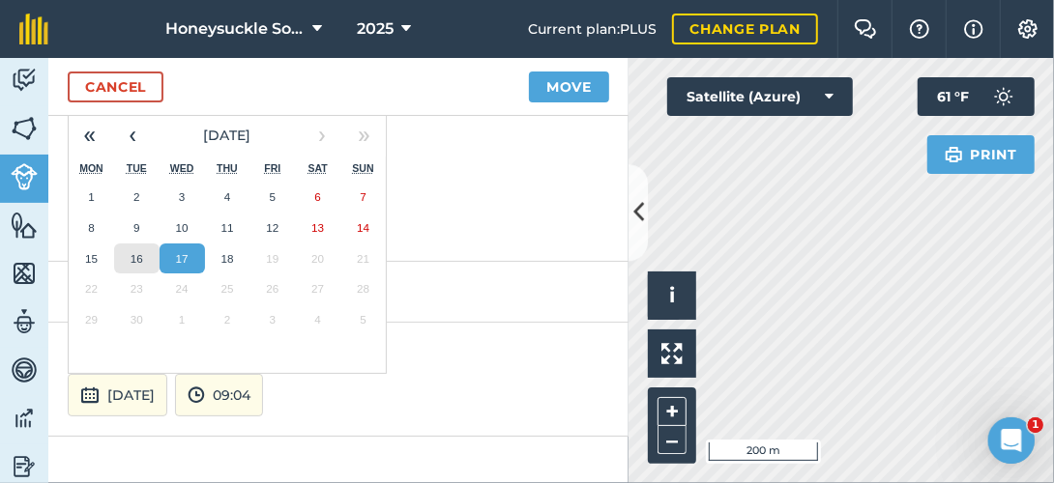
click at [132, 255] on abbr "16" at bounding box center [137, 258] width 13 height 13
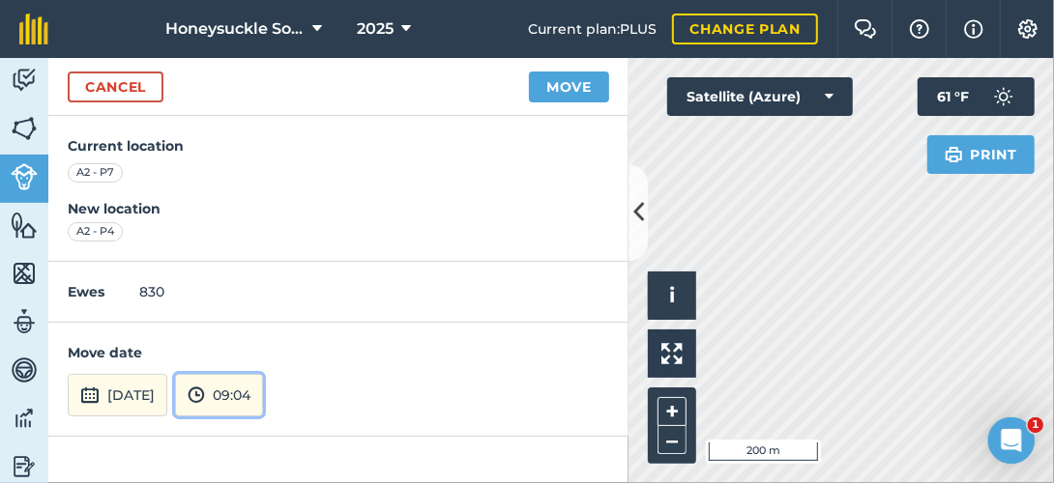
click at [263, 397] on button "09:04" at bounding box center [219, 395] width 88 height 43
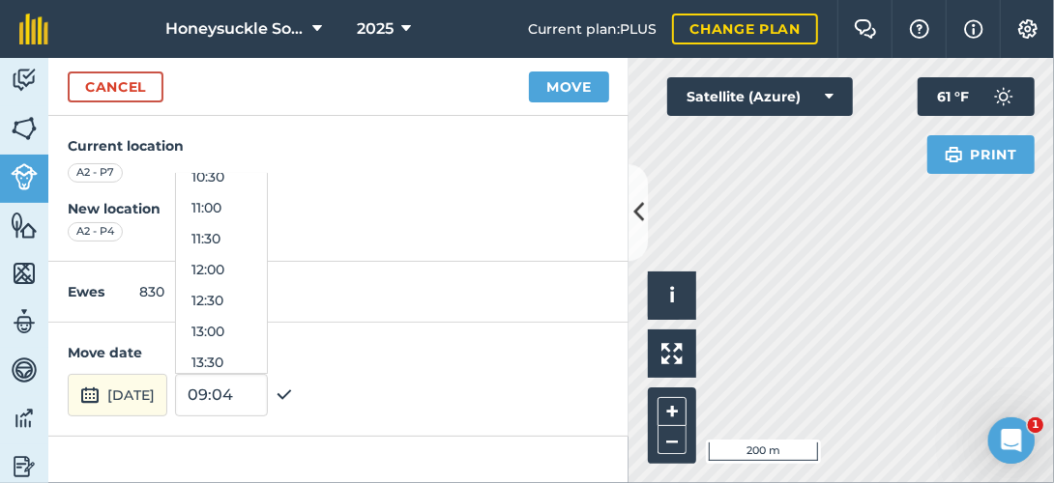
scroll to position [669, 0]
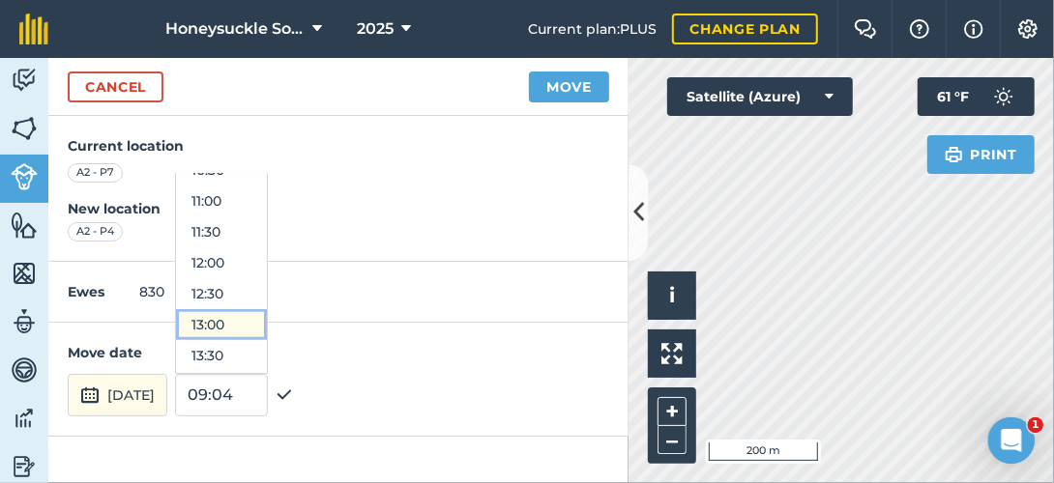
click at [267, 321] on button "13:00" at bounding box center [221, 324] width 91 height 31
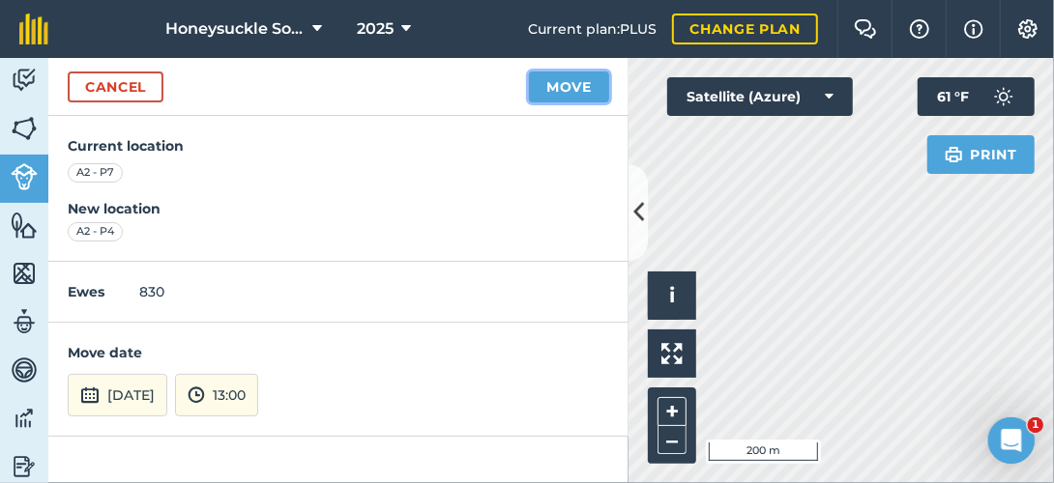
click at [584, 74] on button "Move" at bounding box center [569, 87] width 80 height 31
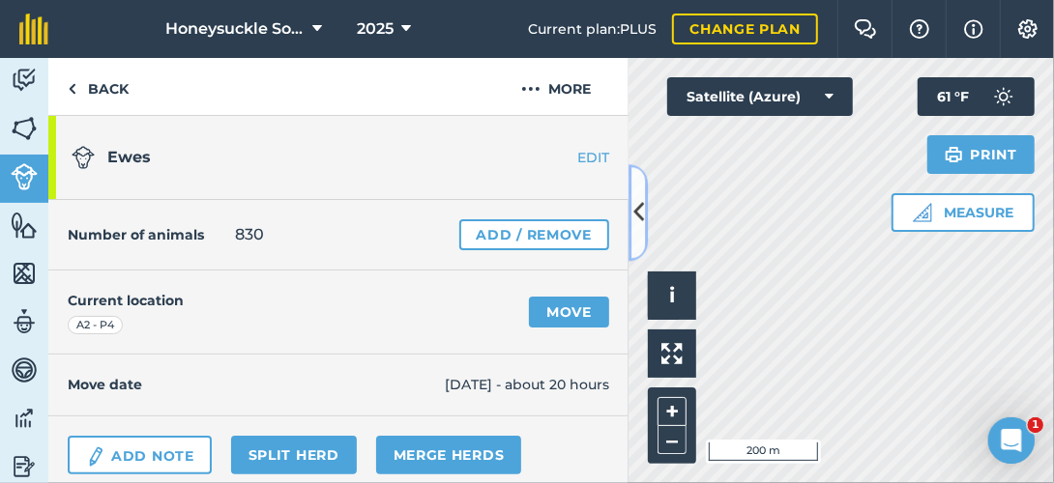
click at [637, 201] on icon at bounding box center [638, 213] width 11 height 34
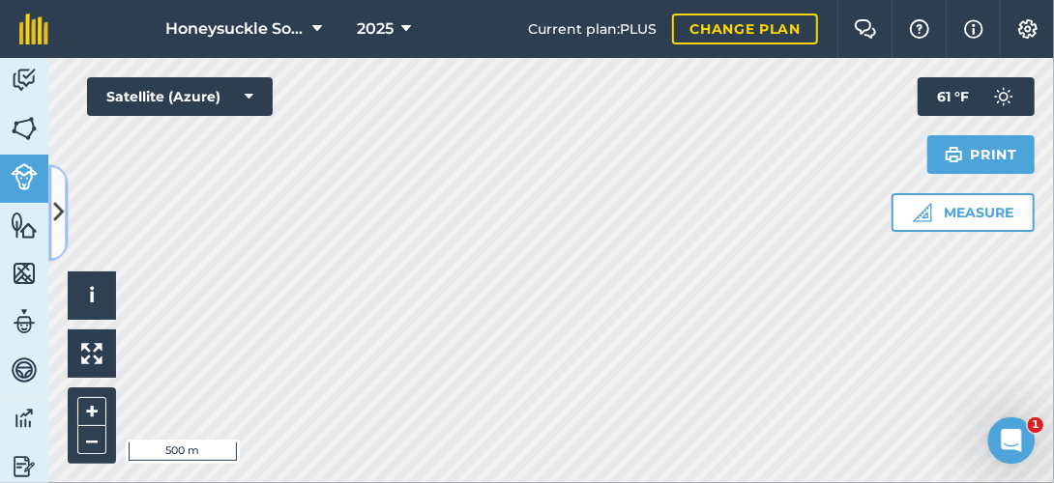
click at [55, 205] on icon at bounding box center [58, 213] width 11 height 34
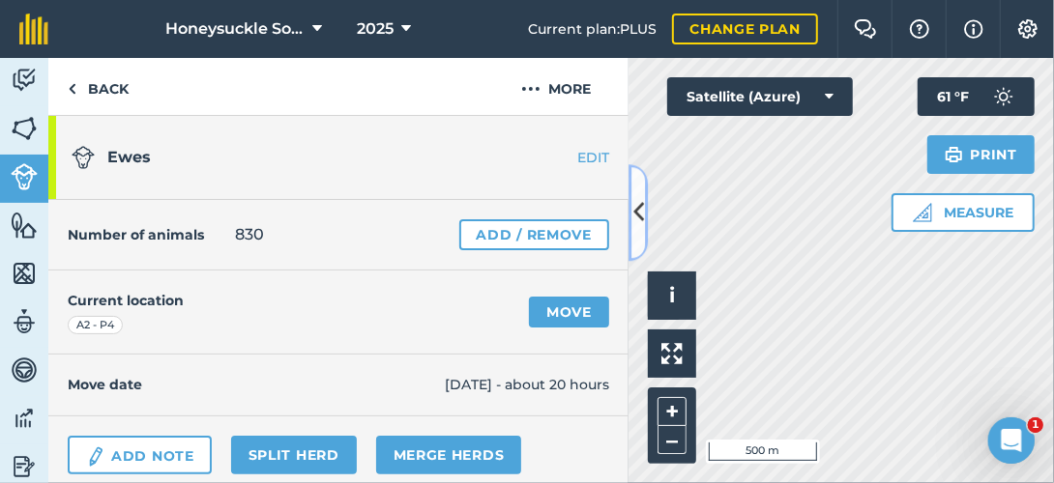
click at [638, 219] on icon at bounding box center [638, 213] width 11 height 34
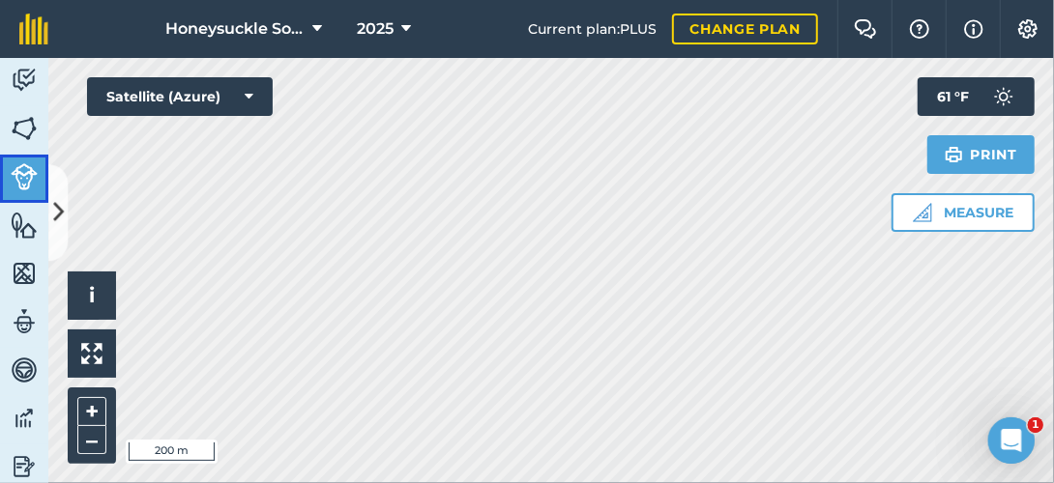
click at [22, 166] on img at bounding box center [24, 176] width 27 height 27
click at [58, 204] on icon at bounding box center [58, 213] width 11 height 34
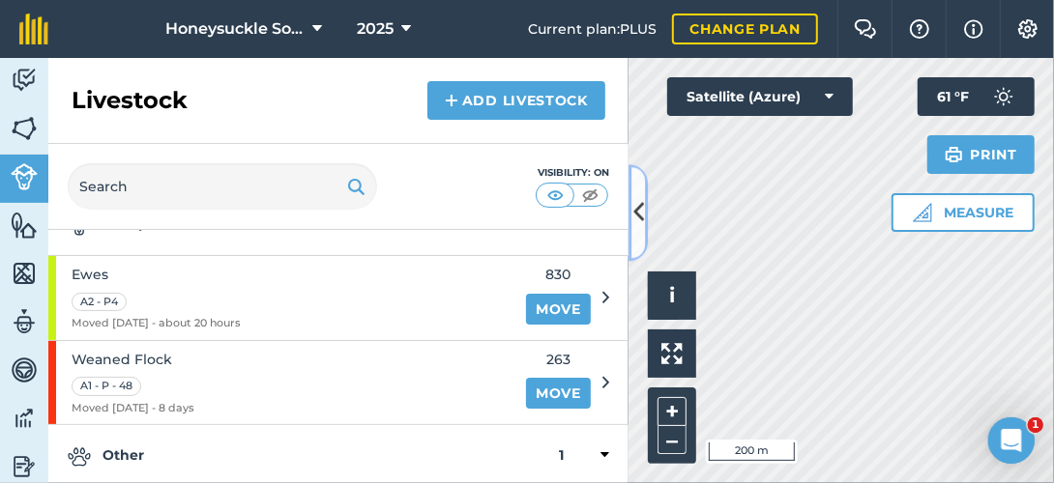
scroll to position [183, 0]
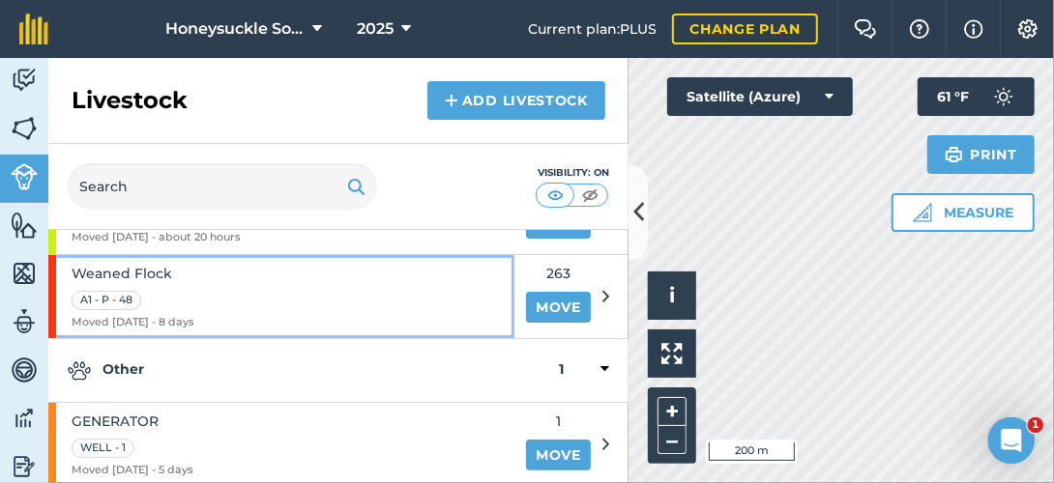
click at [430, 296] on div "Weaned Flock A1 - P - 48 Moved [DATE] - 8 days" at bounding box center [281, 297] width 466 height 84
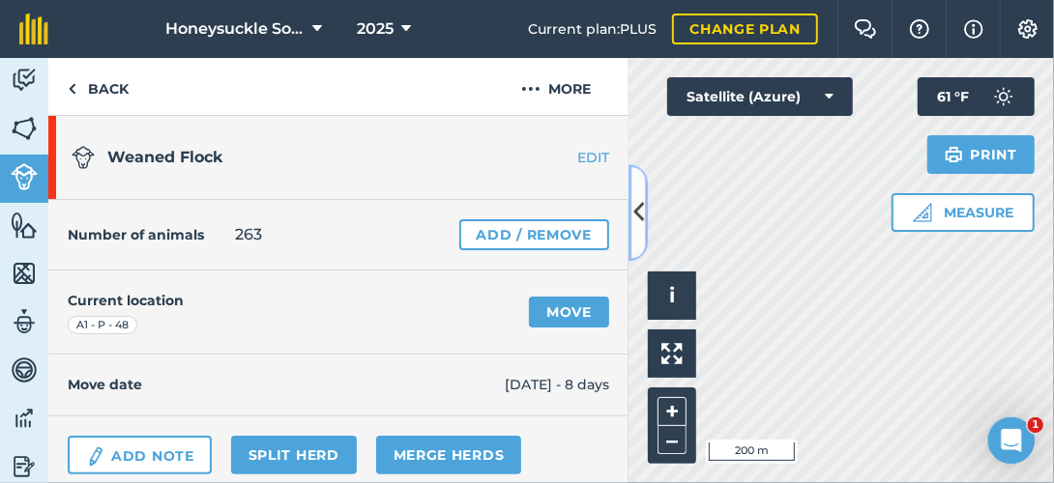
click at [644, 217] on button at bounding box center [638, 212] width 19 height 97
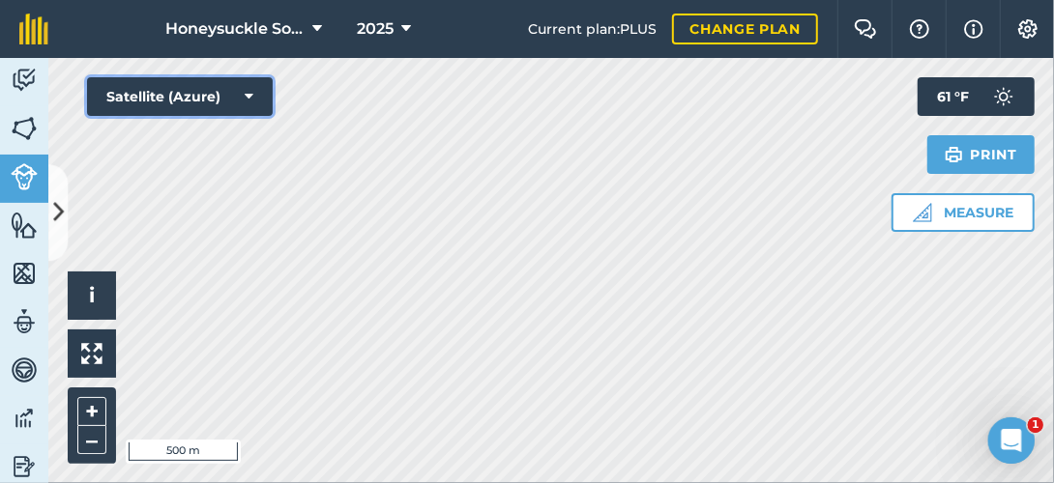
click at [256, 95] on button "Satellite (Azure)" at bounding box center [180, 96] width 186 height 39
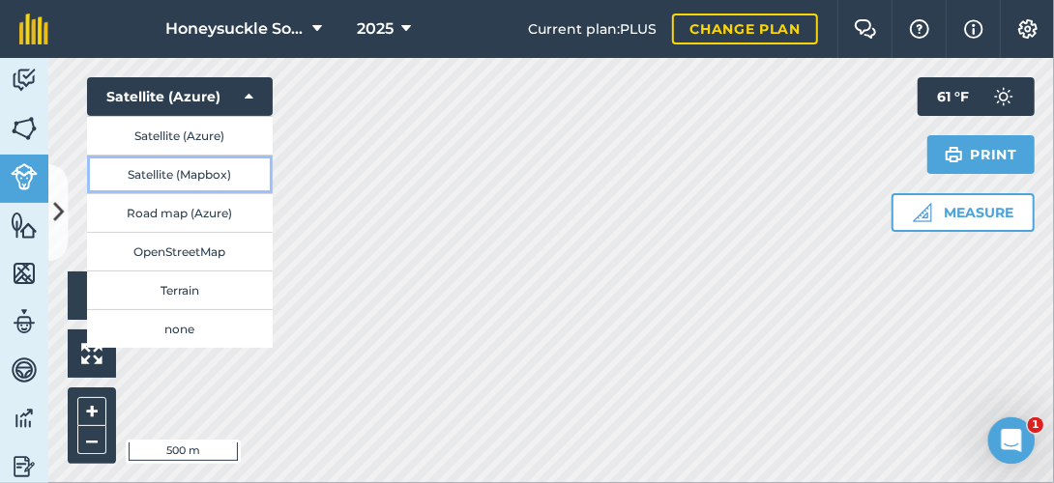
click at [199, 174] on button "Satellite (Mapbox)" at bounding box center [180, 174] width 186 height 39
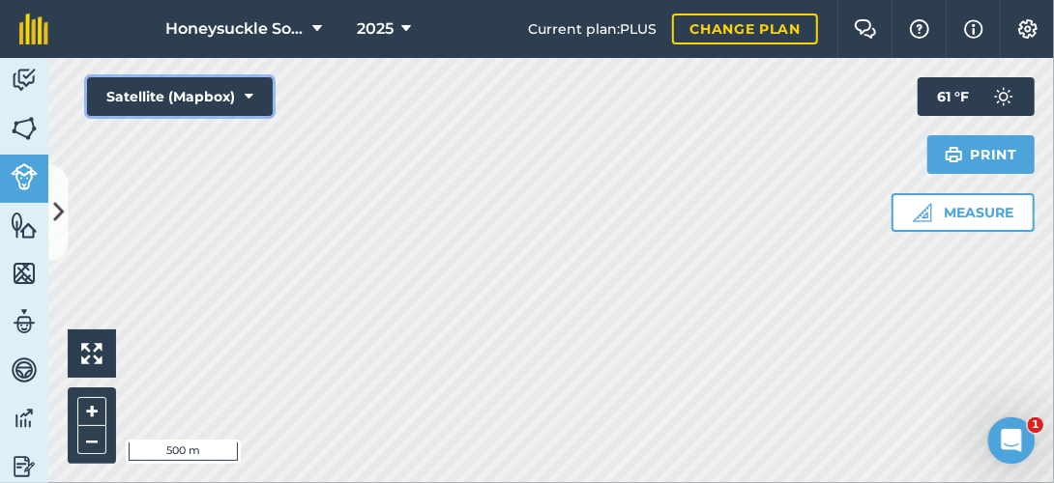
click at [246, 95] on icon at bounding box center [249, 96] width 9 height 19
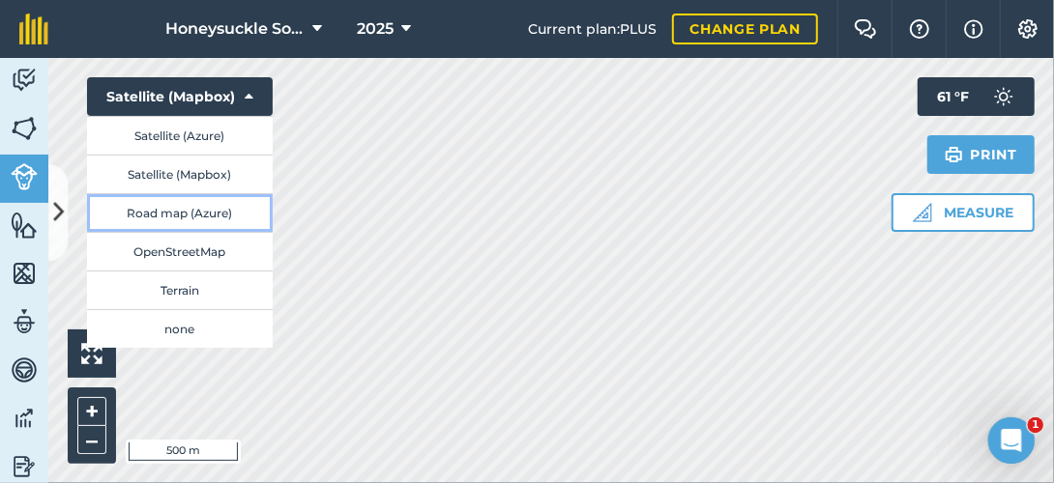
click at [209, 215] on button "Road map (Azure)" at bounding box center [180, 212] width 186 height 39
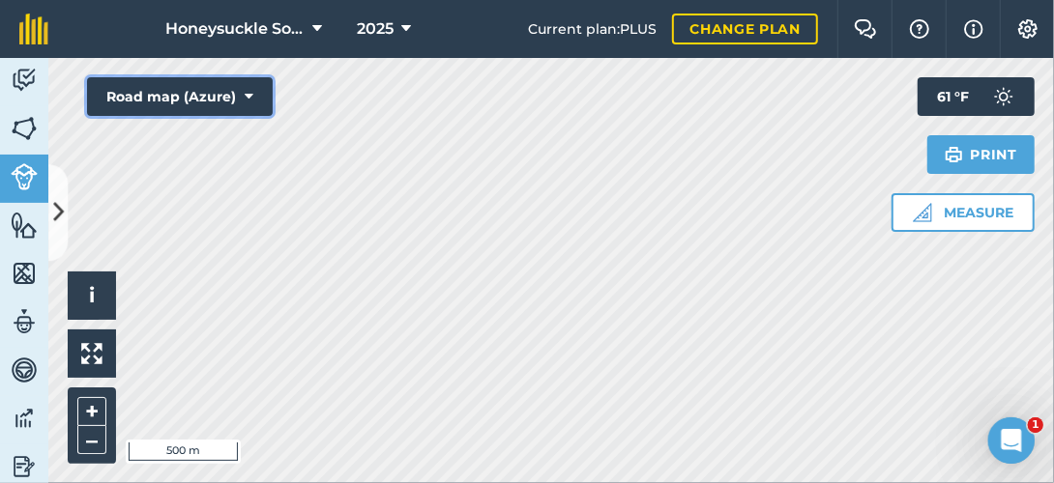
click at [254, 96] on button "Road map (Azure)" at bounding box center [180, 96] width 186 height 39
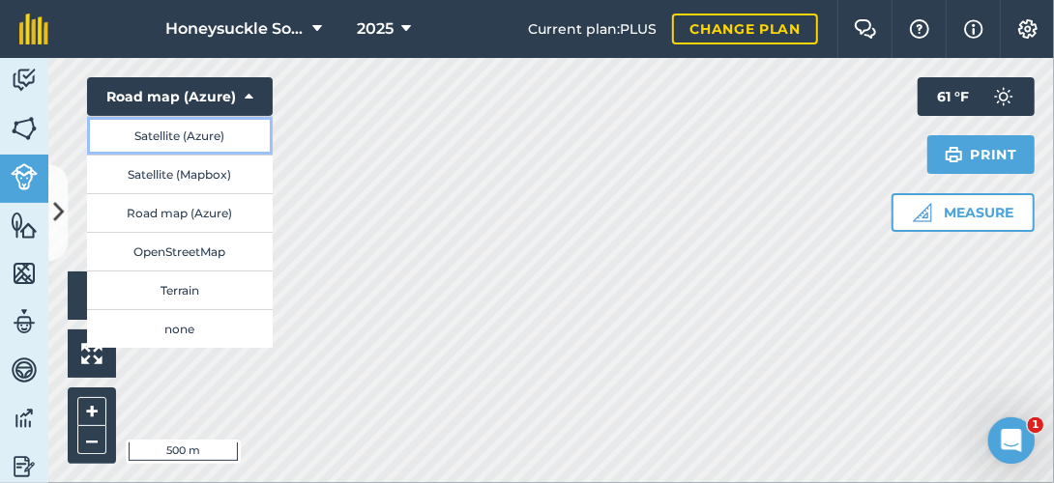
click at [207, 126] on button "Satellite (Azure)" at bounding box center [180, 135] width 186 height 39
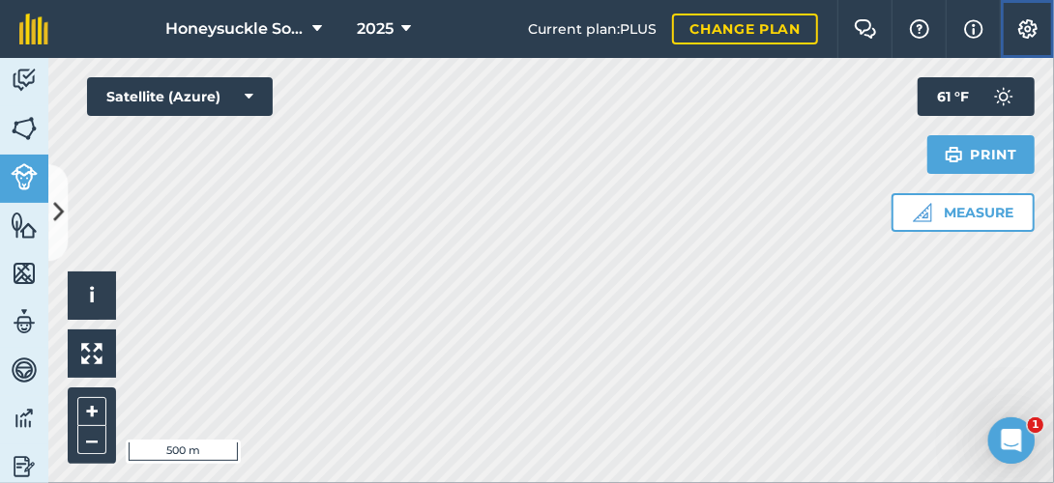
click at [1038, 23] on button "Settings" at bounding box center [1027, 29] width 54 height 58
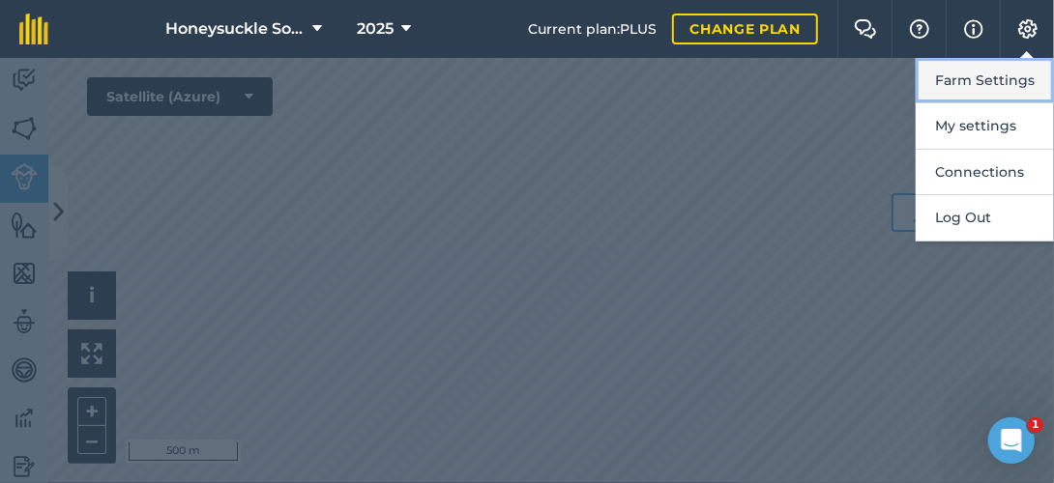
click at [1016, 76] on button "Farm Settings" at bounding box center [985, 80] width 138 height 45
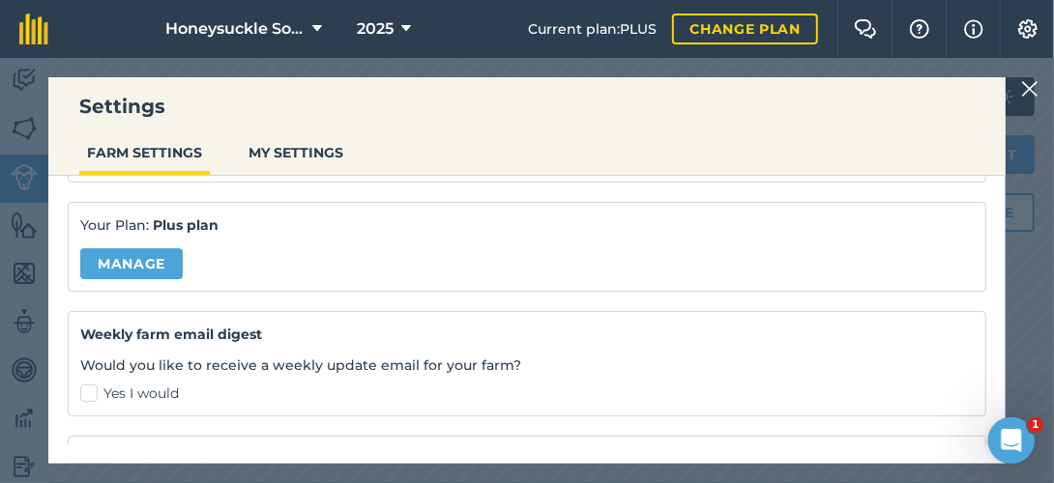
scroll to position [1, 0]
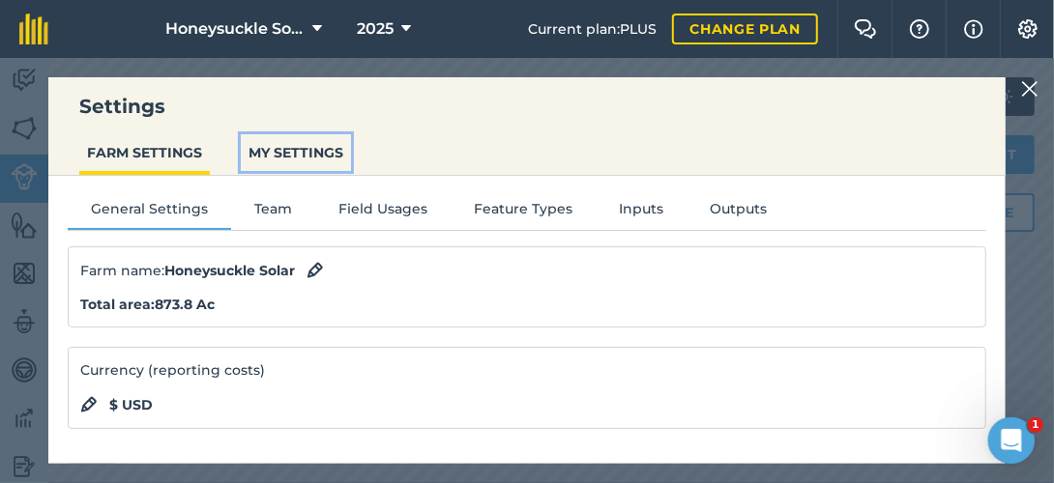
click at [286, 153] on button "MY SETTINGS" at bounding box center [296, 152] width 110 height 37
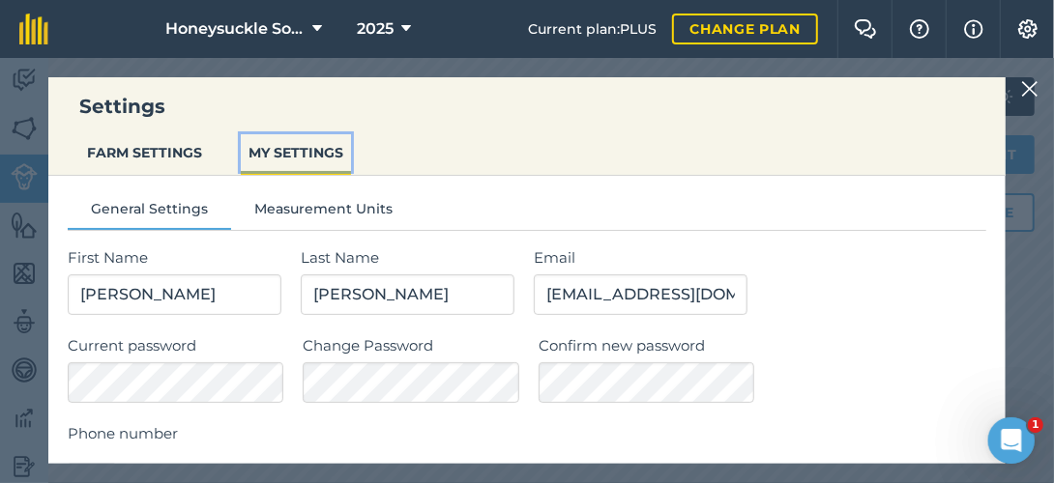
type input "[PHONE_NUMBER]"
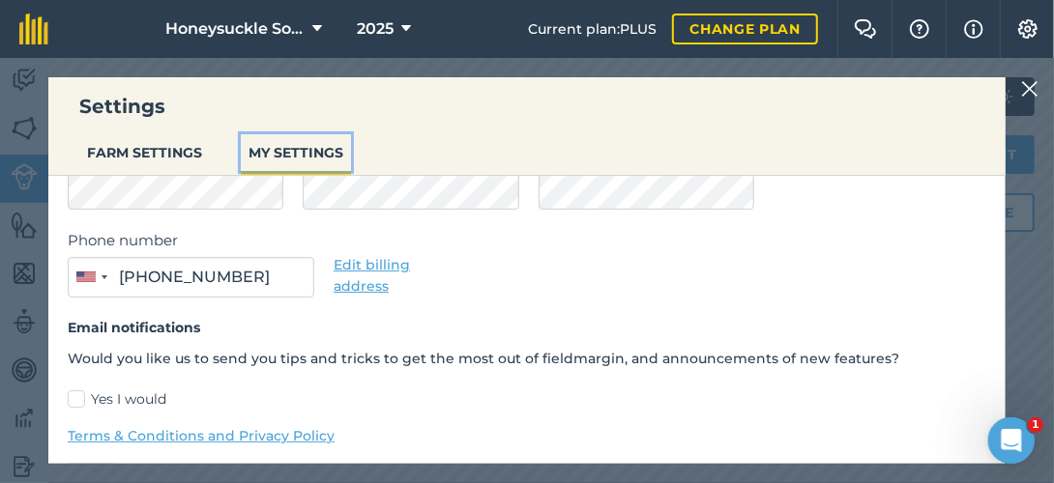
scroll to position [256, 0]
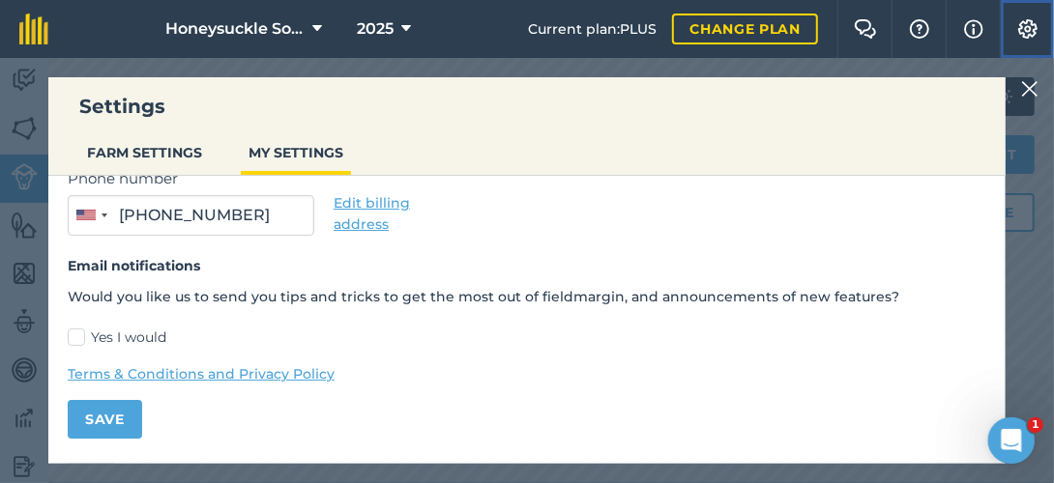
click at [1031, 39] on button "Settings" at bounding box center [1027, 29] width 54 height 58
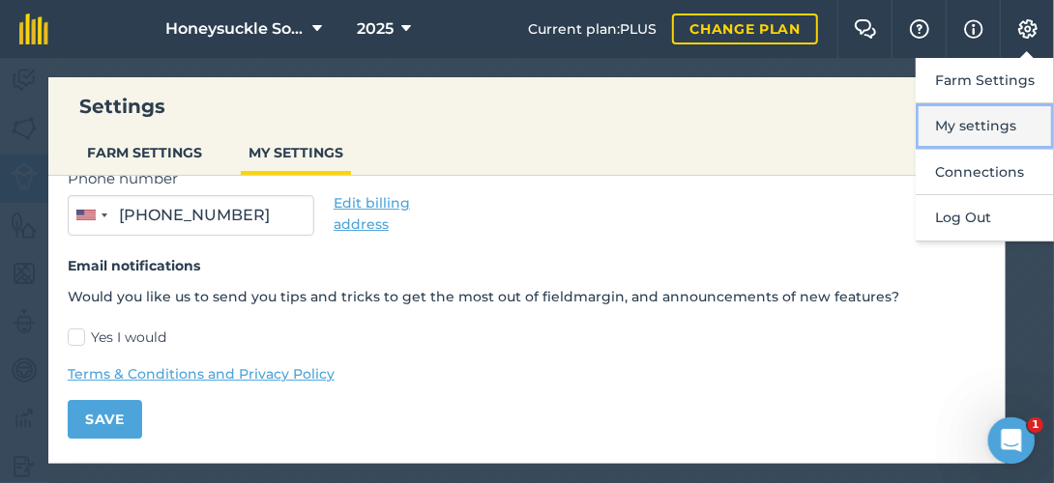
click at [950, 122] on button "My settings" at bounding box center [985, 125] width 138 height 45
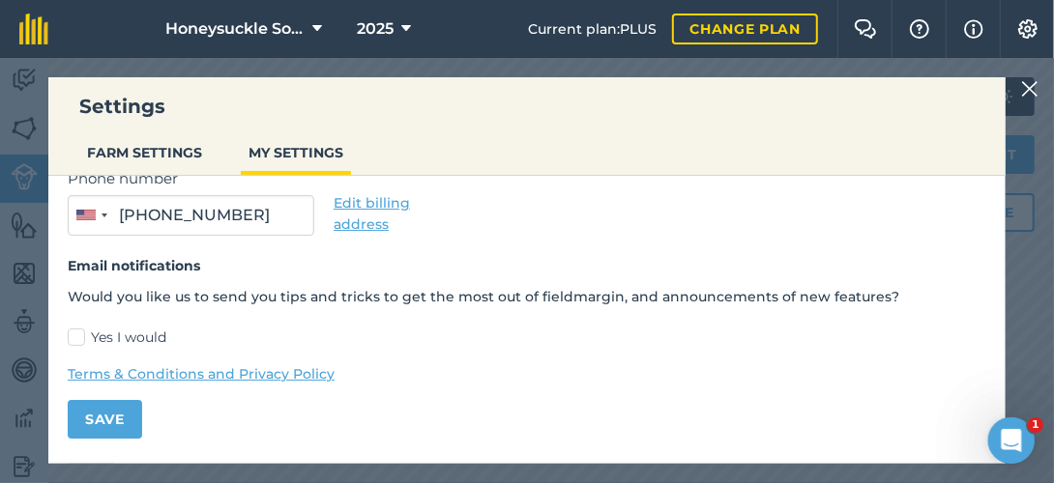
click at [1028, 87] on img at bounding box center [1029, 88] width 17 height 23
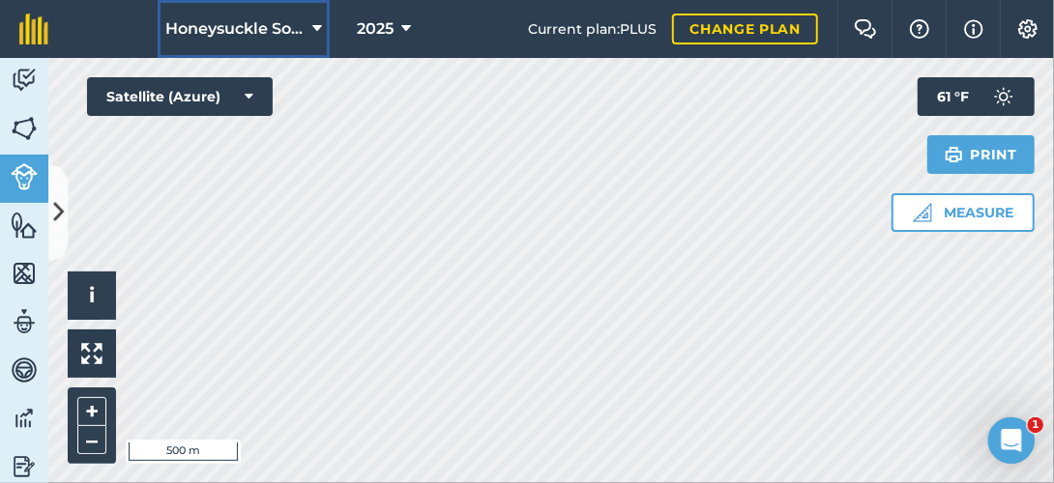
click at [312, 22] on icon at bounding box center [317, 28] width 10 height 23
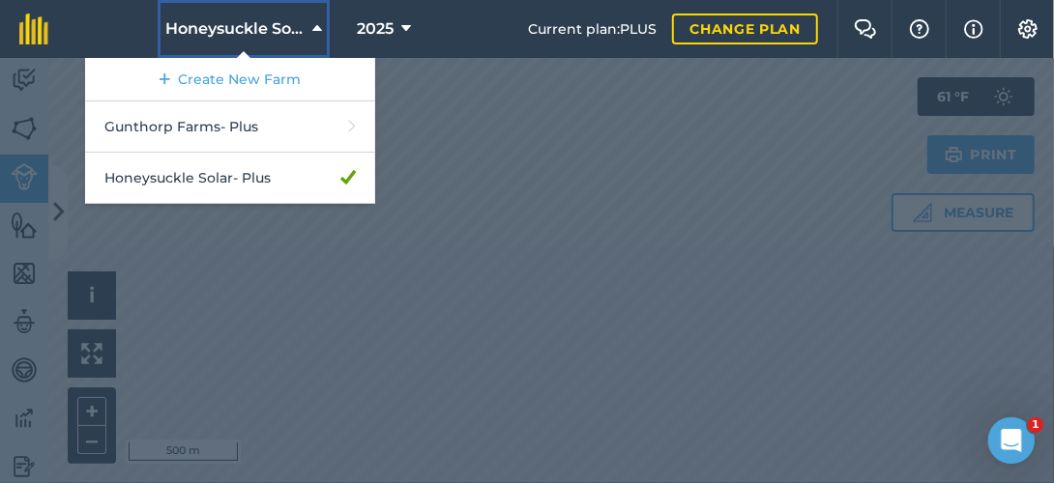
click at [312, 22] on icon at bounding box center [317, 28] width 10 height 23
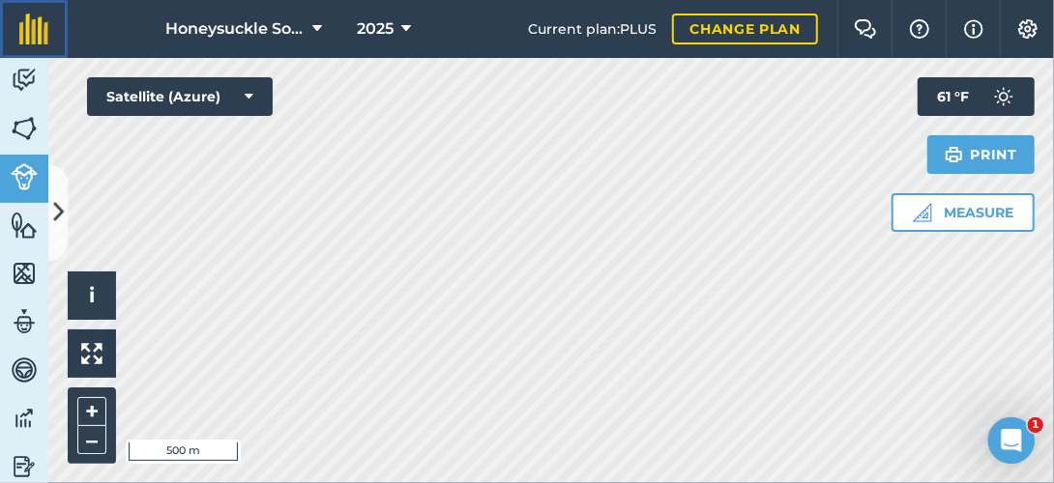
click at [29, 21] on img at bounding box center [33, 29] width 29 height 31
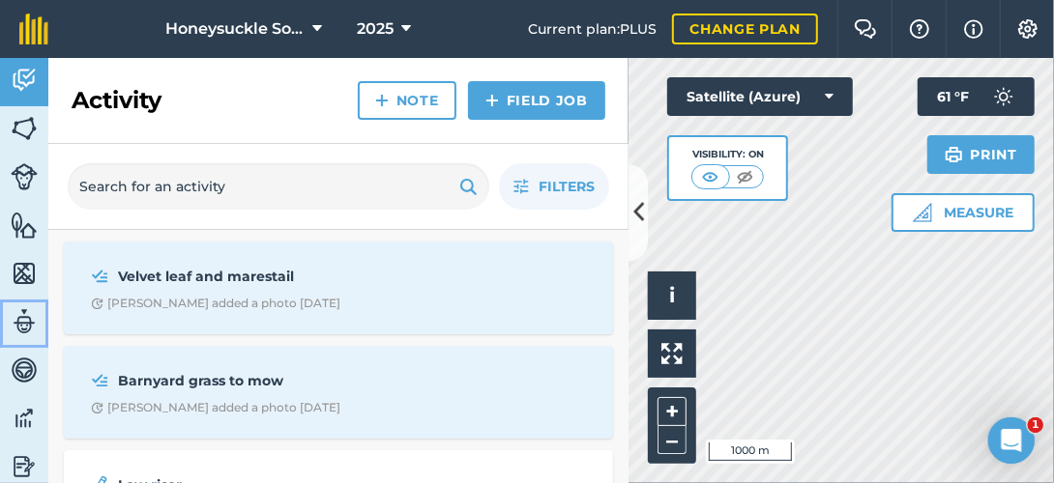
click at [31, 320] on img at bounding box center [24, 321] width 27 height 29
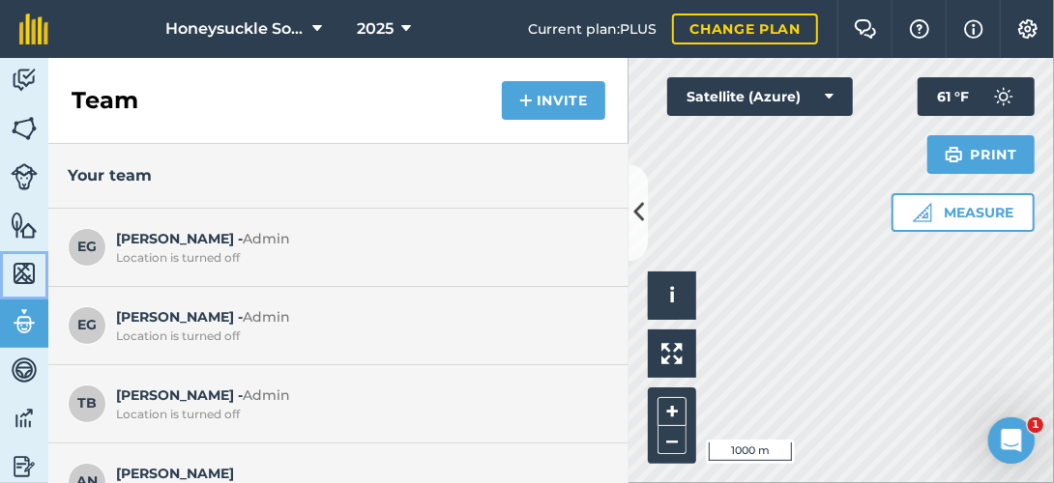
click at [33, 270] on img at bounding box center [24, 273] width 27 height 29
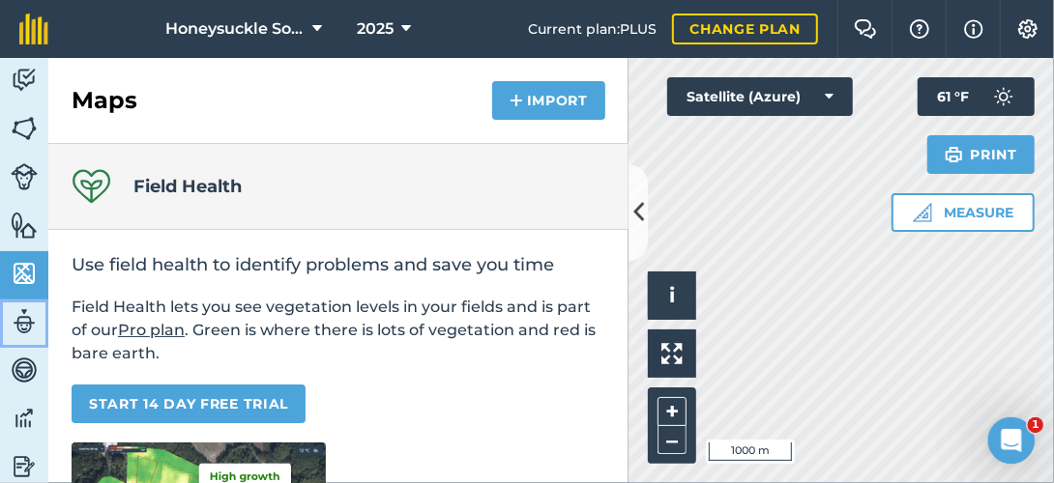
click at [27, 324] on img at bounding box center [24, 321] width 27 height 29
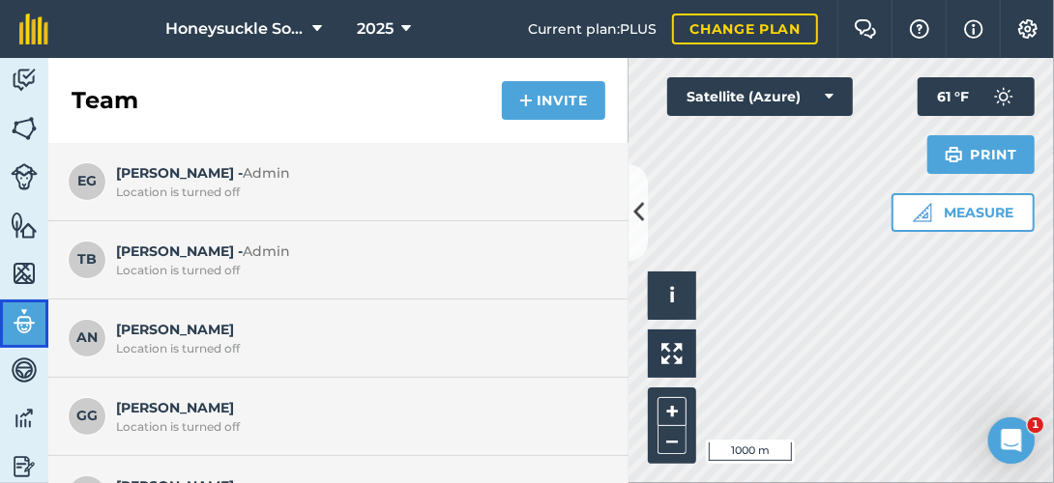
scroll to position [135, 0]
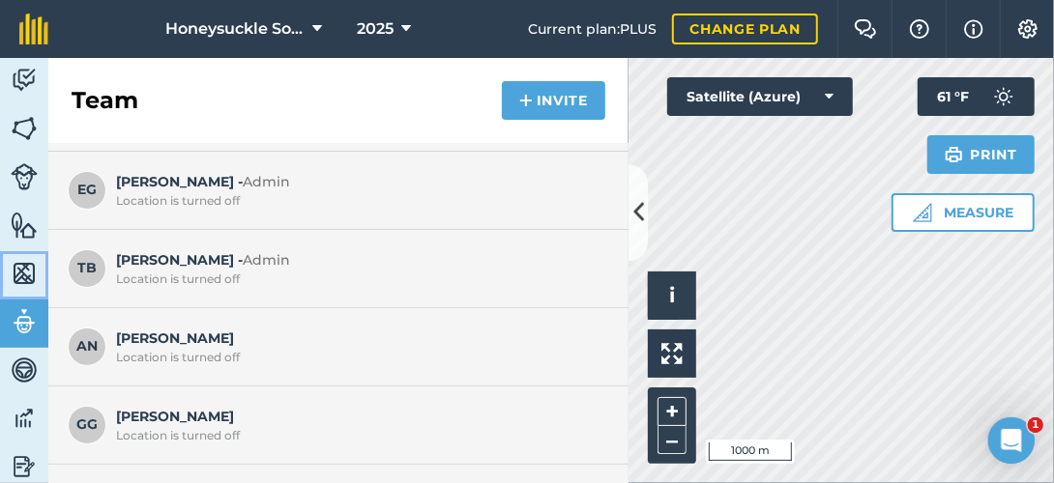
click at [21, 276] on img at bounding box center [24, 273] width 27 height 29
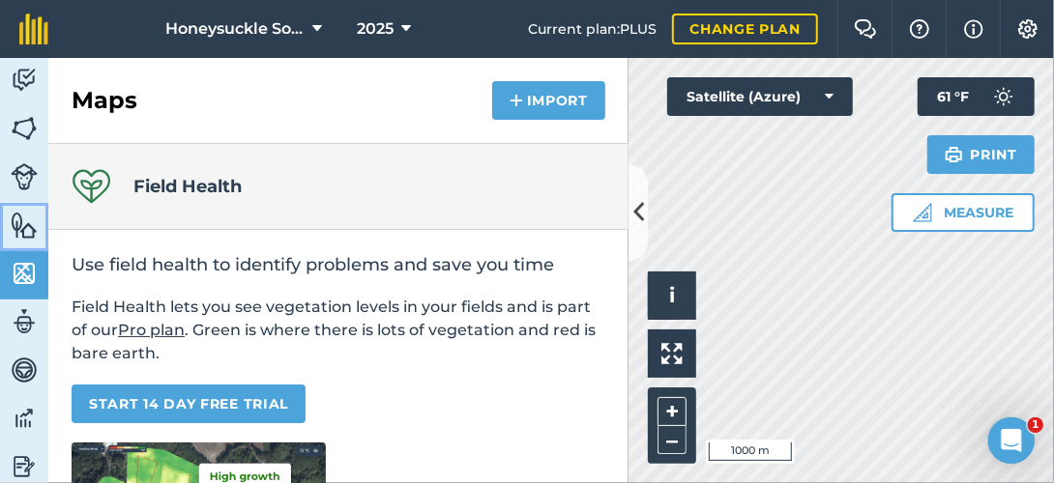
click at [28, 232] on img at bounding box center [24, 225] width 27 height 29
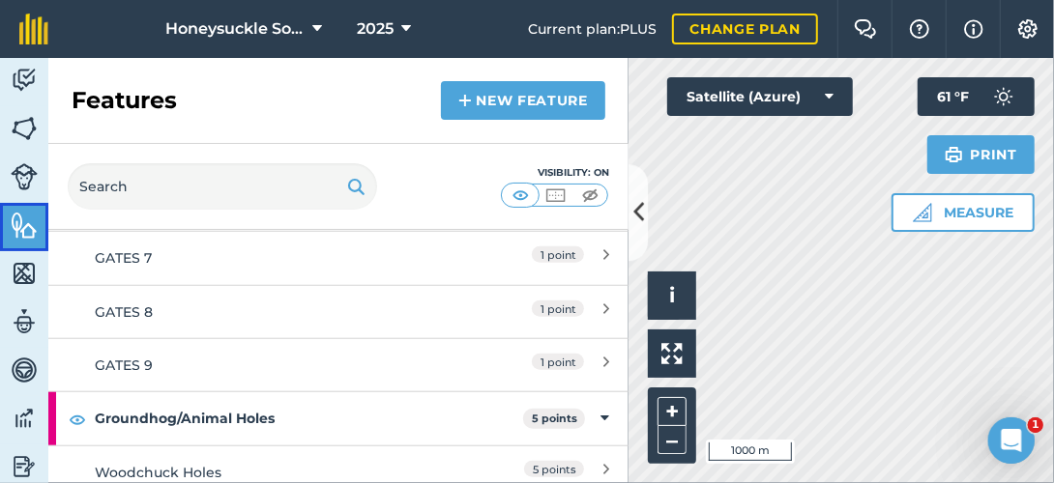
scroll to position [921, 0]
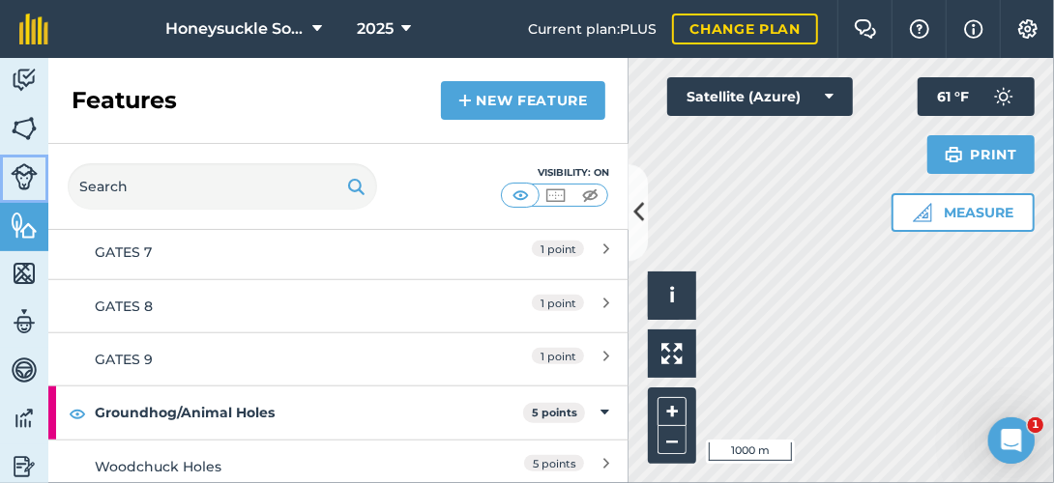
click at [34, 177] on img at bounding box center [24, 176] width 27 height 27
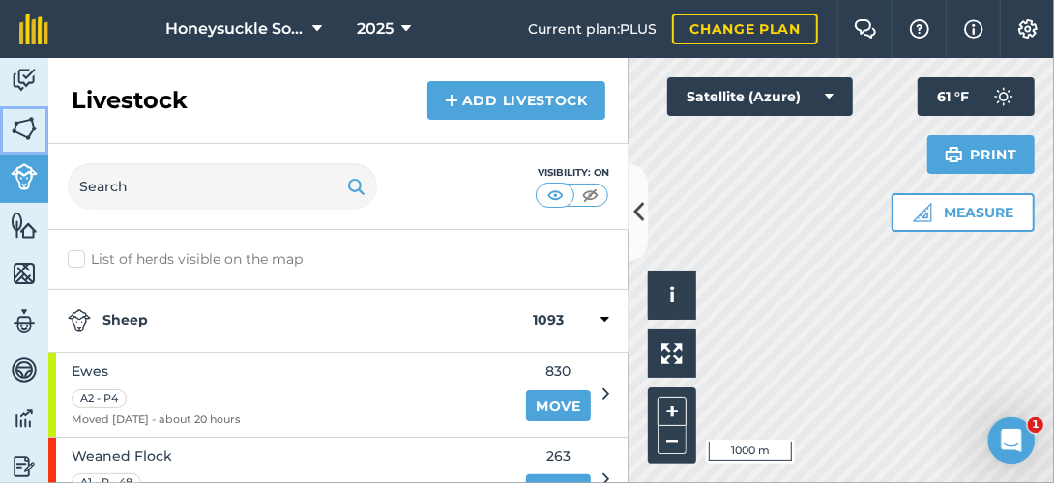
click at [21, 120] on img at bounding box center [24, 128] width 27 height 29
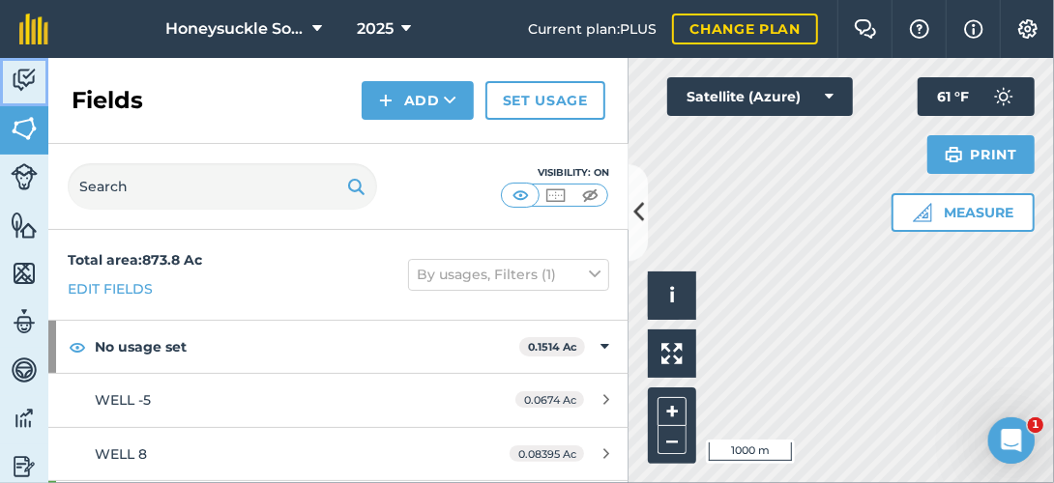
click at [27, 74] on img at bounding box center [24, 80] width 27 height 29
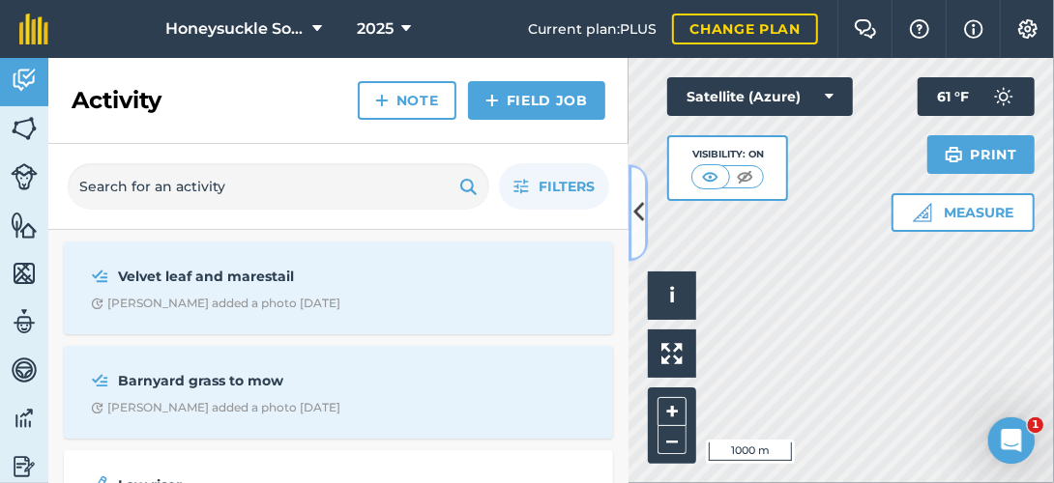
click at [638, 216] on icon at bounding box center [638, 213] width 11 height 34
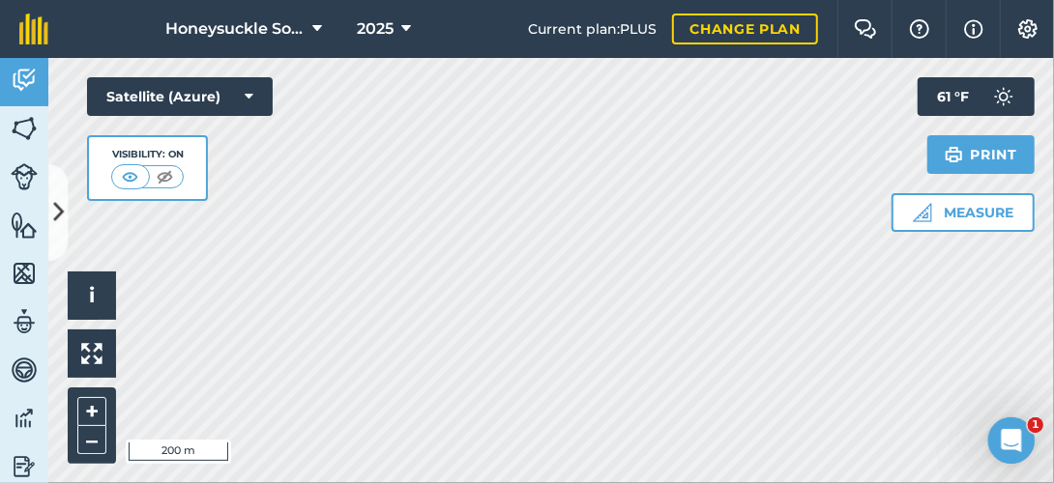
click at [1053, 270] on html "Honeysuckle Solar 2025 Current plan : PLUS Change plan Farm Chat Help Info Sett…" at bounding box center [527, 241] width 1054 height 483
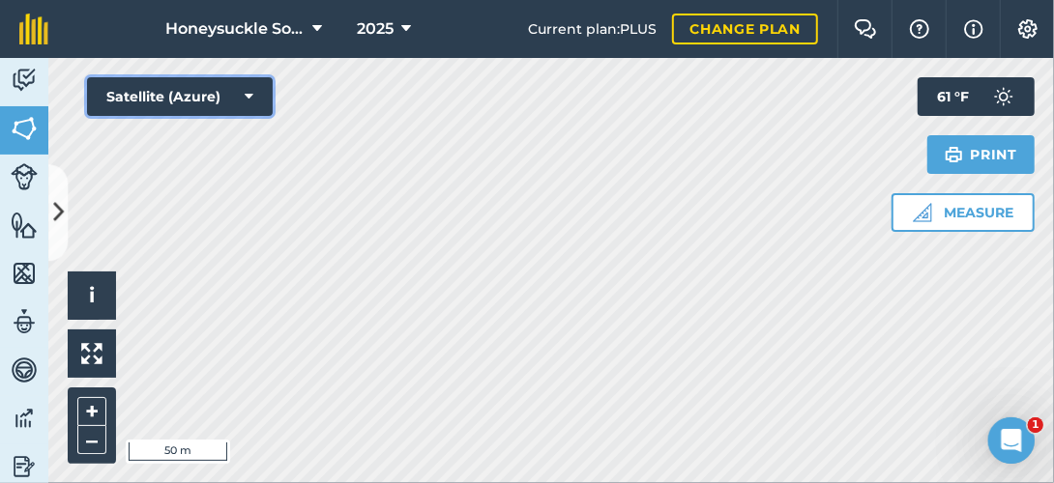
click at [248, 96] on icon at bounding box center [249, 96] width 9 height 19
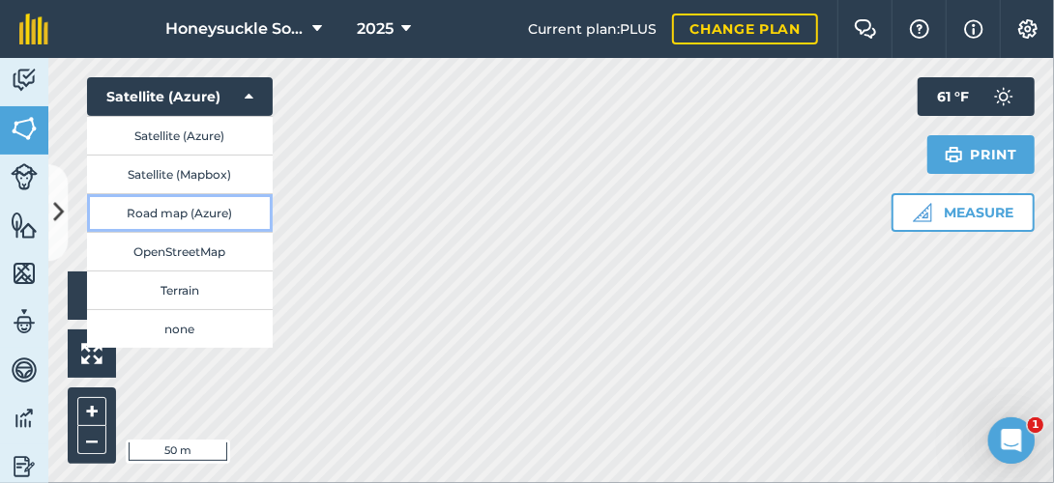
click at [222, 215] on button "Road map (Azure)" at bounding box center [180, 212] width 186 height 39
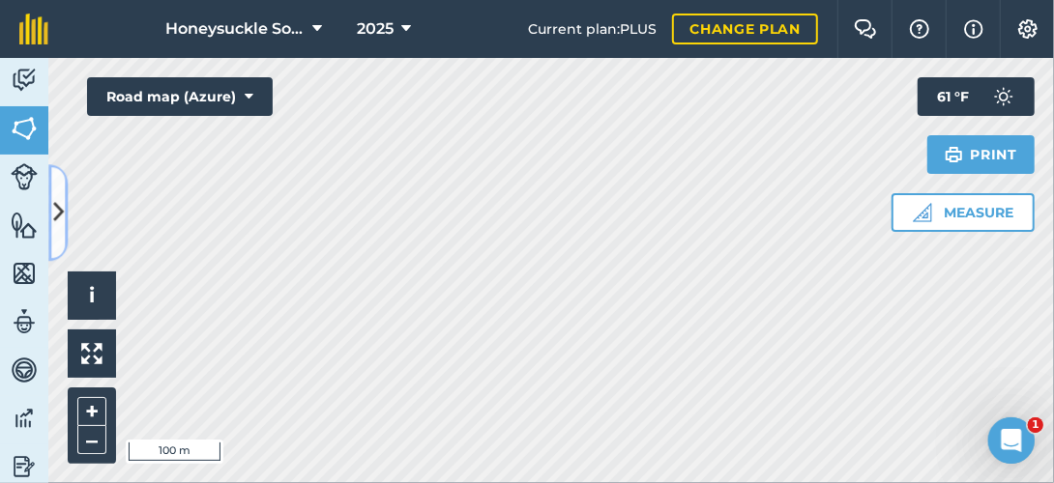
click at [52, 188] on button at bounding box center [57, 212] width 19 height 97
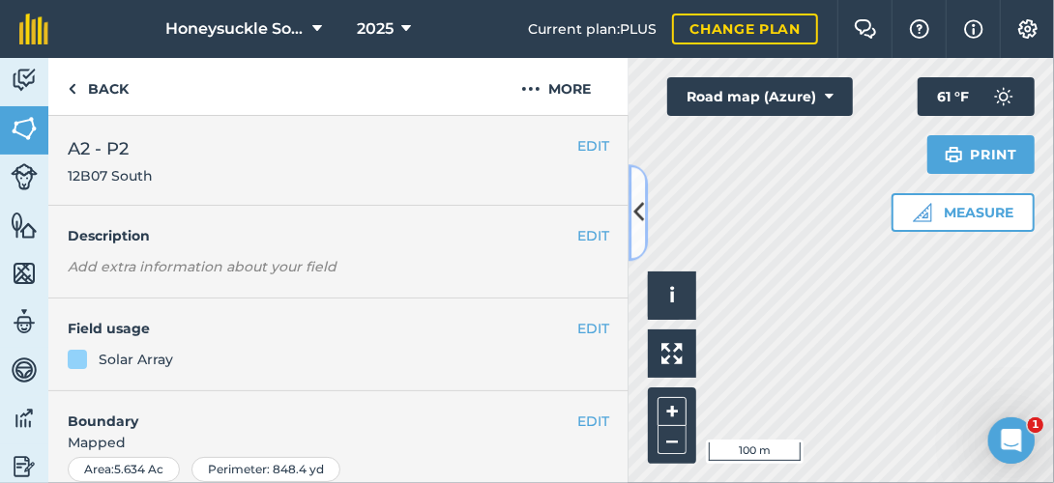
click at [635, 211] on icon at bounding box center [638, 213] width 11 height 34
